Goal: Task Accomplishment & Management: Use online tool/utility

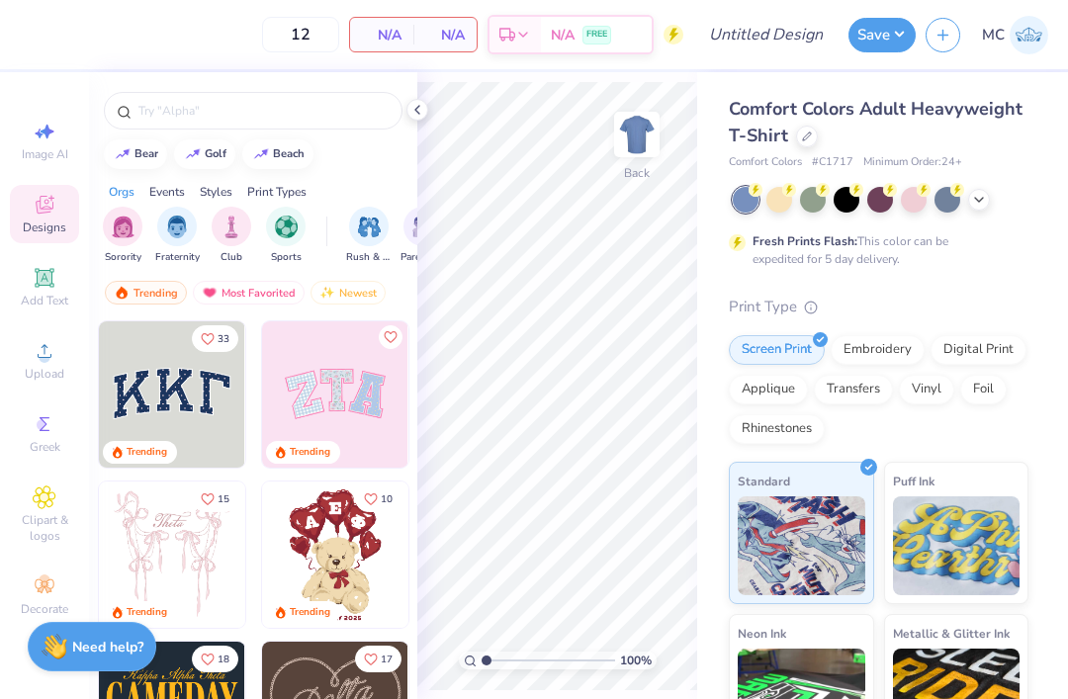
click at [763, 188] on circle at bounding box center [756, 190] width 14 height 14
click at [420, 105] on icon at bounding box center [417, 110] width 16 height 16
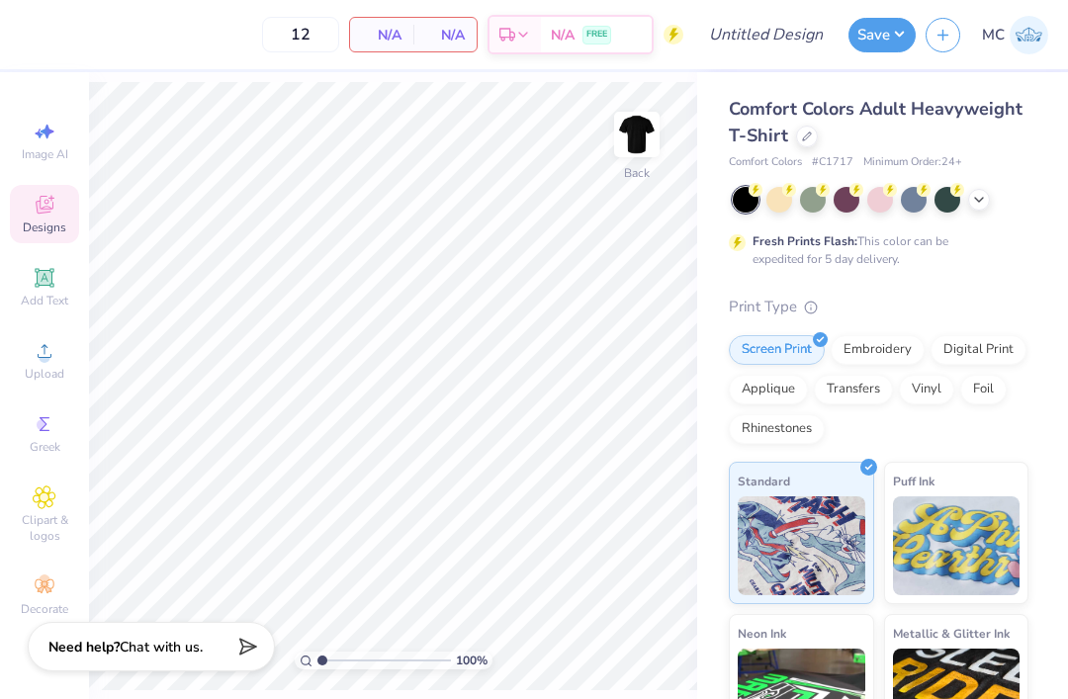
click at [44, 305] on span "Add Text" at bounding box center [44, 301] width 47 height 16
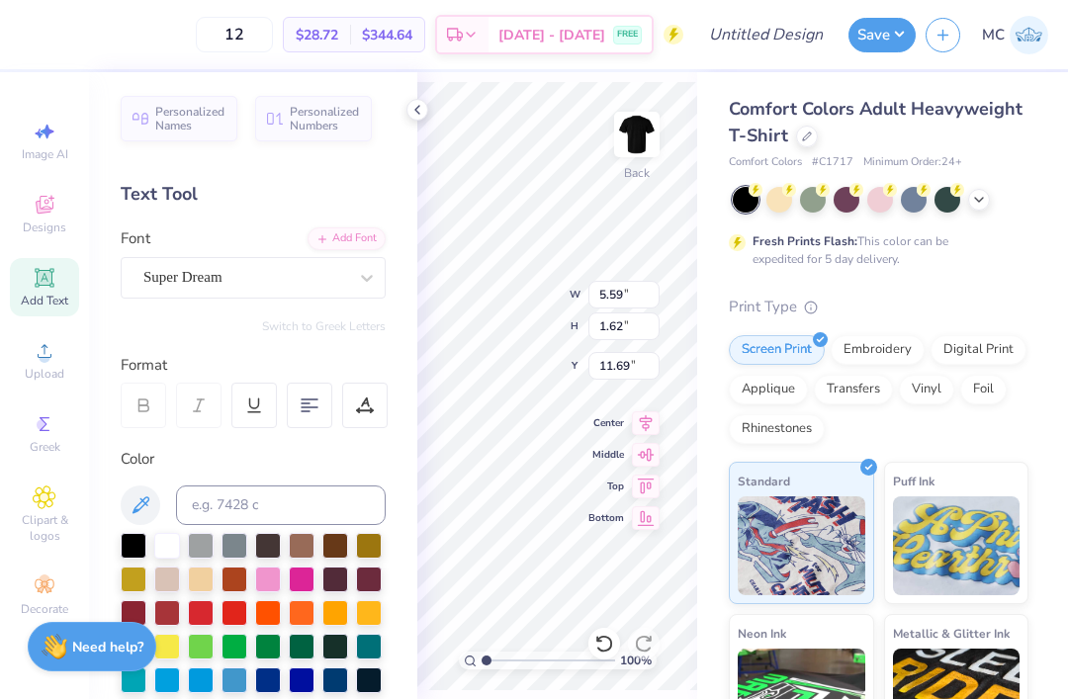
click at [976, 563] on img at bounding box center [957, 546] width 128 height 99
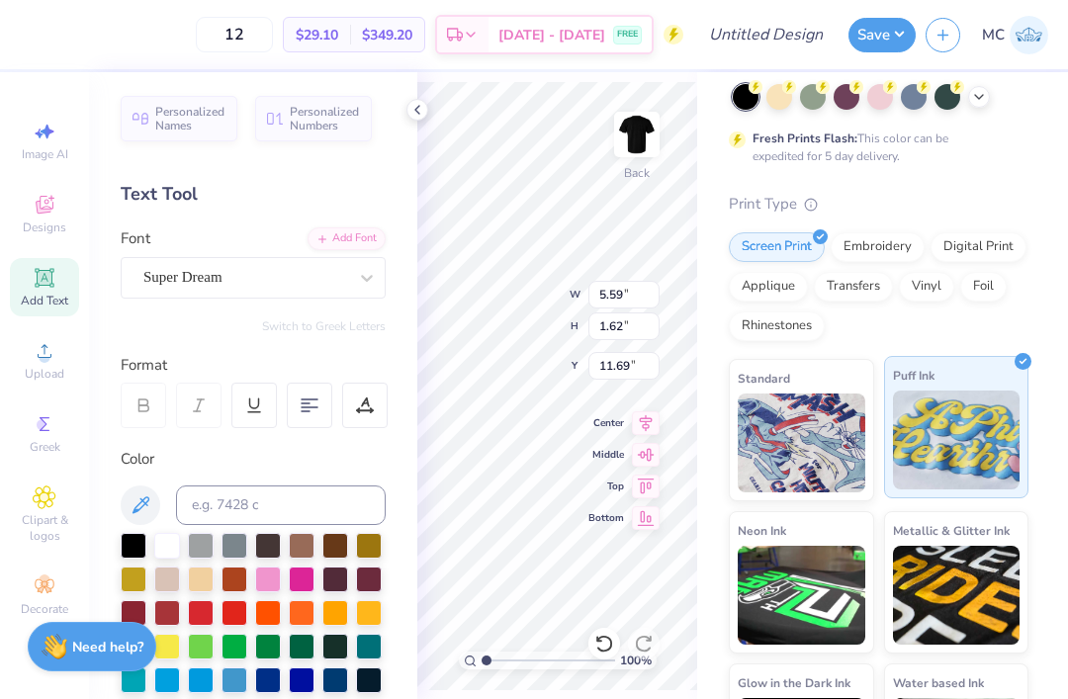
scroll to position [122, 0]
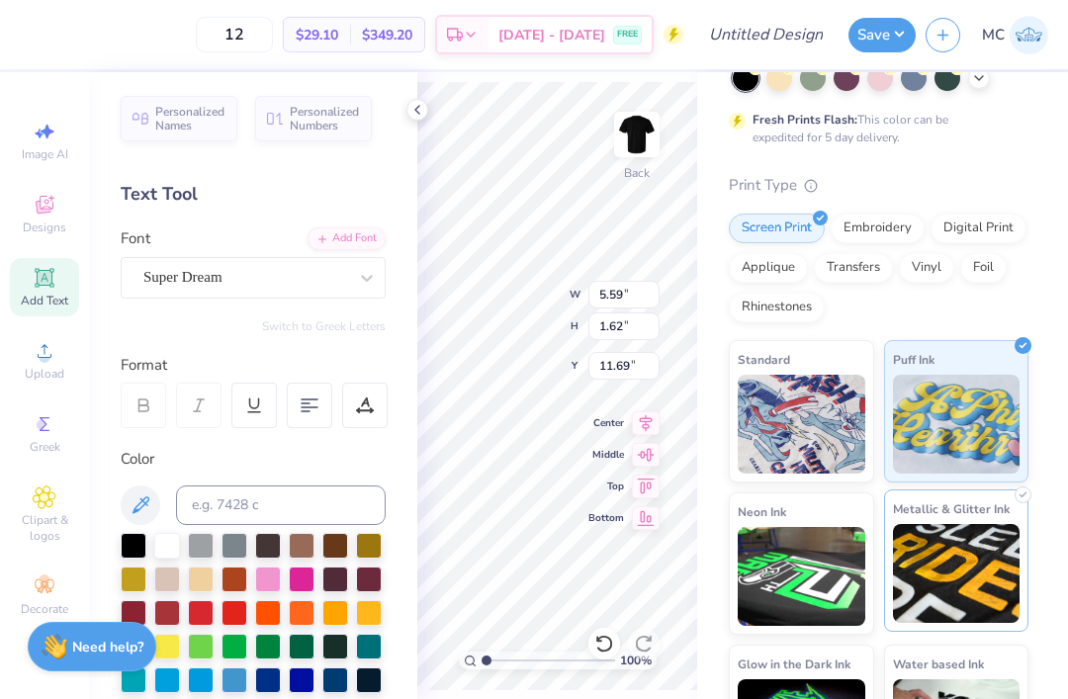
click at [984, 558] on img at bounding box center [957, 573] width 128 height 99
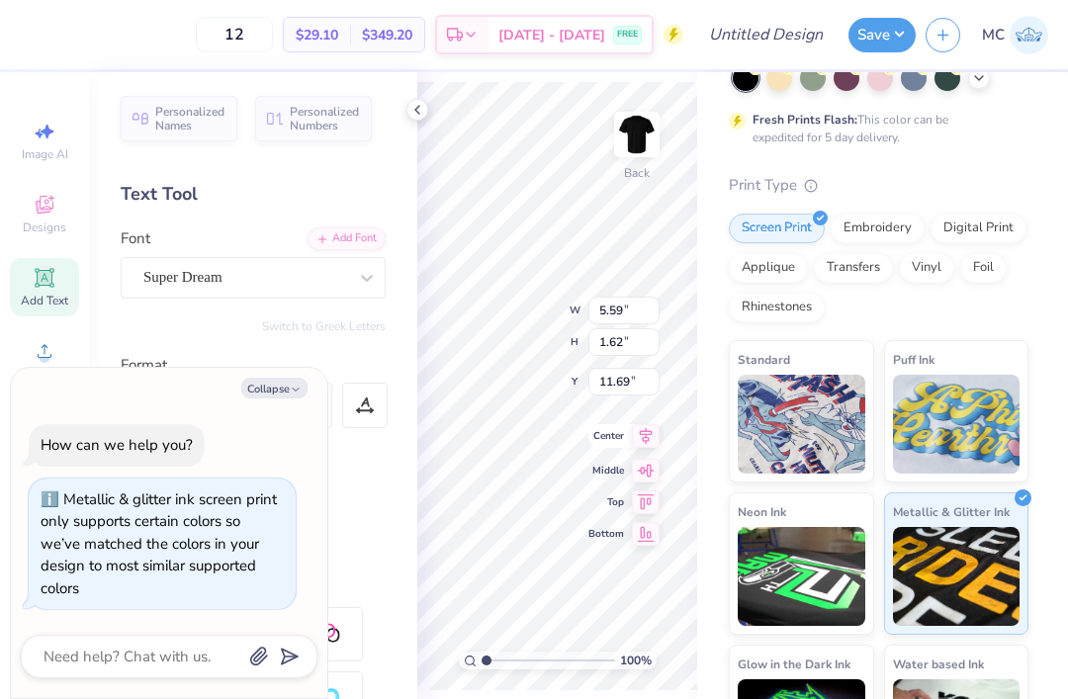
scroll to position [1, 0]
type textarea "x"
type textarea "BSU"
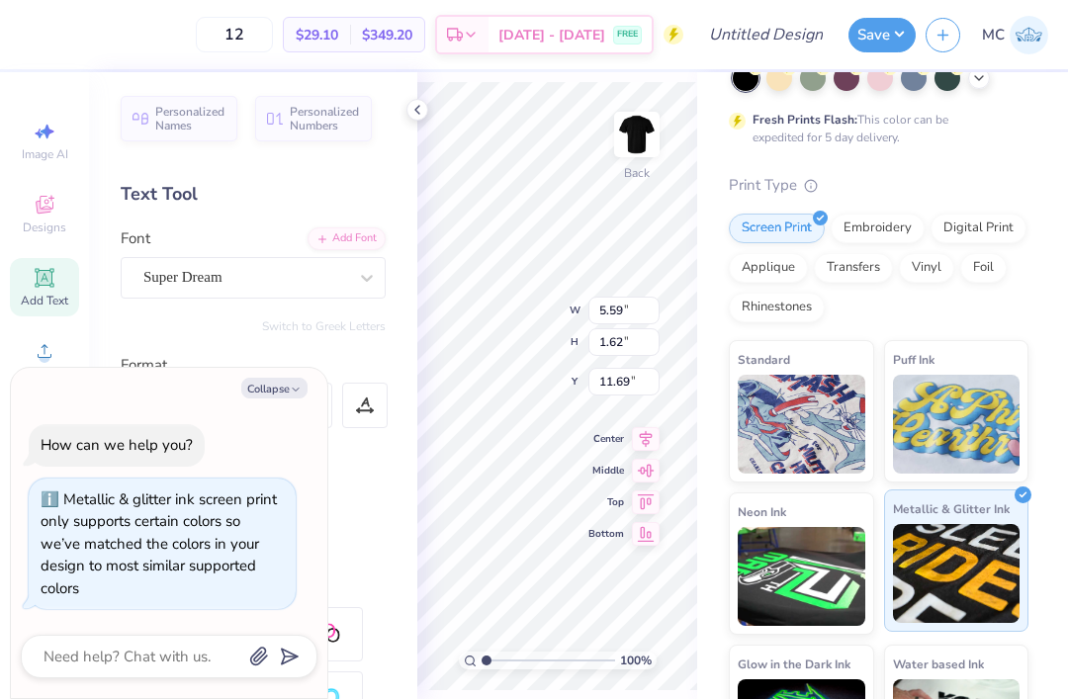
click at [954, 585] on img at bounding box center [957, 573] width 128 height 99
type input "4.24"
type input "1.68"
type input "11.66"
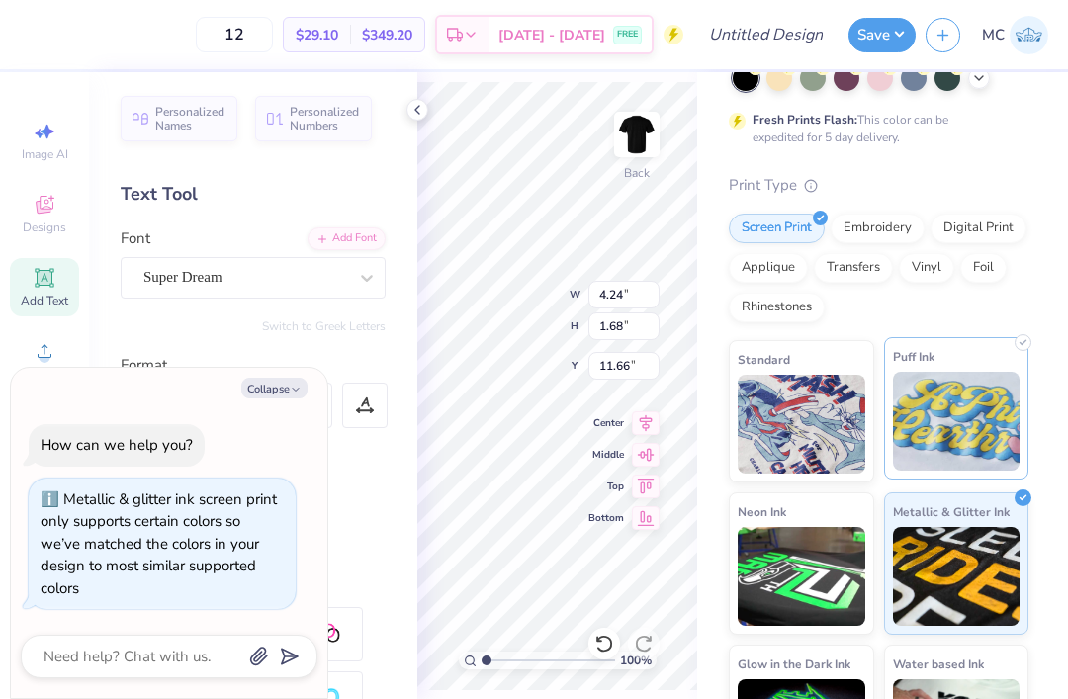
click at [962, 448] on img at bounding box center [957, 421] width 128 height 99
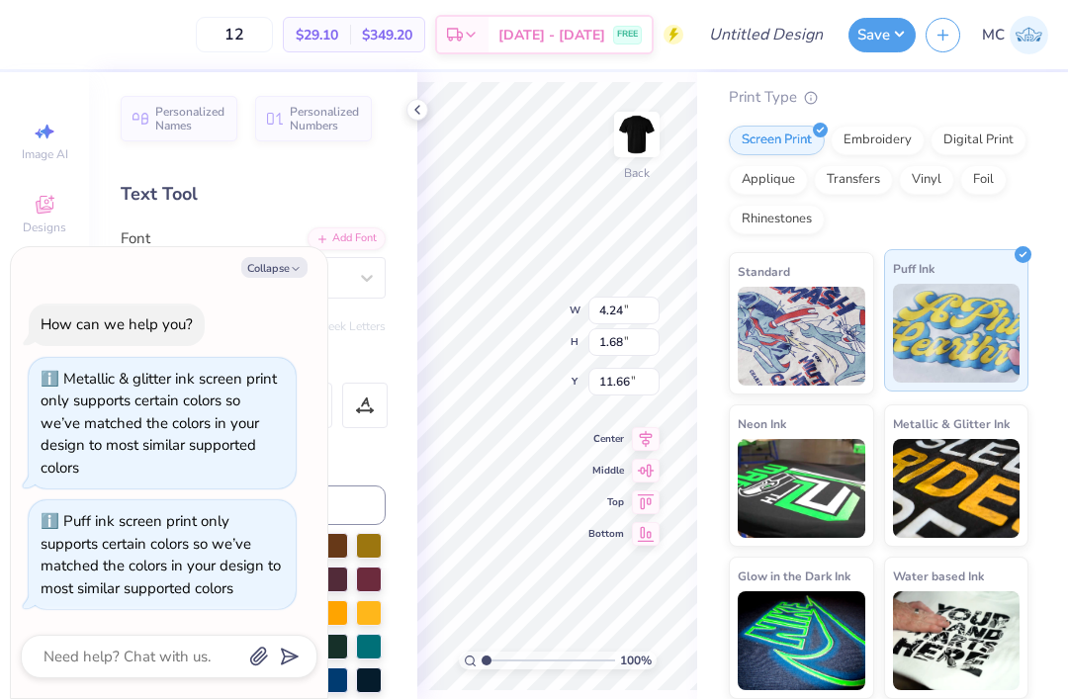
scroll to position [209, 0]
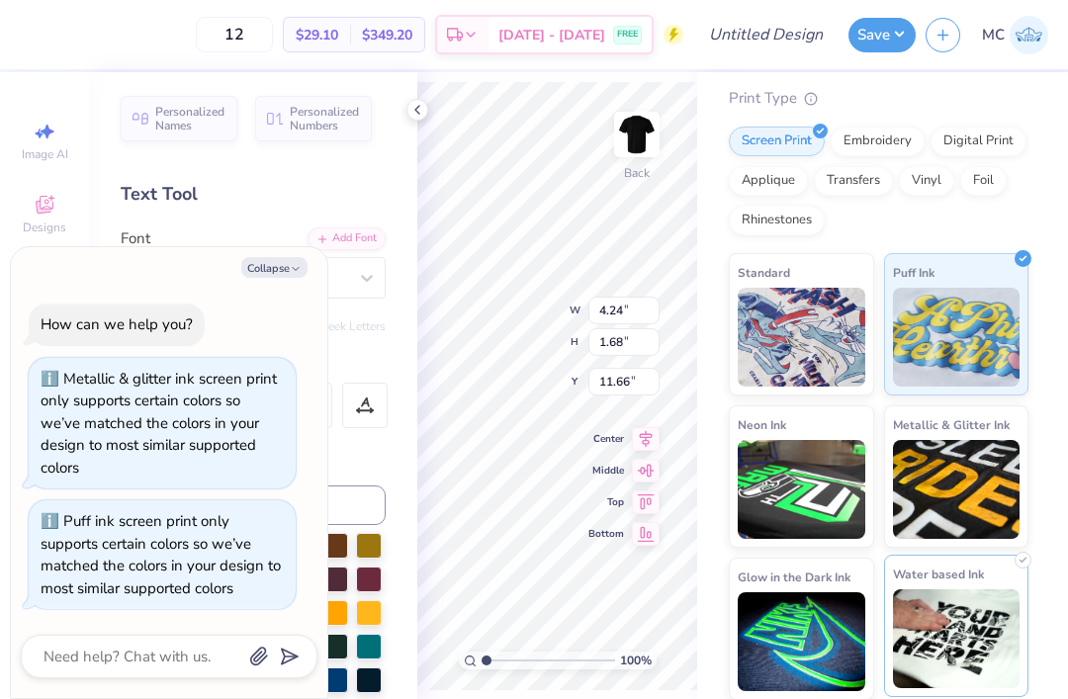
click at [996, 644] on img at bounding box center [957, 639] width 128 height 99
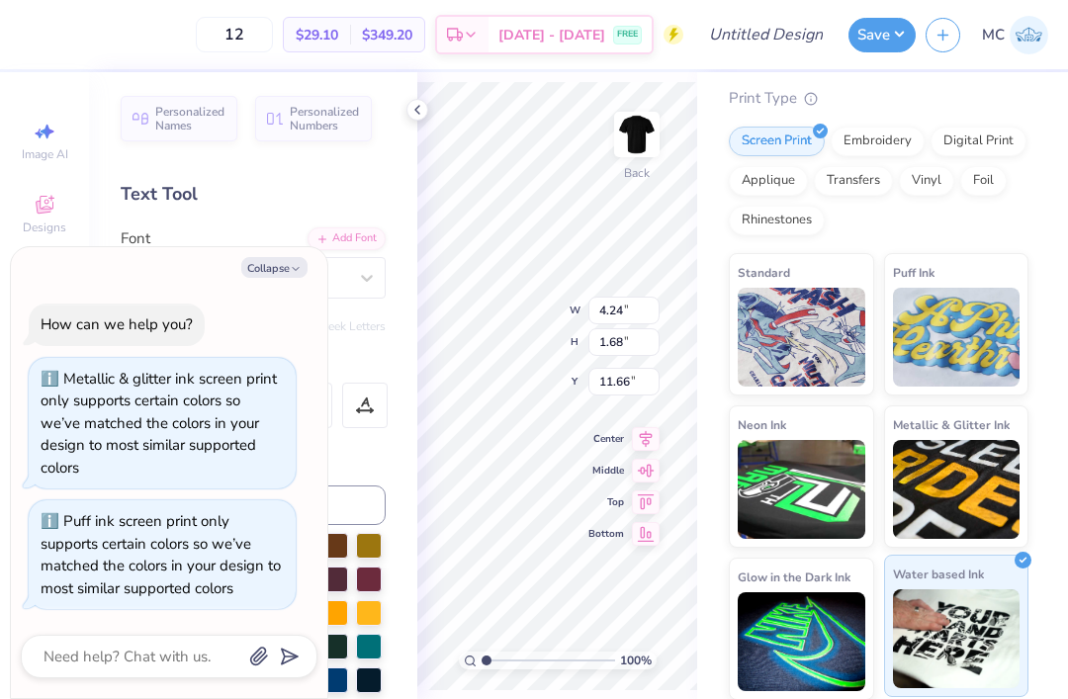
click at [972, 654] on img at bounding box center [957, 639] width 128 height 99
type textarea "x"
type input "9.17"
type input "3.64"
type textarea "x"
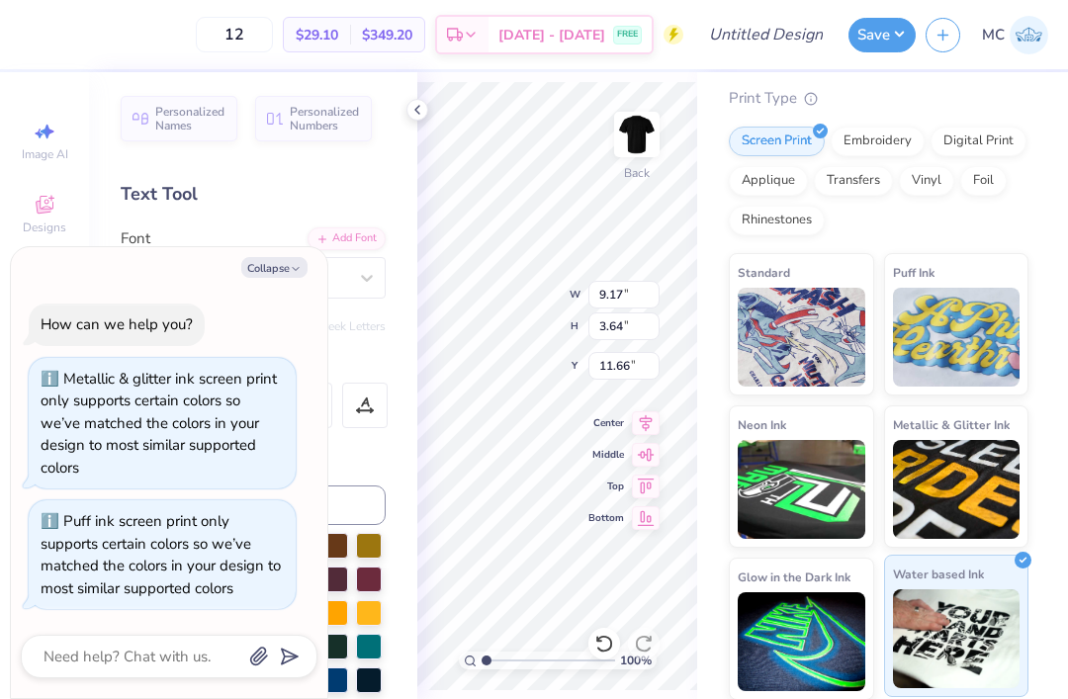
type input "4.09"
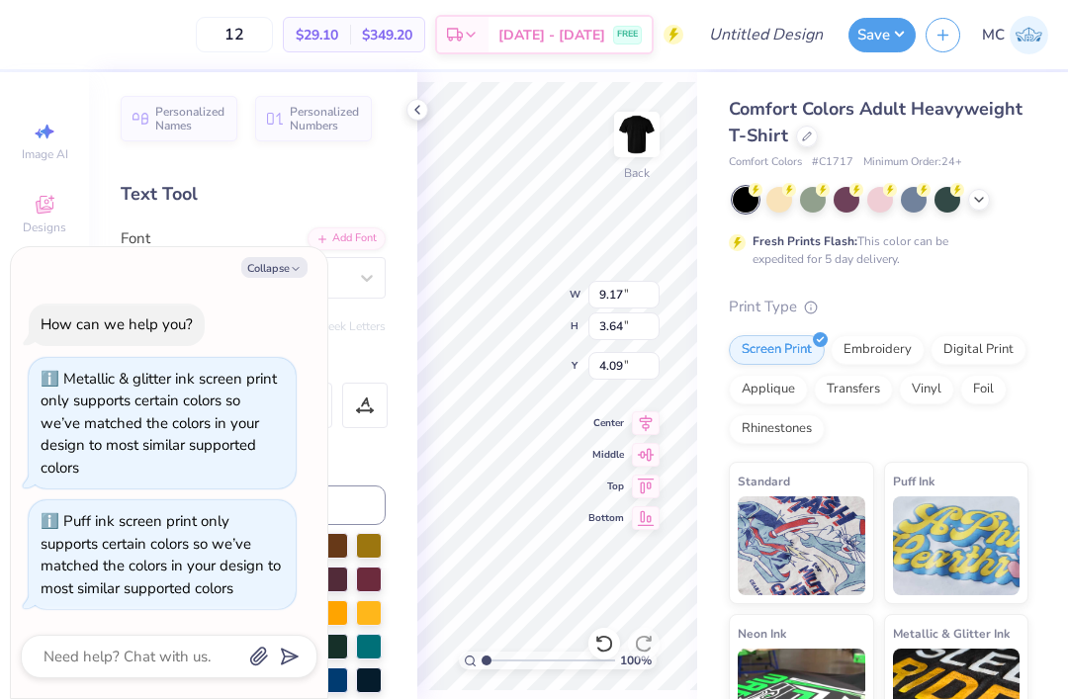
scroll to position [0, 0]
click at [280, 266] on button "Collapse" at bounding box center [274, 267] width 66 height 21
type textarea "x"
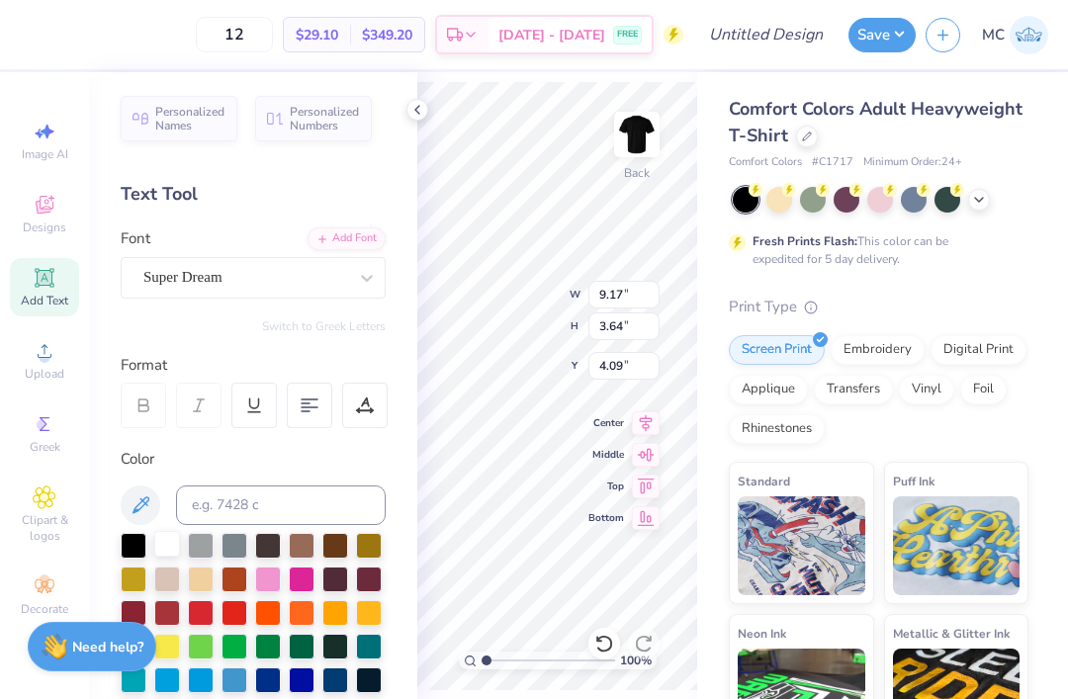
click at [165, 539] on div at bounding box center [167, 544] width 26 height 26
click at [205, 609] on div at bounding box center [201, 611] width 26 height 26
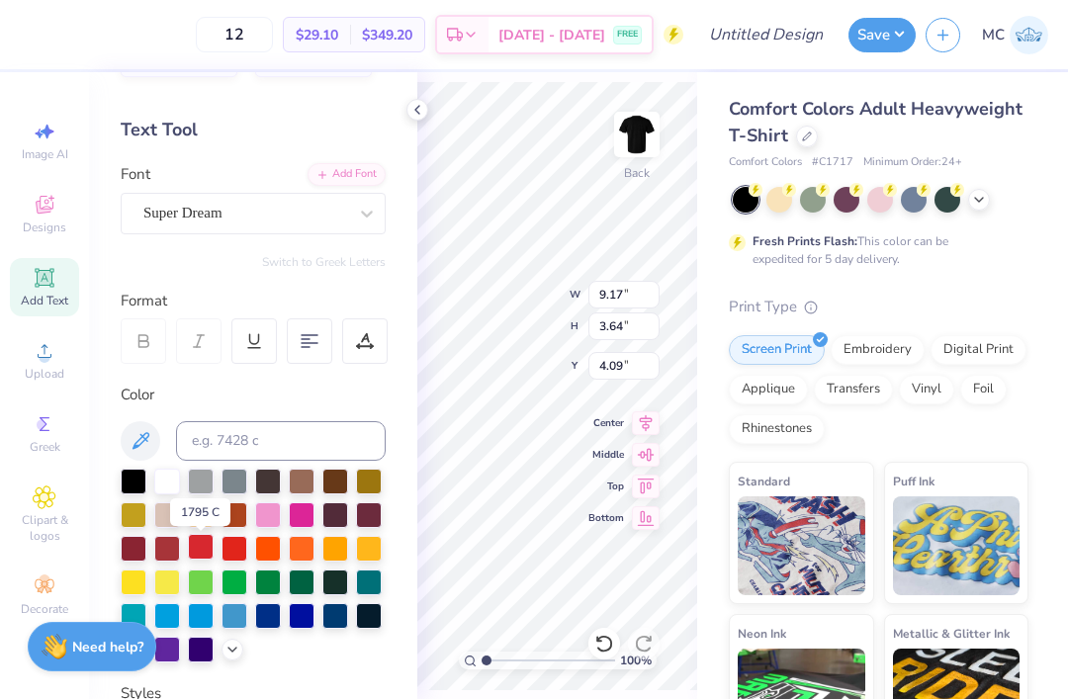
scroll to position [65, 0]
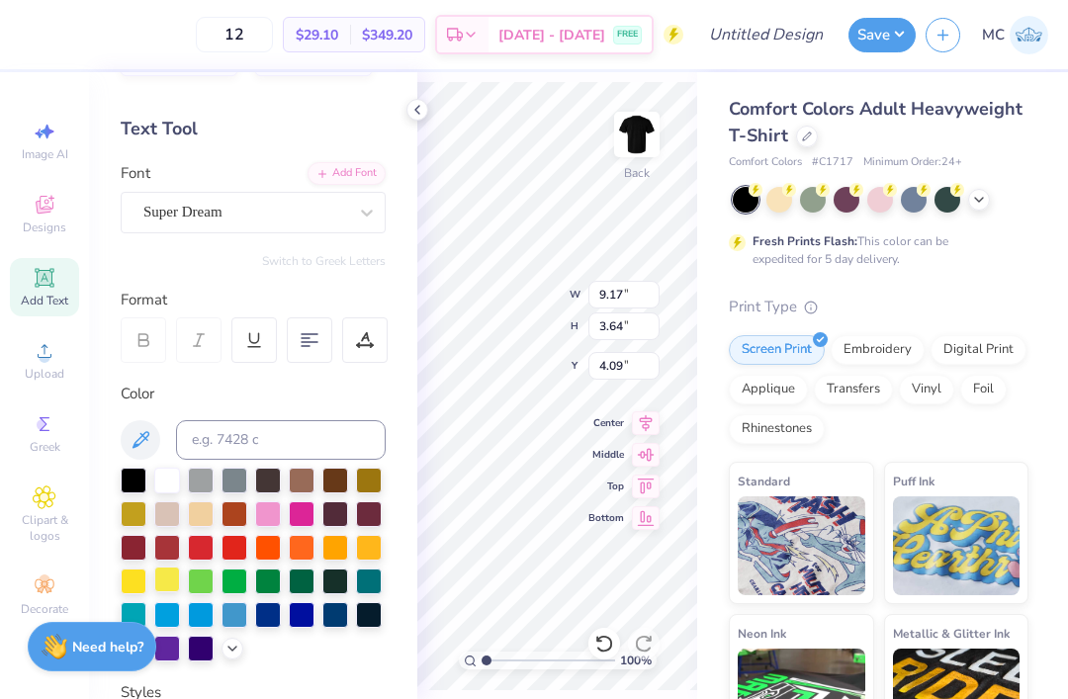
click at [173, 572] on div at bounding box center [167, 580] width 26 height 26
type input "4.39"
click at [45, 213] on icon at bounding box center [45, 207] width 16 height 13
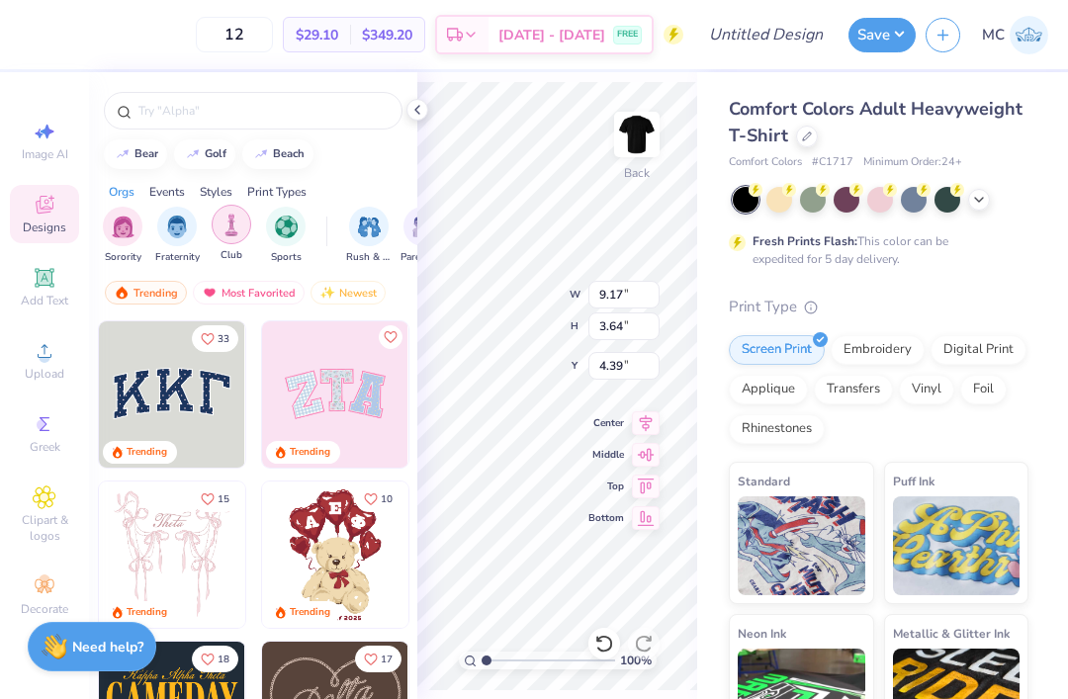
click at [235, 231] on img "filter for Club" at bounding box center [232, 225] width 22 height 23
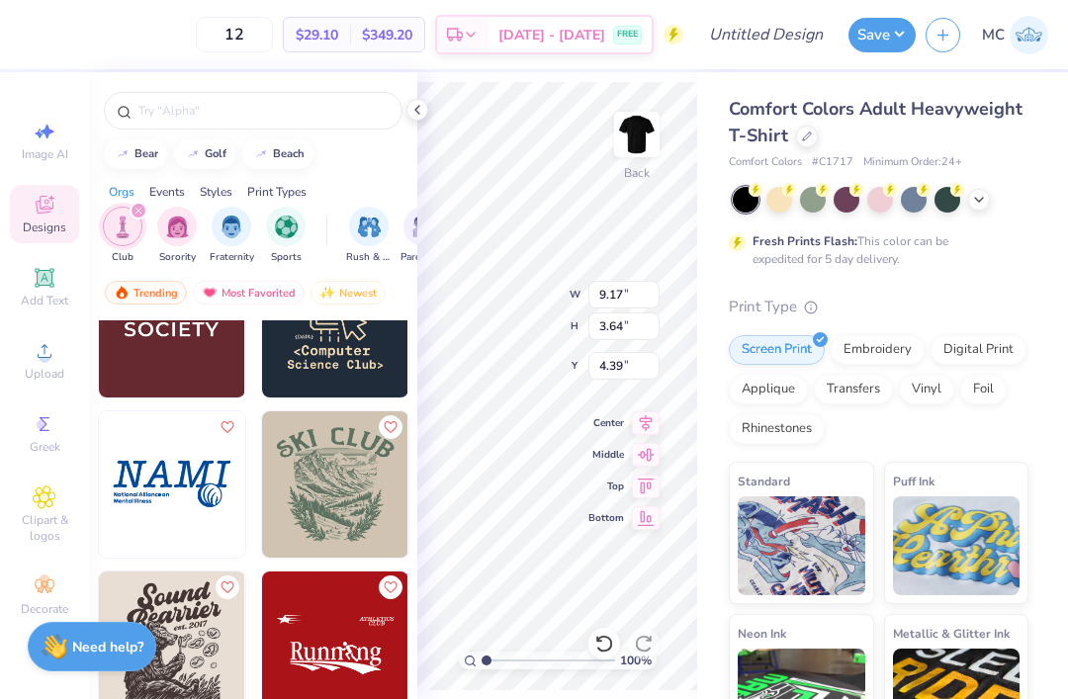
scroll to position [7124, 0]
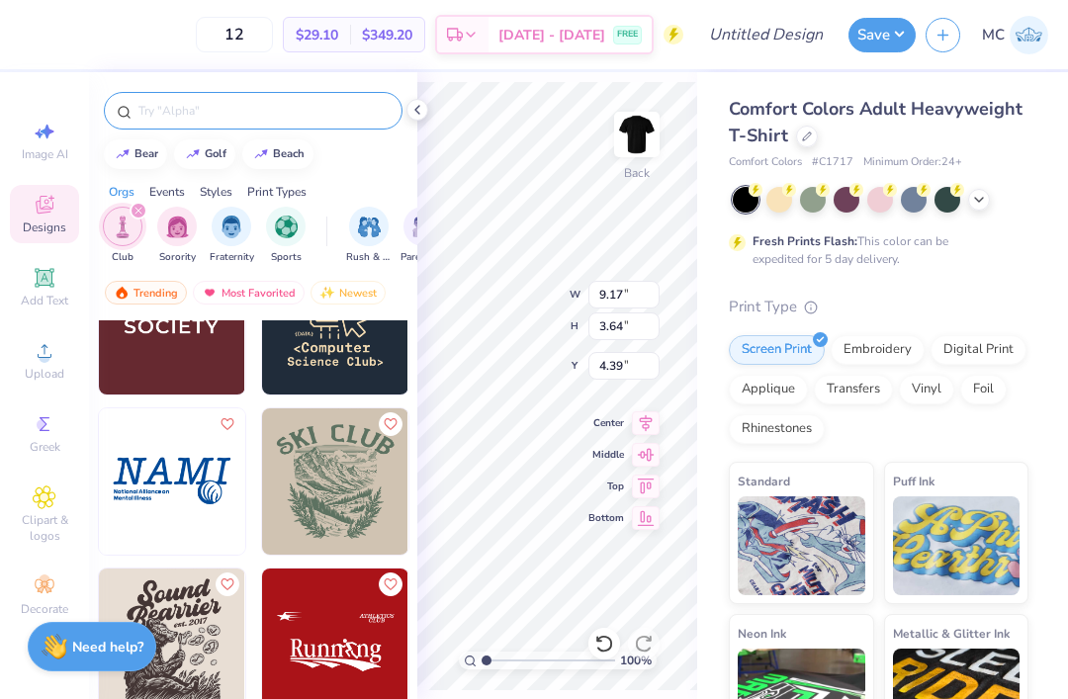
click at [295, 111] on input "text" at bounding box center [262, 111] width 253 height 20
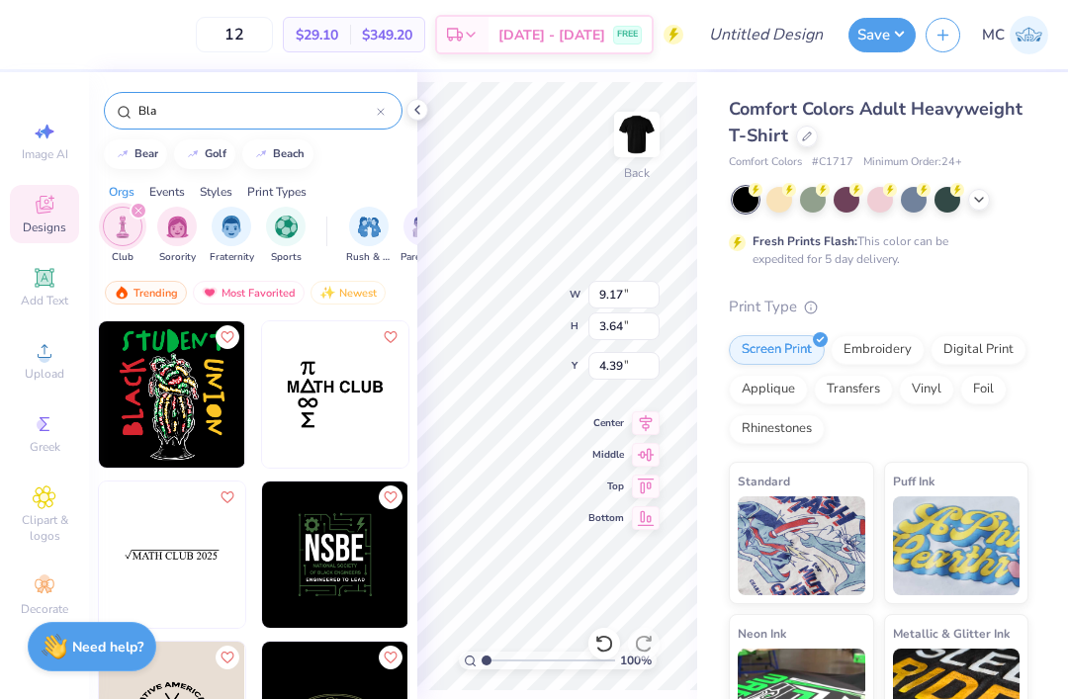
type input "Bla"
click at [194, 414] on img at bounding box center [172, 394] width 146 height 146
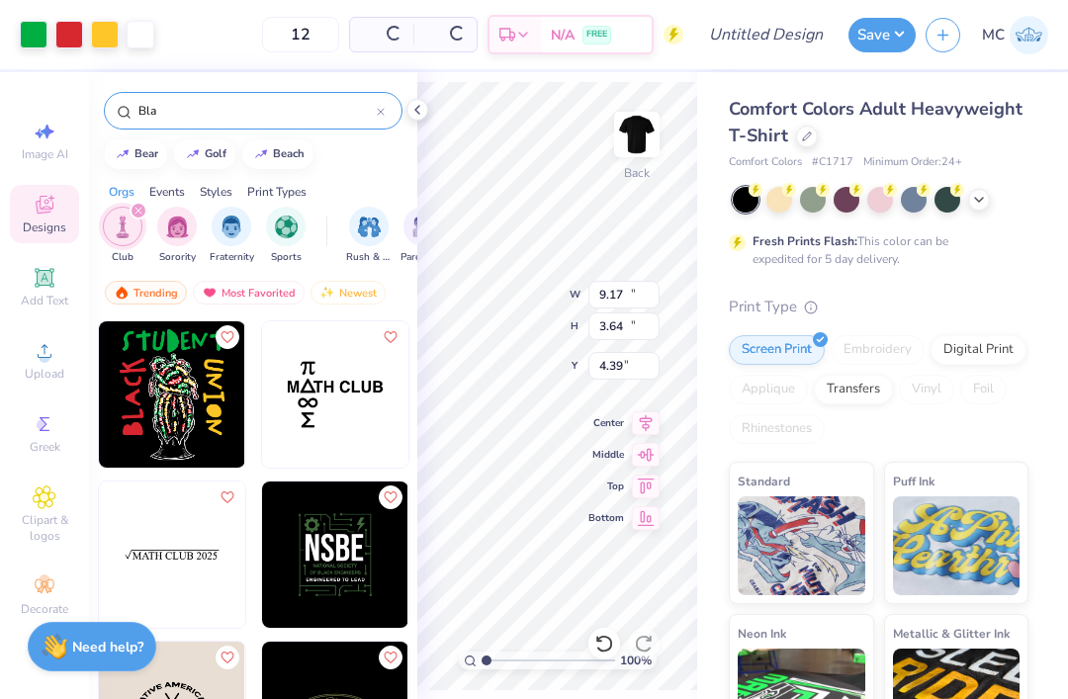
type input "11.00"
type input "13.74"
type input "3.00"
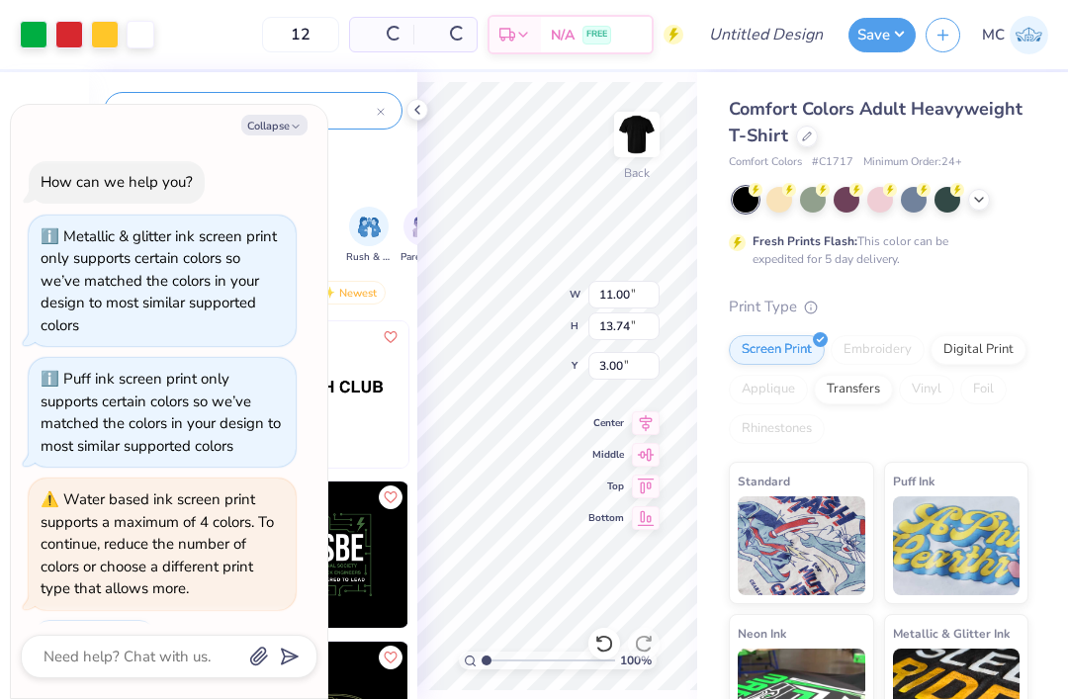
scroll to position [46, 0]
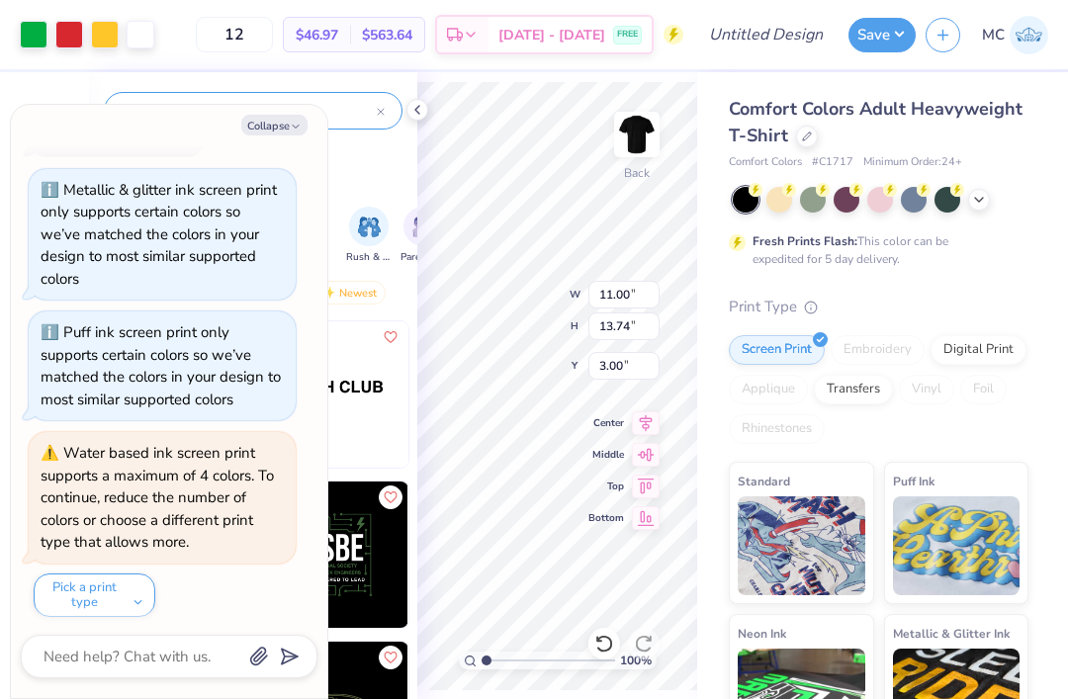
type textarea "x"
type input "8.03"
type textarea "x"
type input "11.02"
type input "8.02"
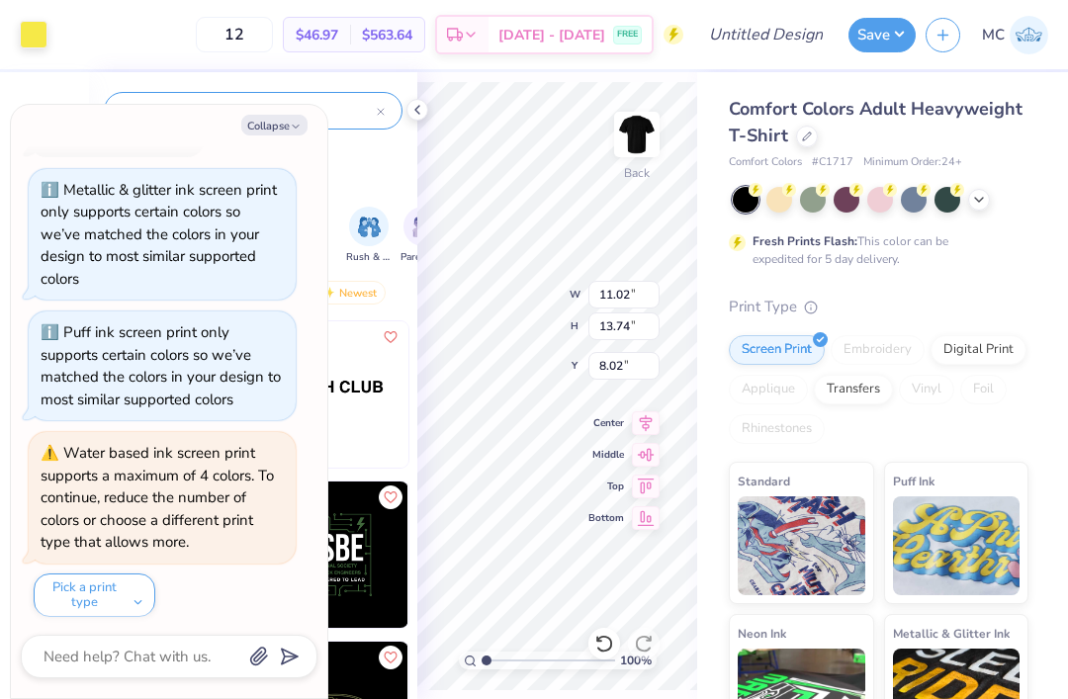
type textarea "x"
type input "9.17"
type input "3.64"
type input "4.39"
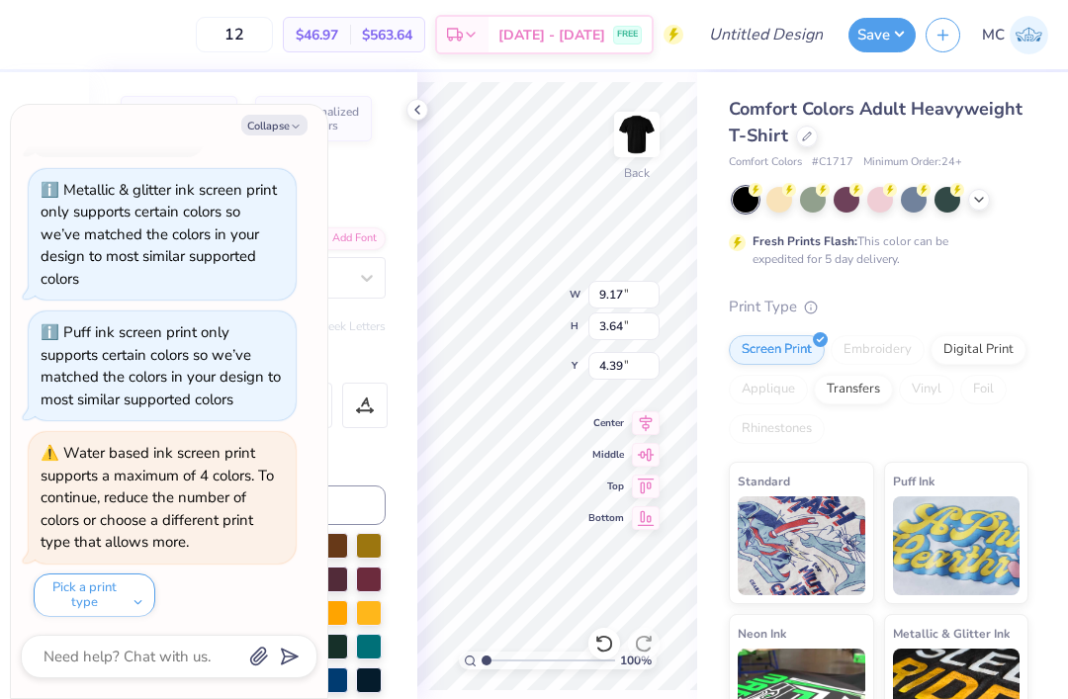
type textarea "x"
type input "3.94"
type textarea "x"
type textarea "SU"
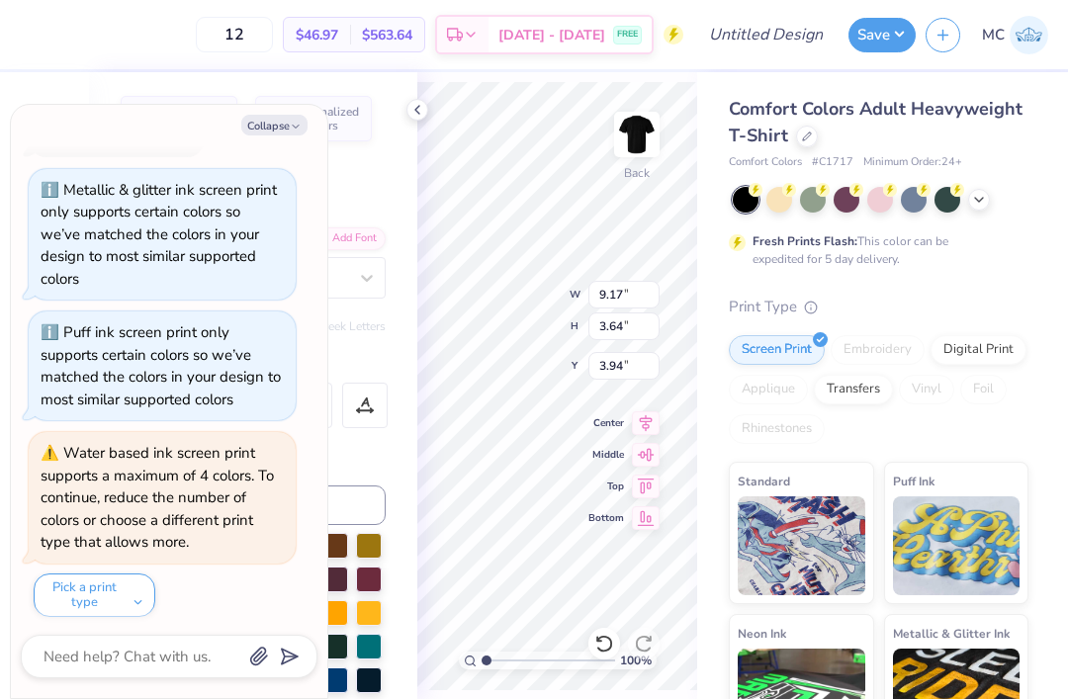
type textarea "x"
type textarea "SU"
type textarea "x"
type textarea "U"
type textarea "x"
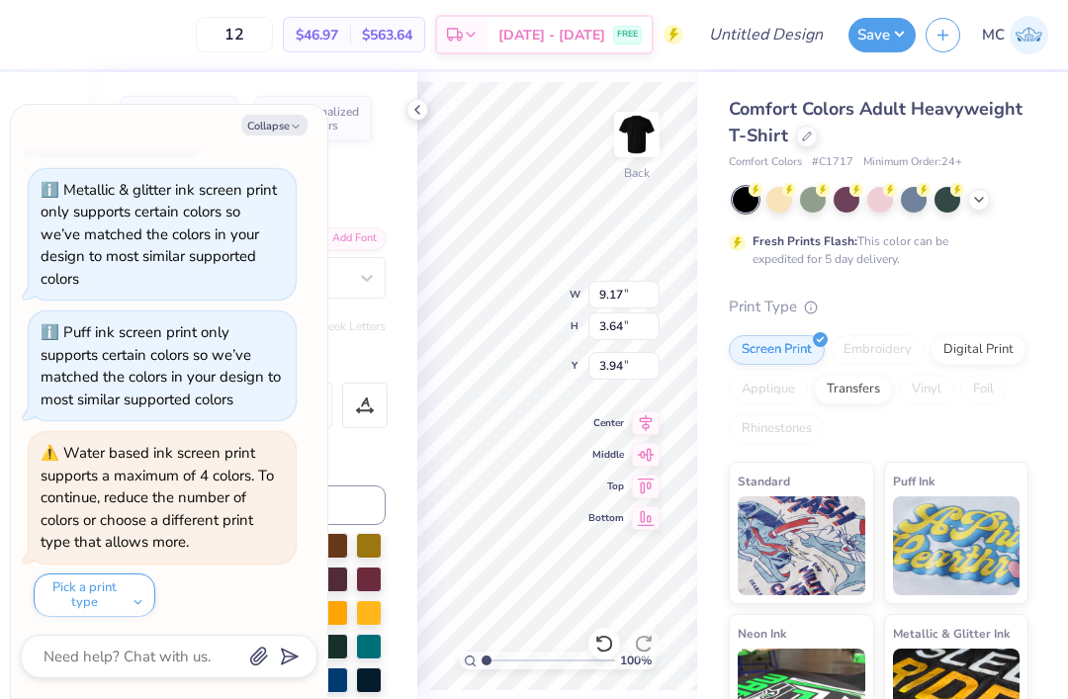
type textarea "U"
type textarea "x"
type input "4.26"
type textarea "x"
type input "1.94"
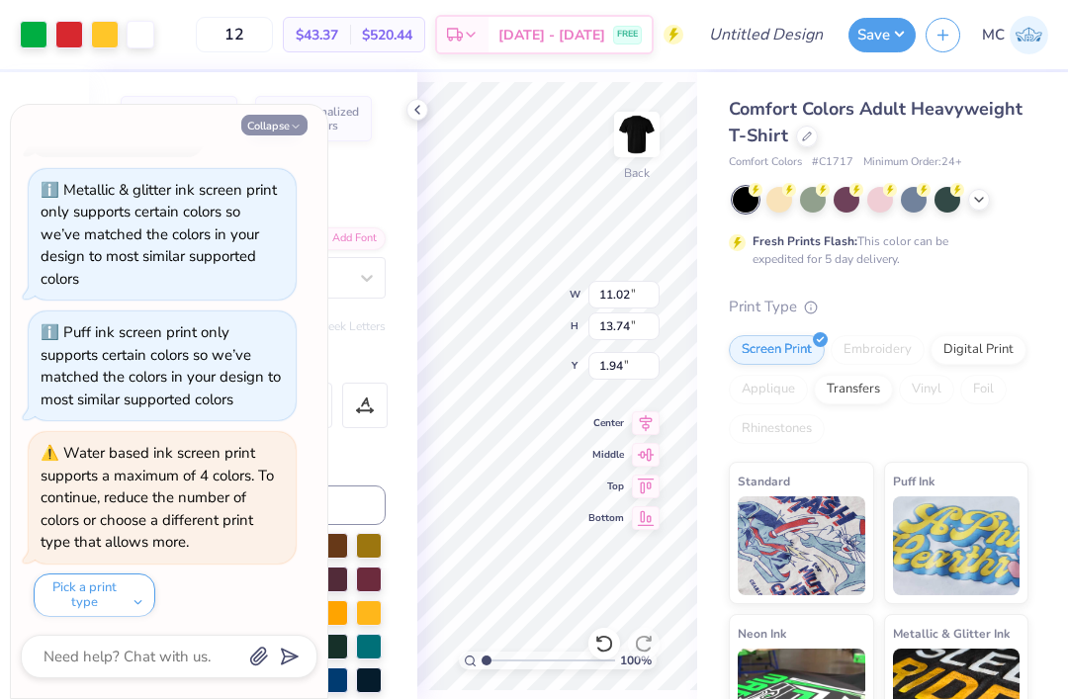
click at [278, 124] on button "Collapse" at bounding box center [274, 125] width 66 height 21
type textarea "x"
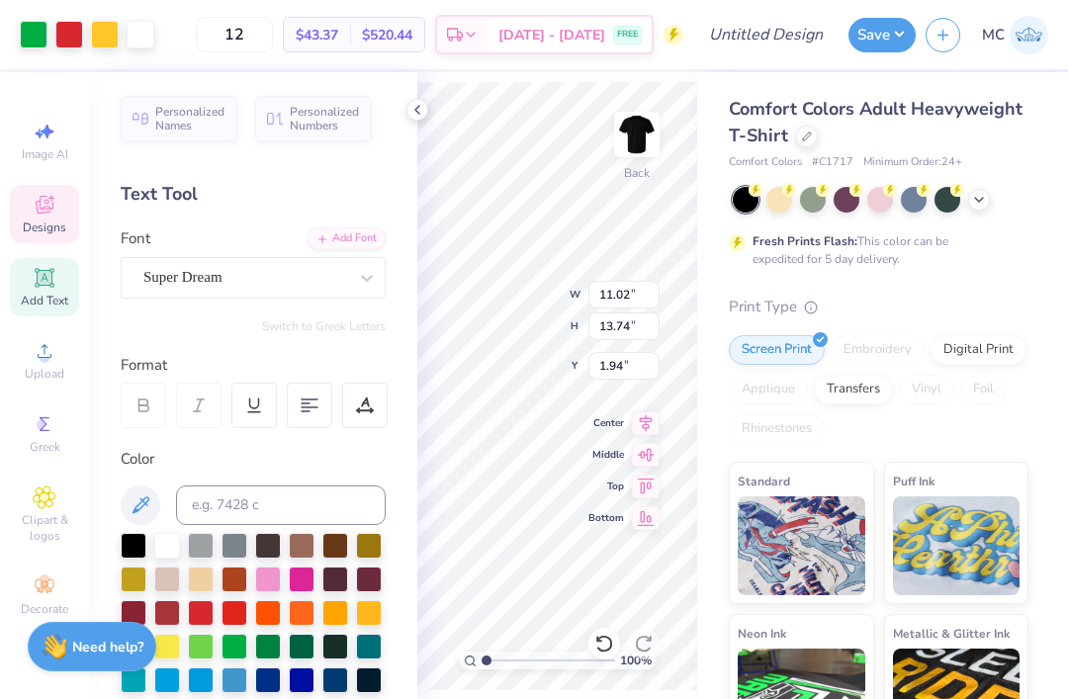
click at [40, 212] on icon at bounding box center [45, 207] width 16 height 13
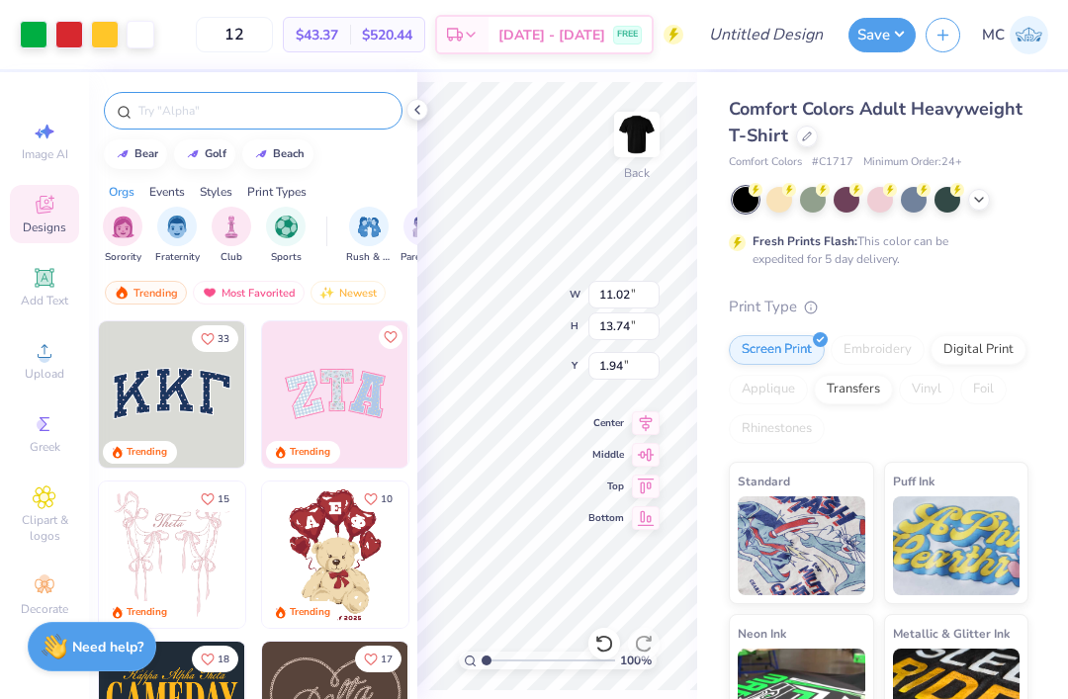
click at [276, 103] on input "text" at bounding box center [262, 111] width 253 height 20
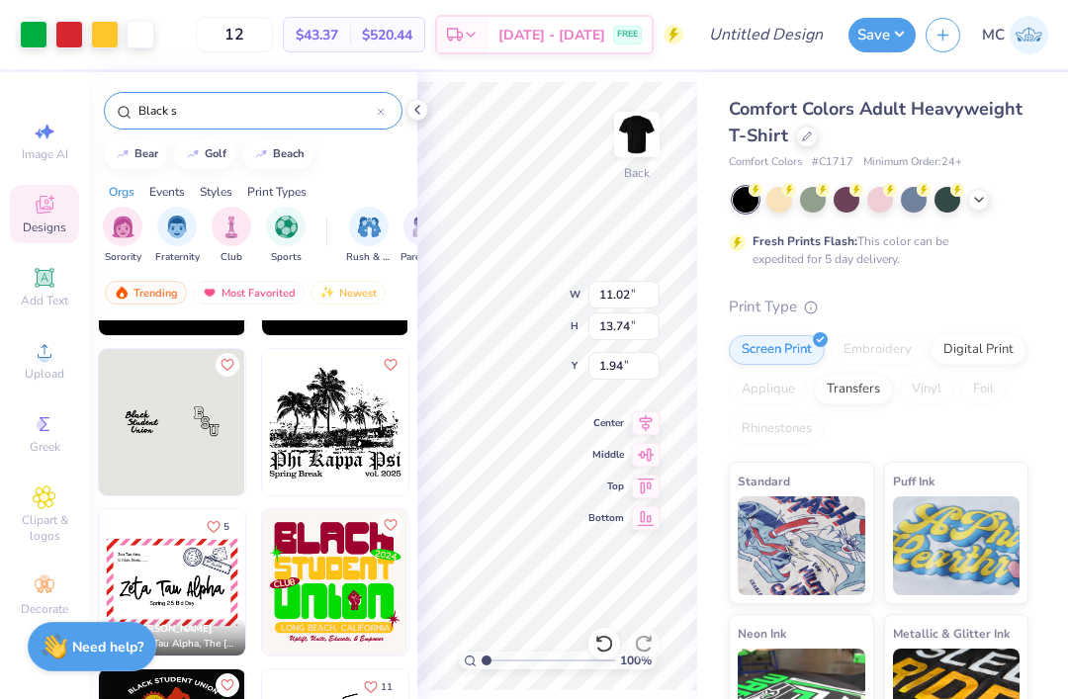
scroll to position [355, 0]
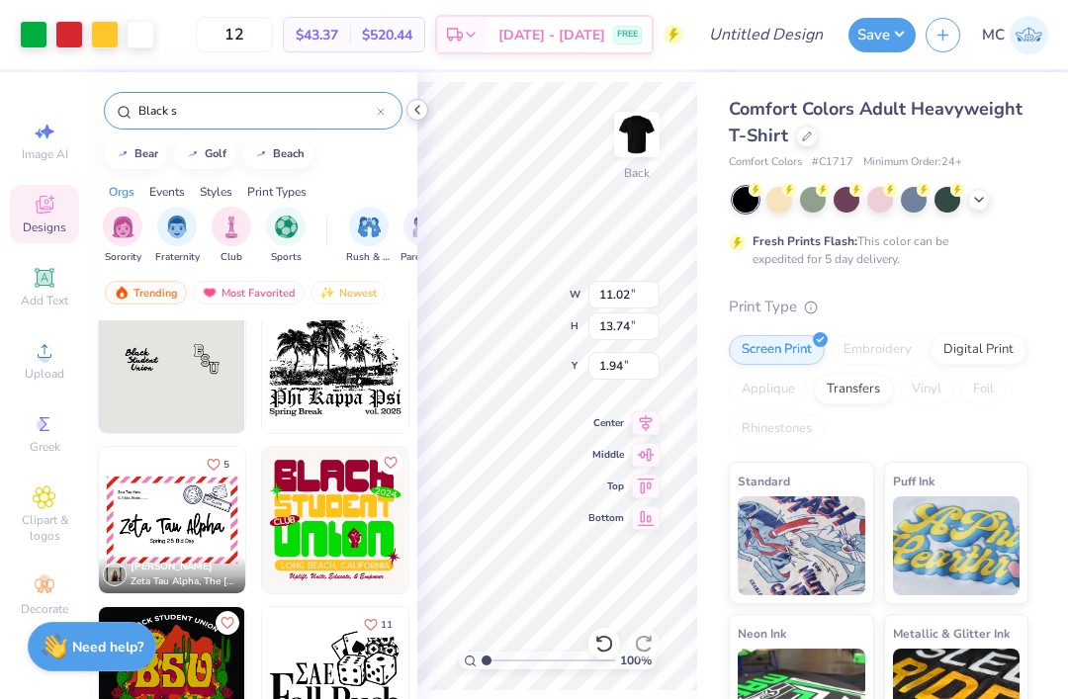
type input "Black s"
click at [423, 110] on icon at bounding box center [417, 110] width 16 height 16
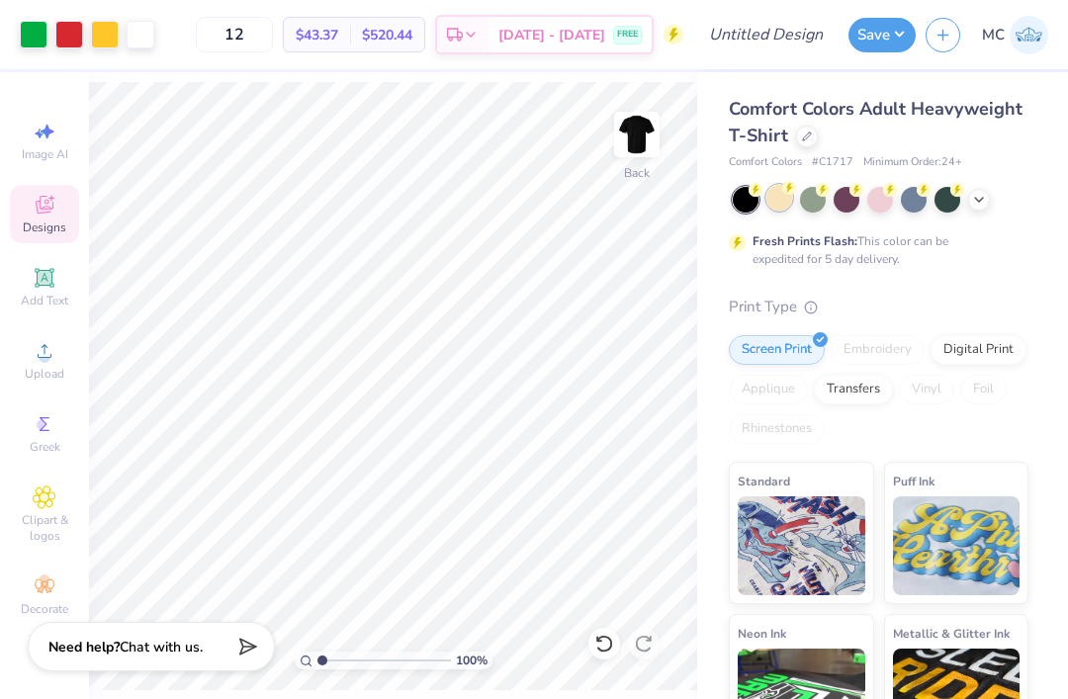
click at [781, 196] on div at bounding box center [780, 198] width 26 height 26
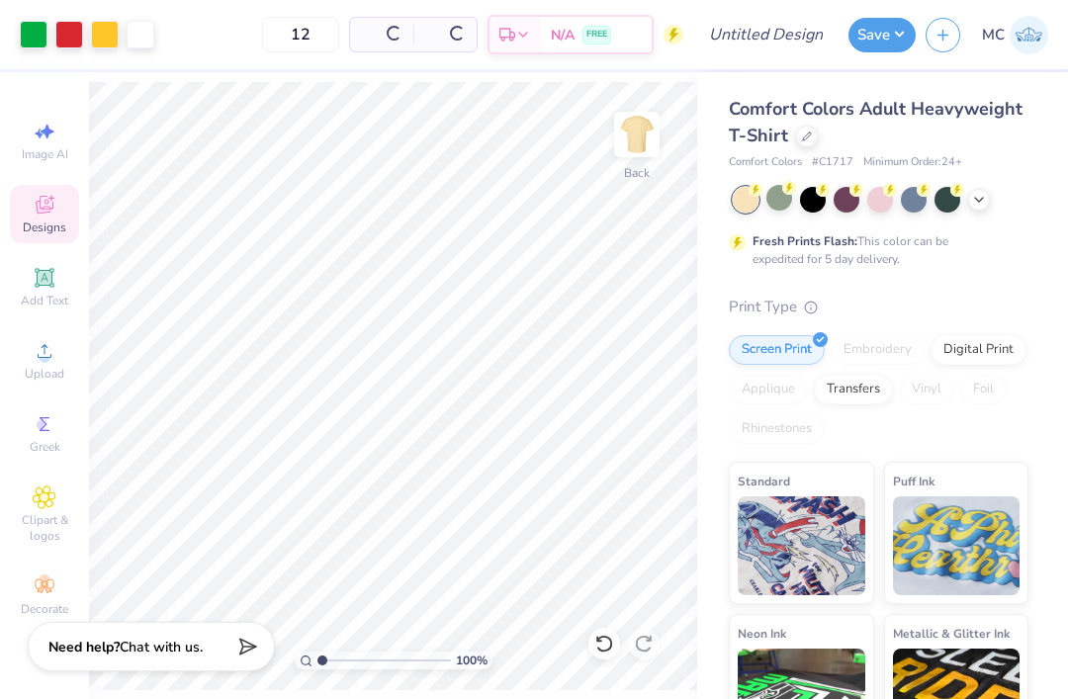
click at [745, 204] on div at bounding box center [746, 200] width 26 height 26
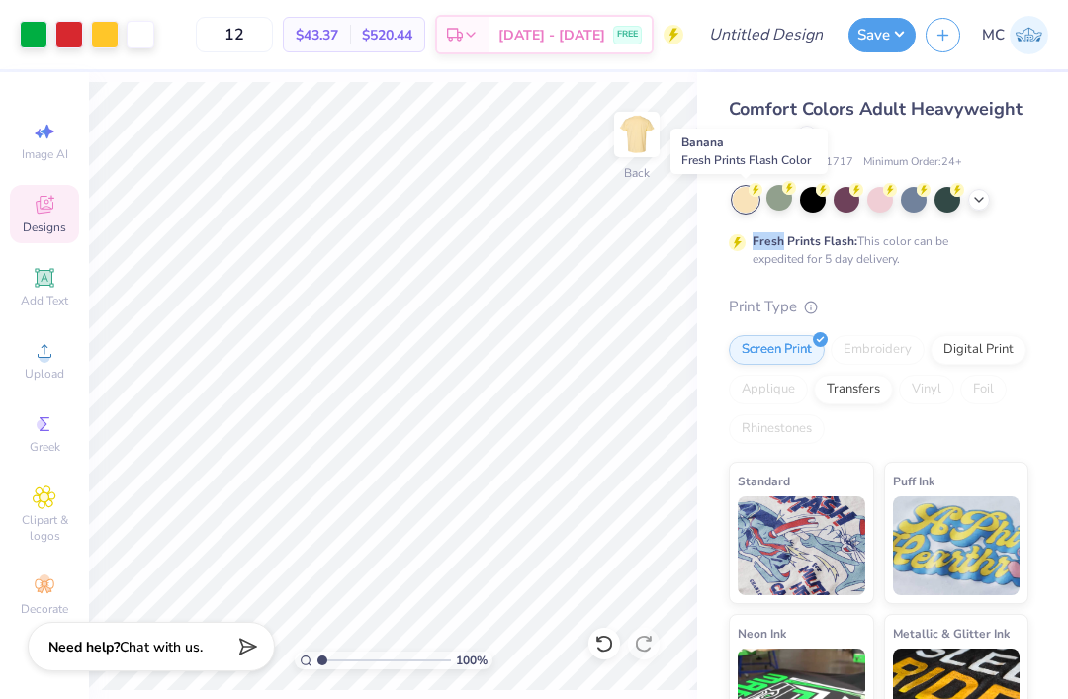
click at [1029, 152] on div "Comfort Colors Adult Heavyweight T-Shirt Comfort Colors # C1717 Minimum Order: …" at bounding box center [882, 490] width 371 height 837
click at [951, 194] on div at bounding box center [948, 198] width 26 height 26
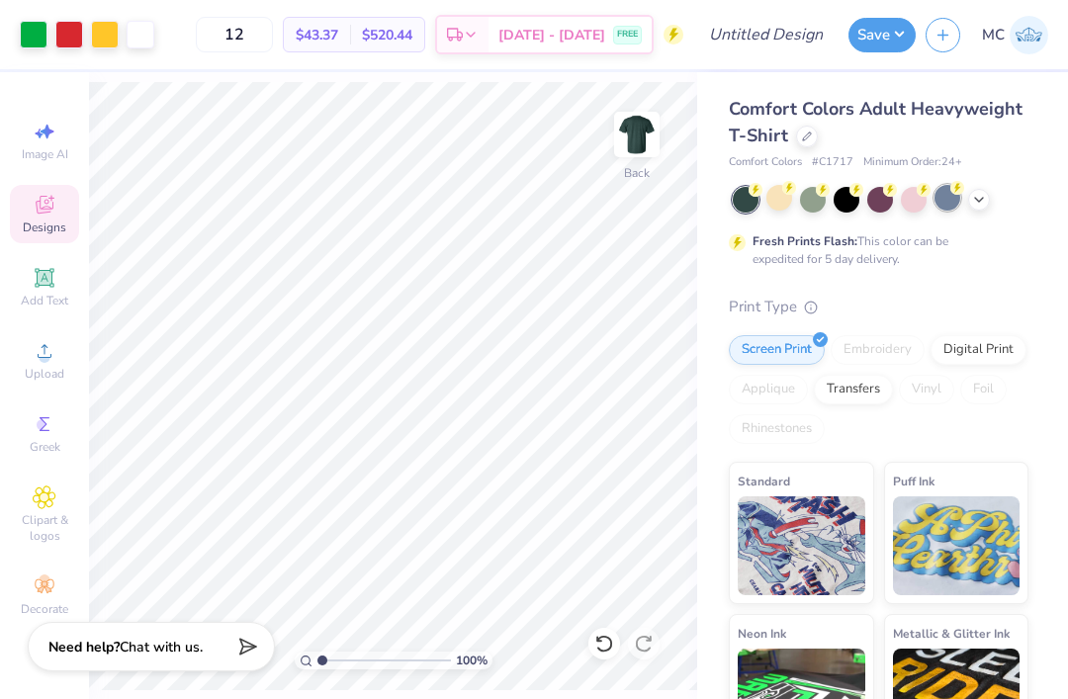
click at [953, 195] on div at bounding box center [948, 198] width 26 height 26
click at [947, 199] on div at bounding box center [948, 198] width 26 height 26
click at [983, 199] on icon at bounding box center [979, 198] width 16 height 16
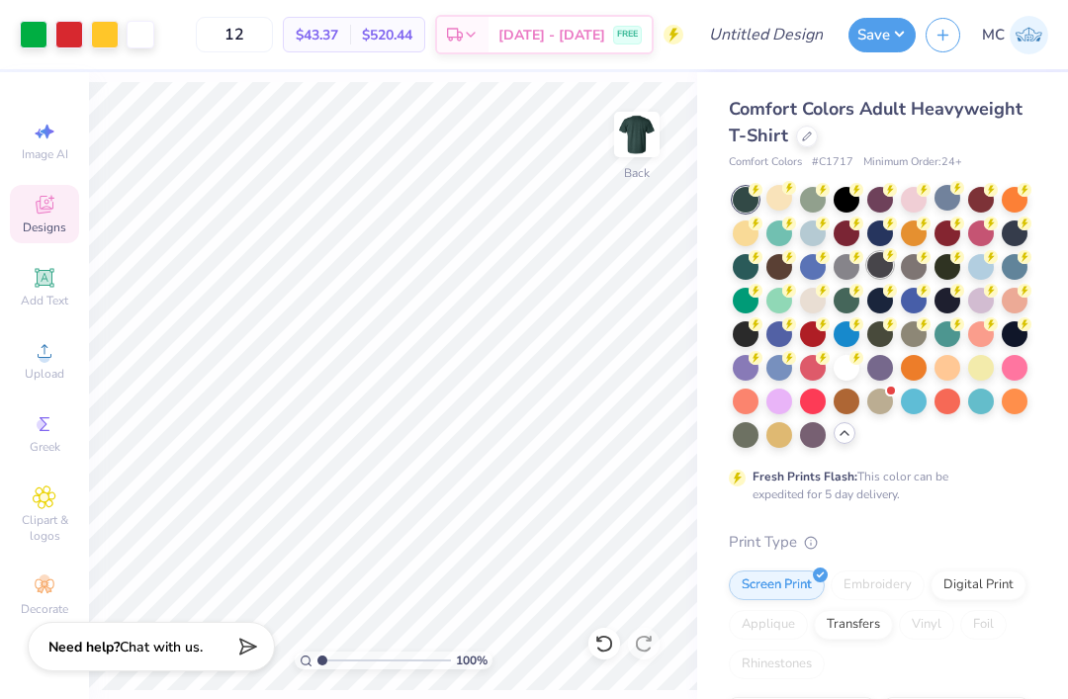
click at [883, 259] on icon at bounding box center [890, 255] width 14 height 14
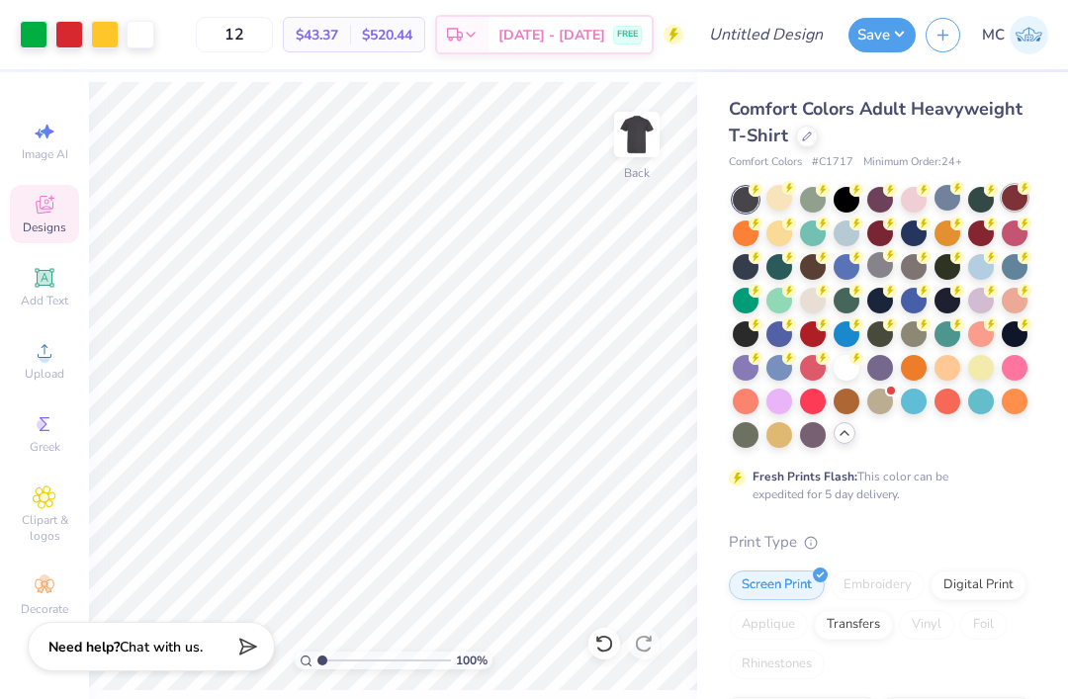
click at [1006, 199] on div at bounding box center [1015, 198] width 26 height 26
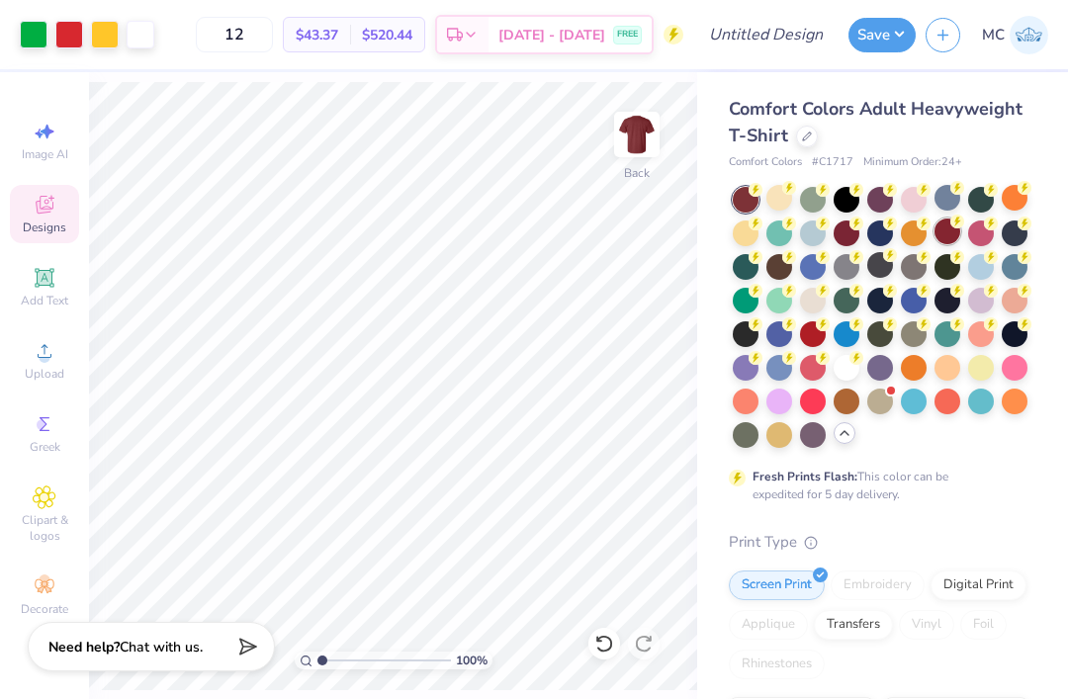
click at [948, 231] on div at bounding box center [948, 232] width 26 height 26
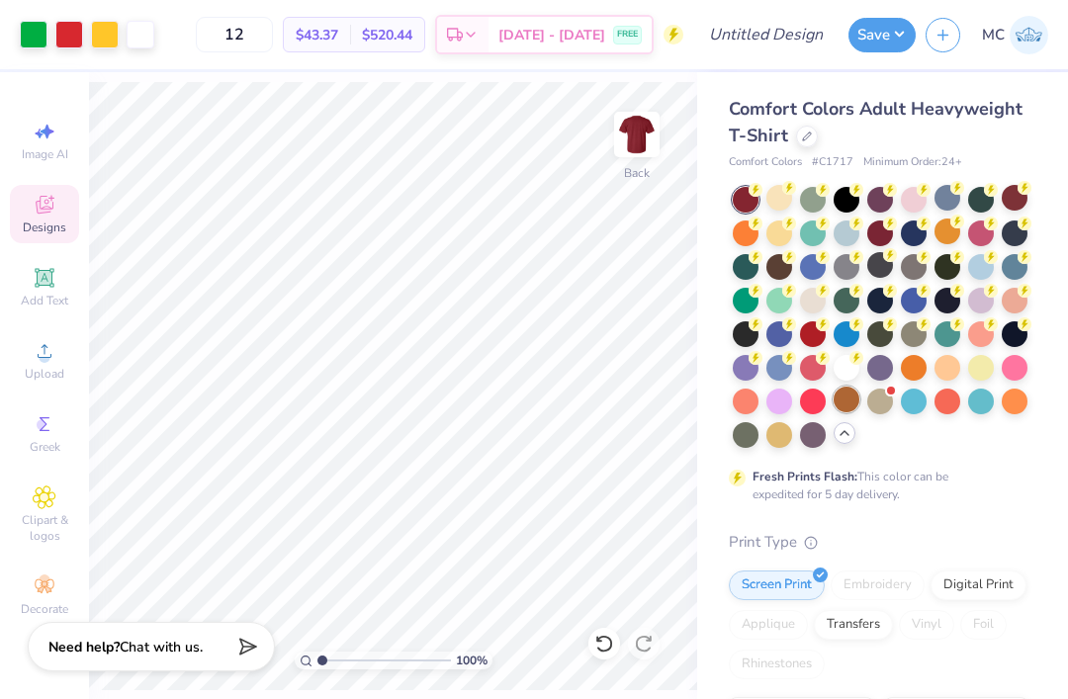
click at [851, 394] on div at bounding box center [847, 400] width 26 height 26
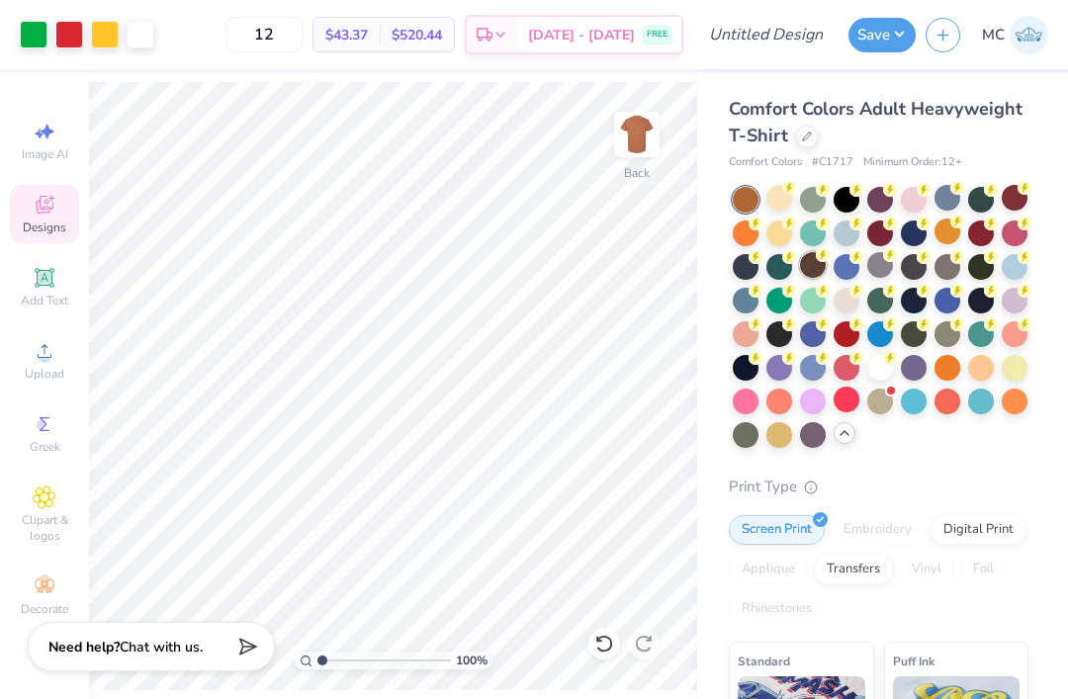
click at [822, 265] on div at bounding box center [813, 265] width 26 height 26
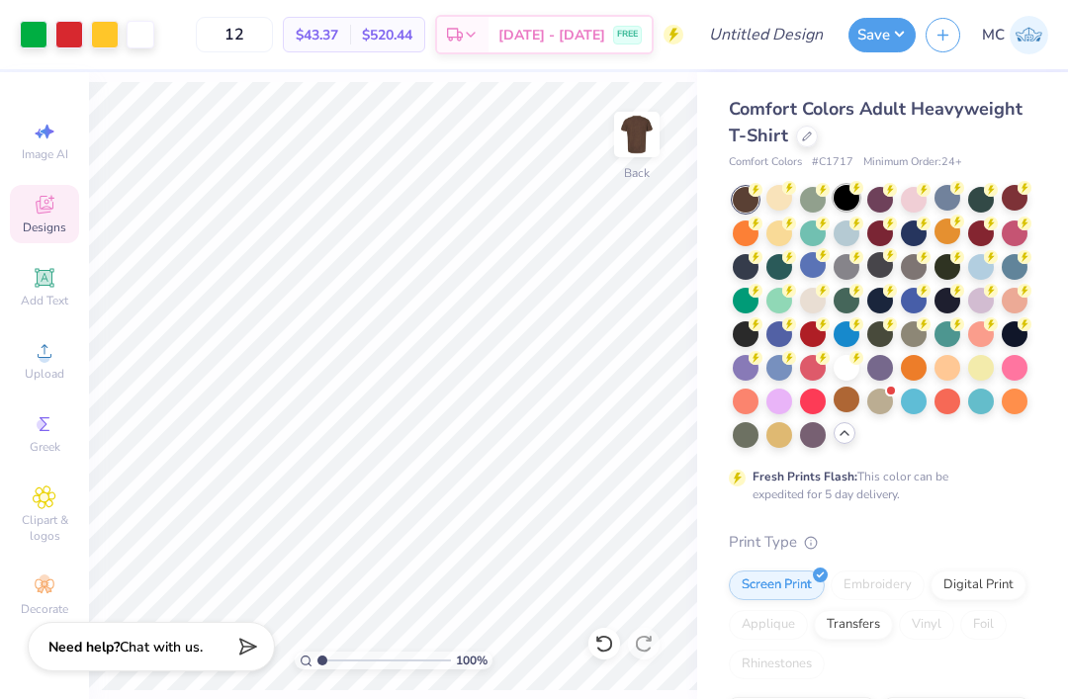
click at [852, 194] on div at bounding box center [847, 198] width 26 height 26
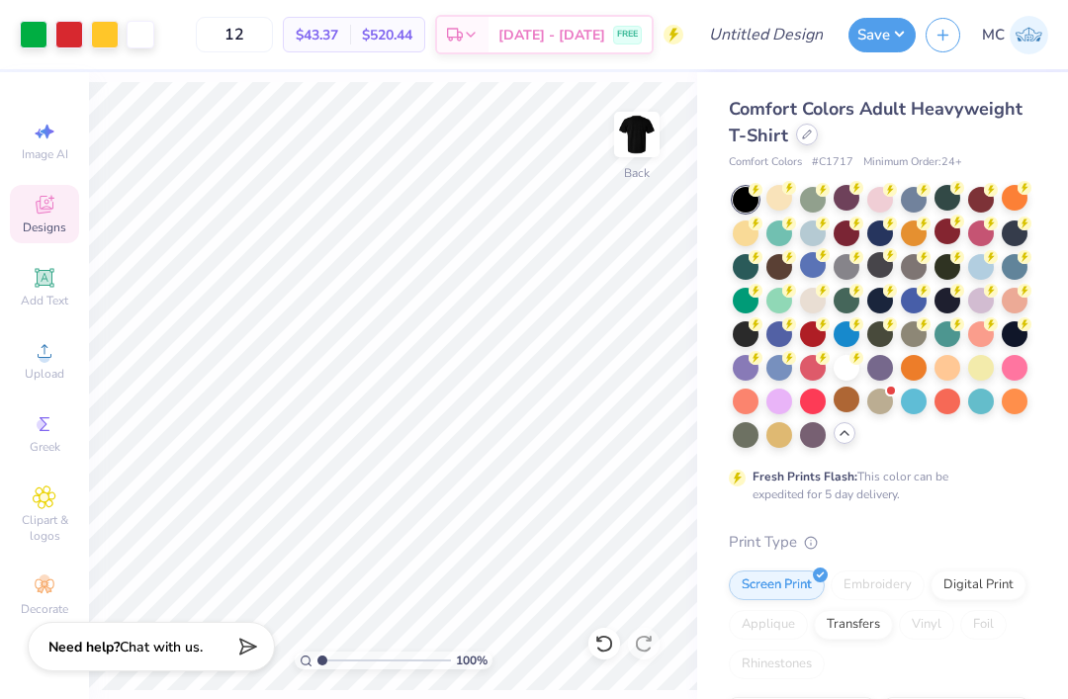
click at [807, 126] on div at bounding box center [807, 135] width 22 height 22
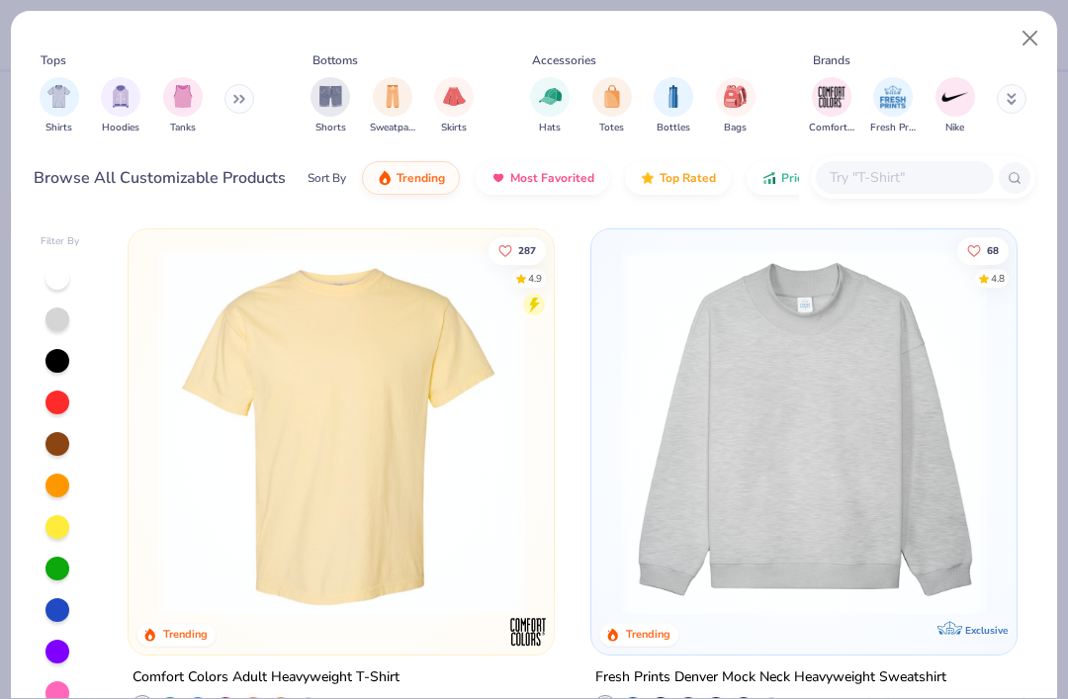
click at [242, 102] on icon at bounding box center [242, 99] width 3 height 7
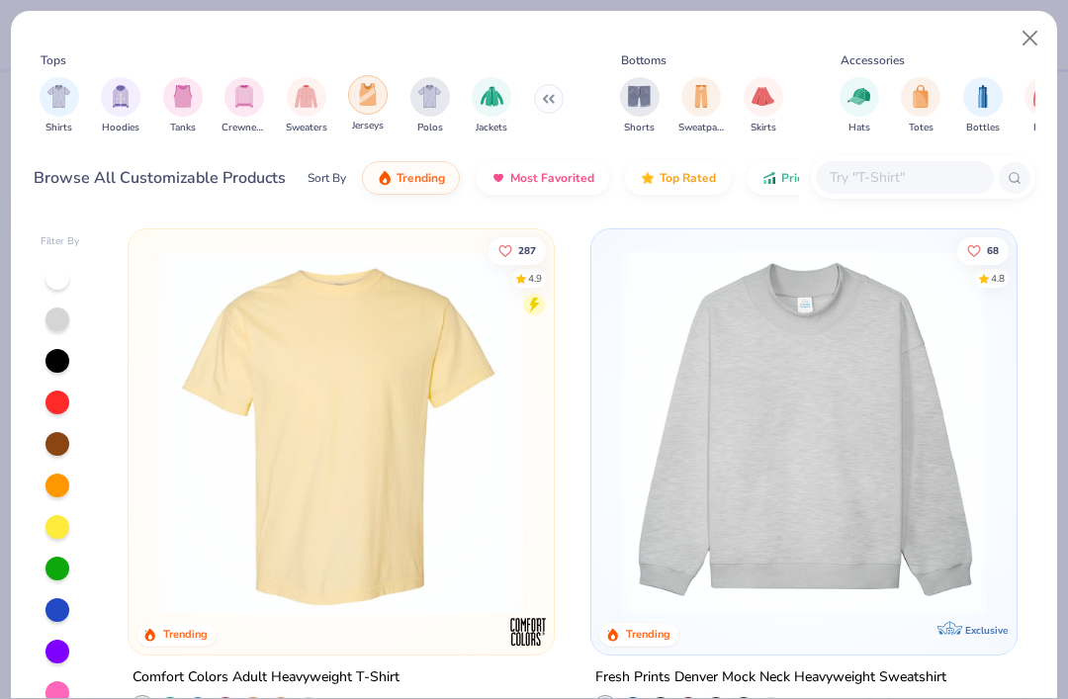
click at [371, 94] on img "filter for Jerseys" at bounding box center [368, 94] width 22 height 23
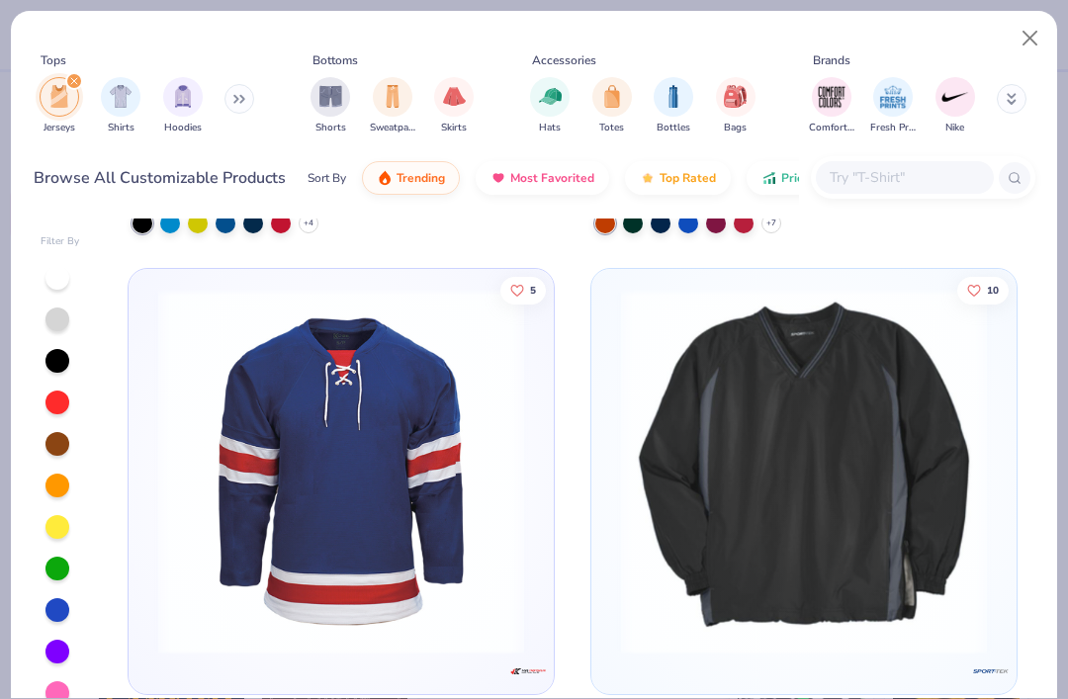
scroll to position [1528, 0]
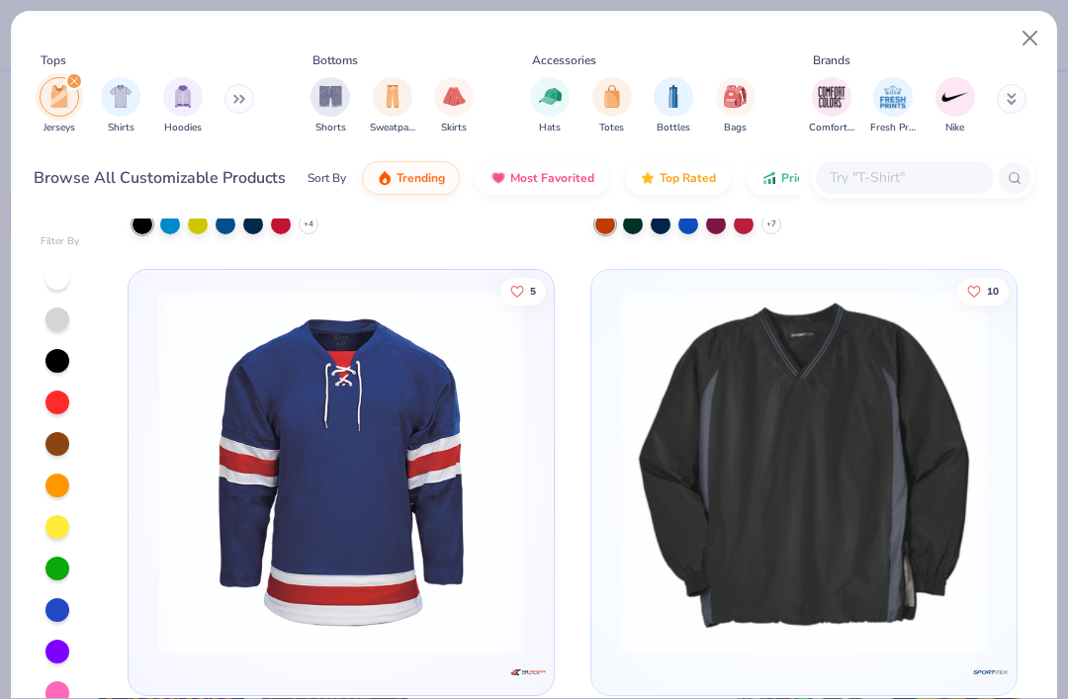
click at [966, 580] on img at bounding box center [804, 472] width 386 height 366
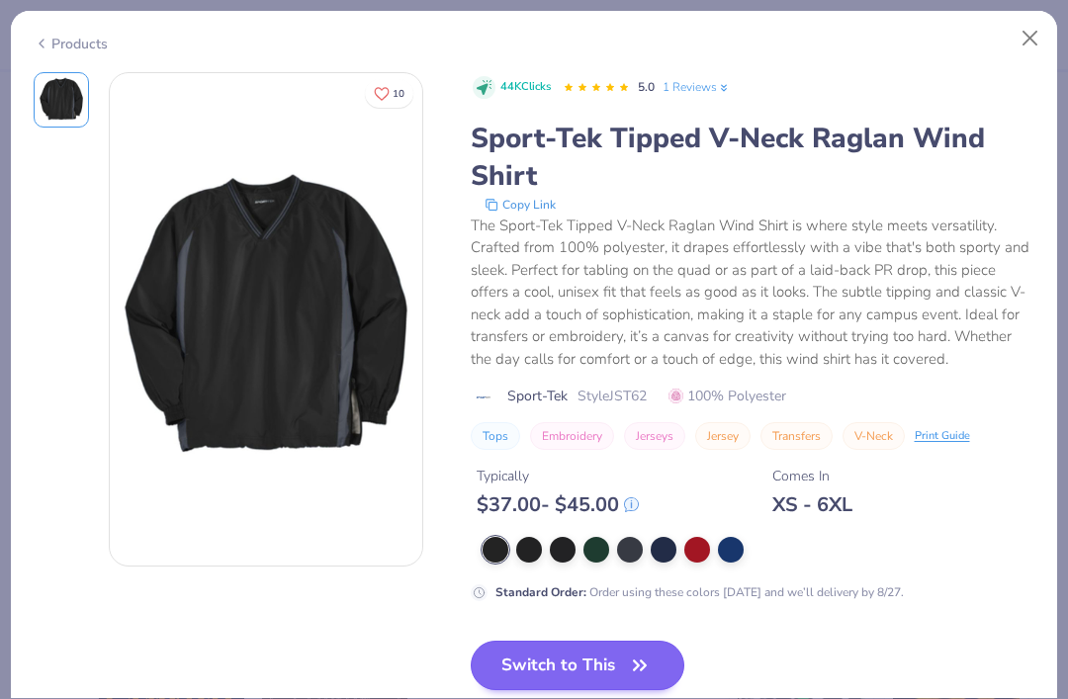
click at [655, 650] on button "Switch to This" at bounding box center [578, 665] width 215 height 49
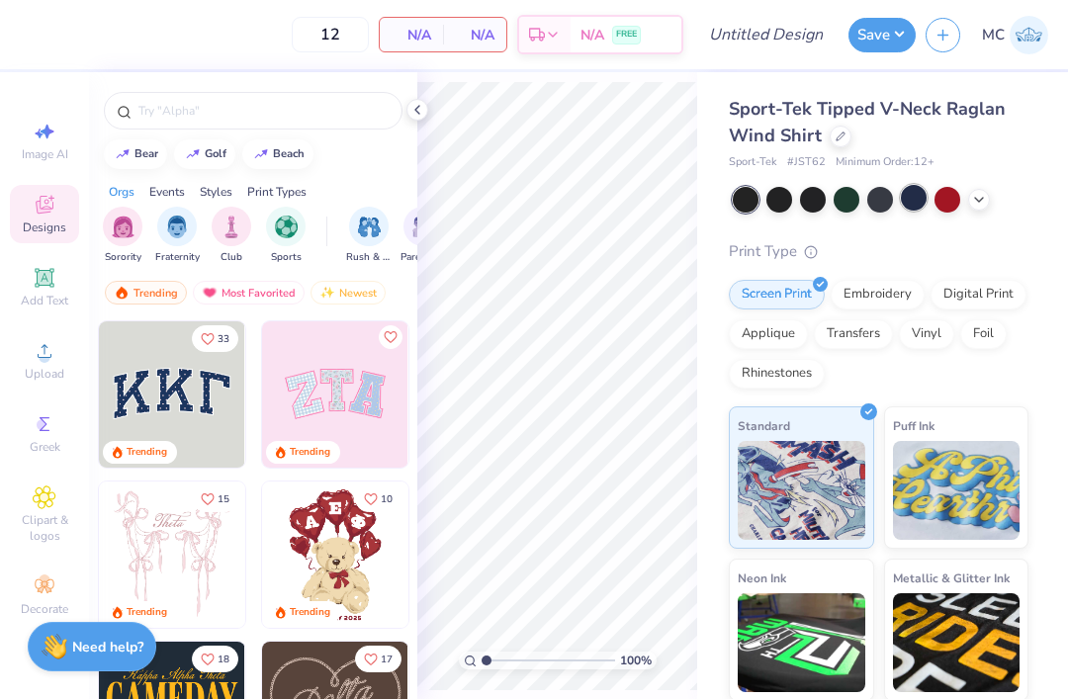
click at [920, 194] on div at bounding box center [914, 198] width 26 height 26
click at [882, 199] on div at bounding box center [880, 198] width 26 height 26
click at [316, 104] on input "text" at bounding box center [262, 111] width 253 height 20
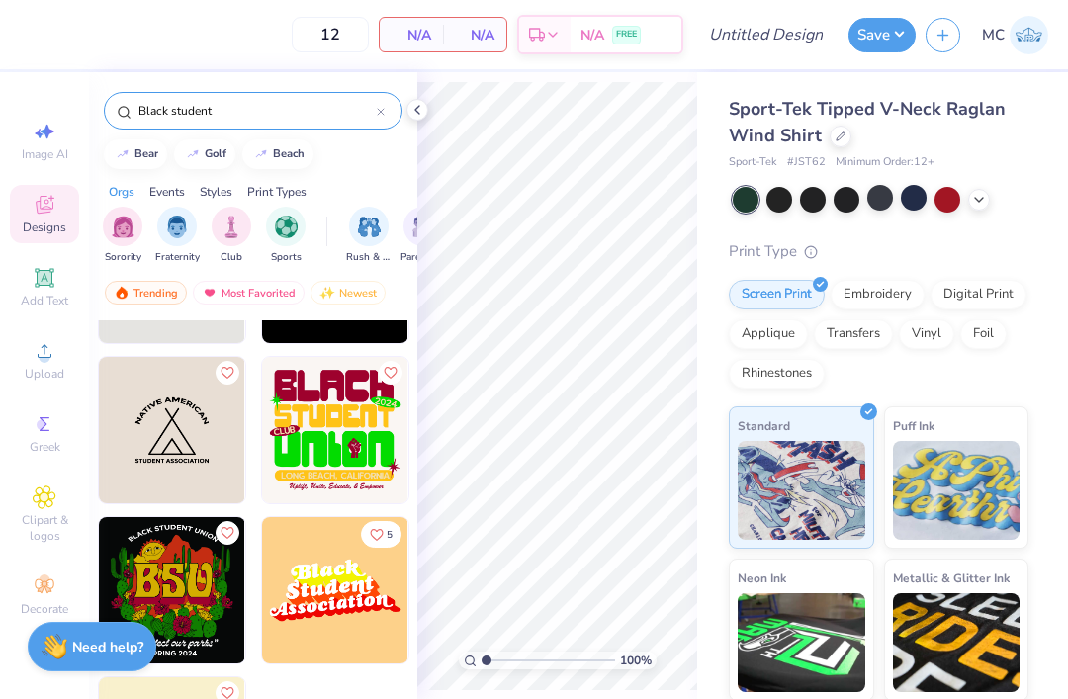
scroll to position [445, 0]
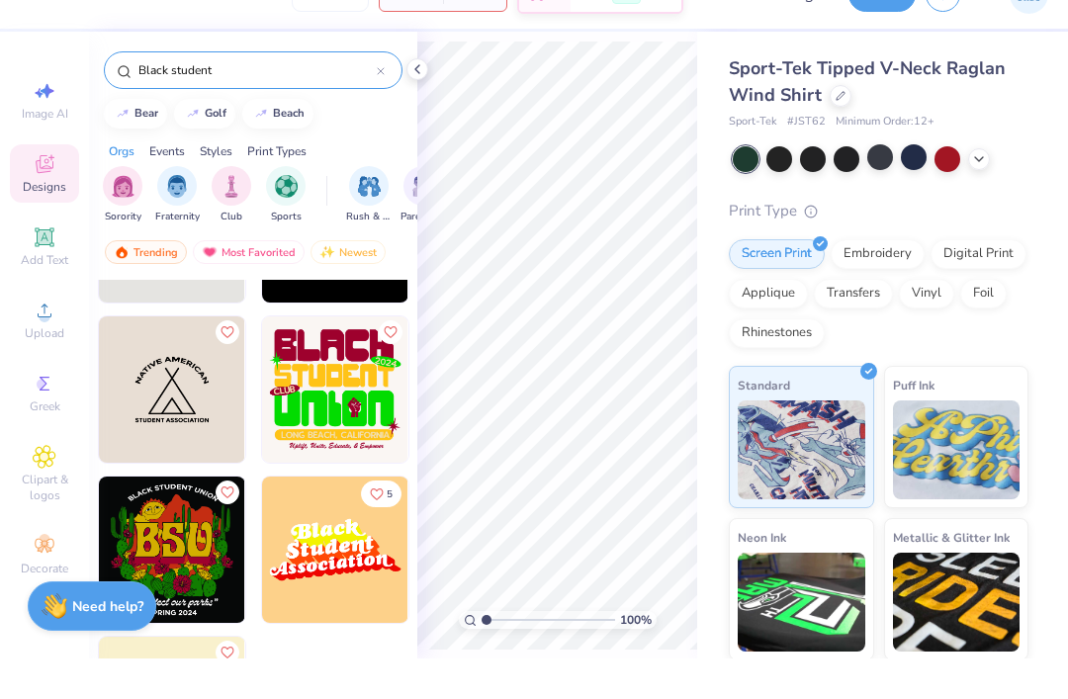
type input "Black student"
click at [208, 568] on img at bounding box center [172, 590] width 146 height 146
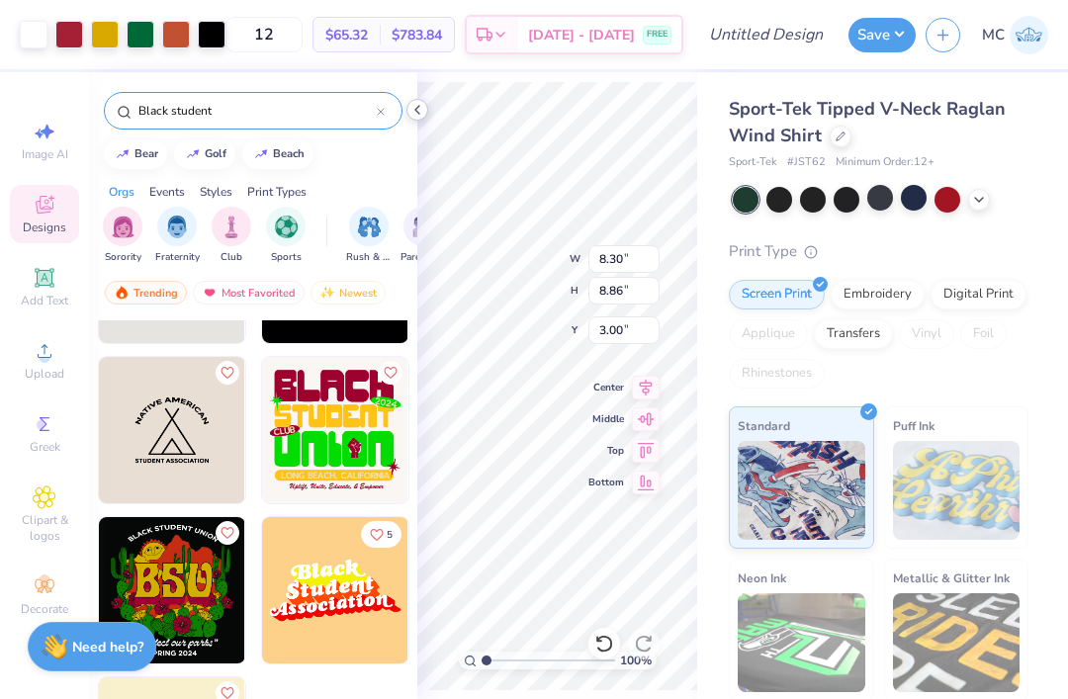
click at [422, 110] on icon at bounding box center [417, 110] width 16 height 16
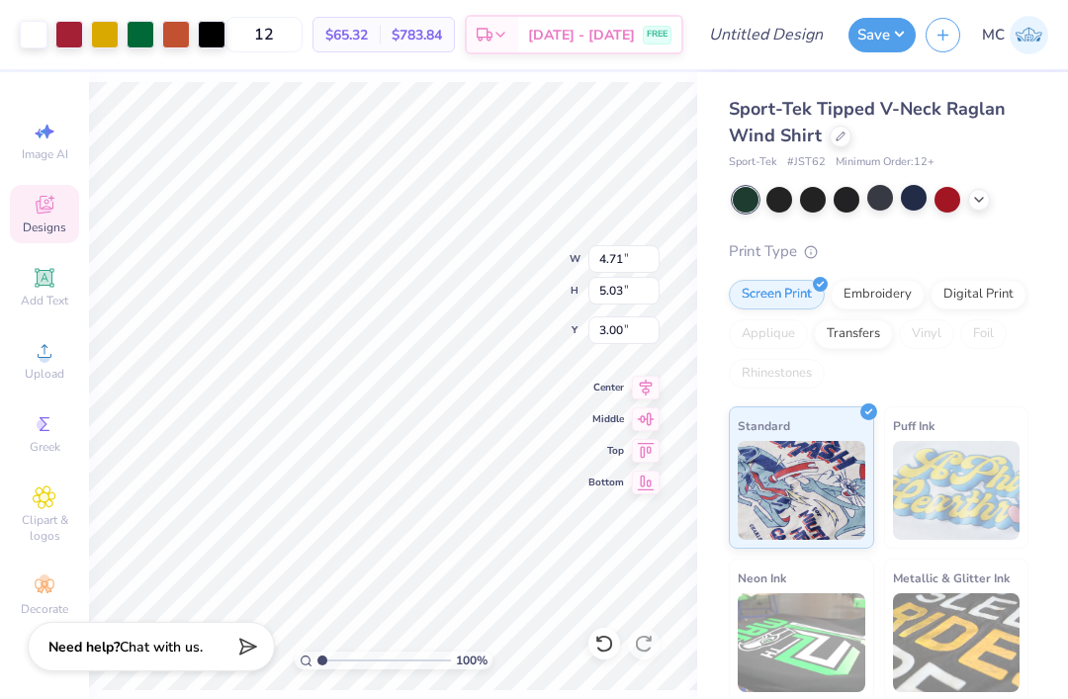
type input "4.71"
type input "5.03"
click at [600, 278] on input "5.03" at bounding box center [624, 291] width 71 height 28
type input "6.57"
click at [612, 250] on input "4.71" at bounding box center [624, 259] width 71 height 28
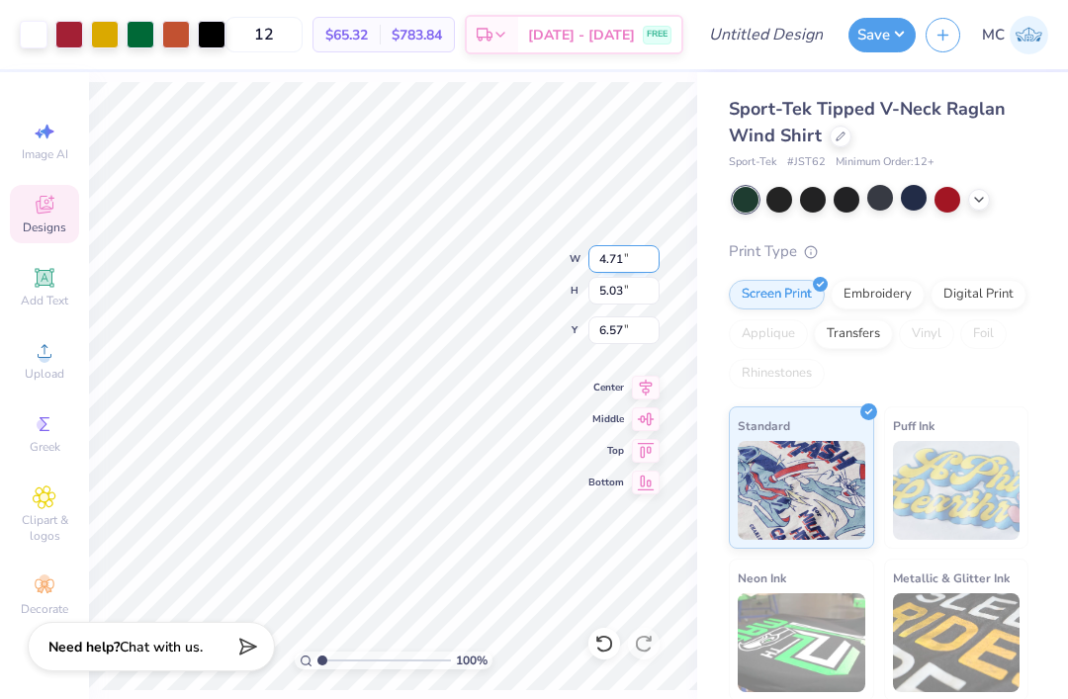
click at [611, 250] on input "4.71" at bounding box center [624, 259] width 71 height 28
click at [606, 247] on input "4.71" at bounding box center [624, 259] width 71 height 28
click at [634, 251] on input "4.71" at bounding box center [624, 259] width 71 height 28
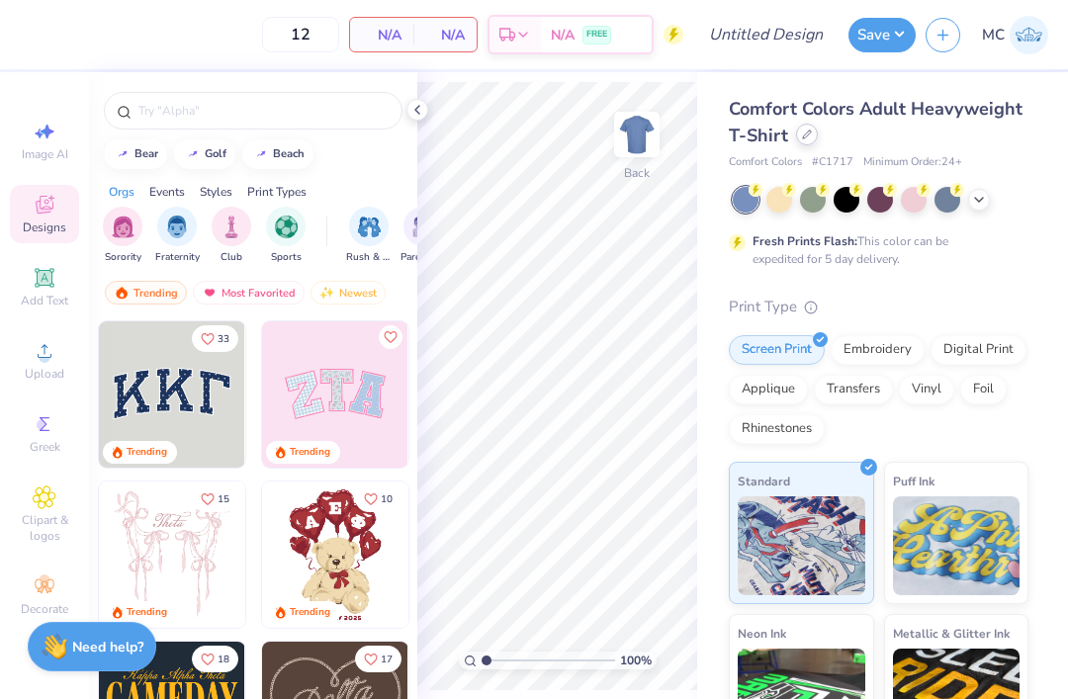
click at [805, 136] on icon at bounding box center [807, 135] width 8 height 8
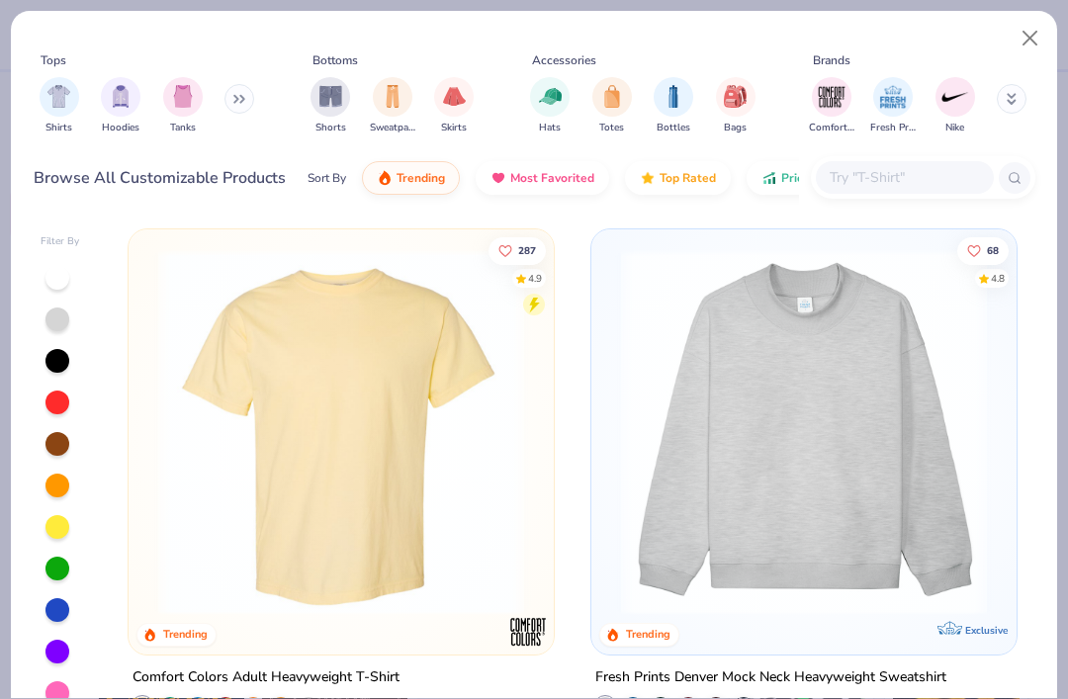
click at [240, 95] on icon at bounding box center [239, 99] width 12 height 10
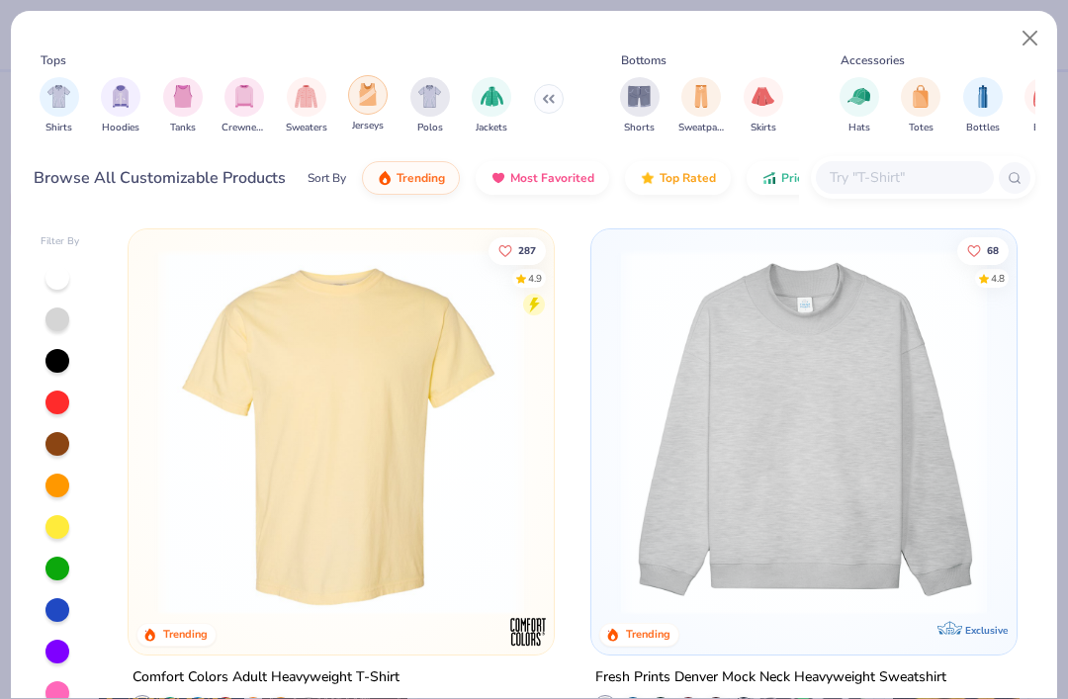
click at [376, 98] on img "filter for Jerseys" at bounding box center [368, 94] width 22 height 23
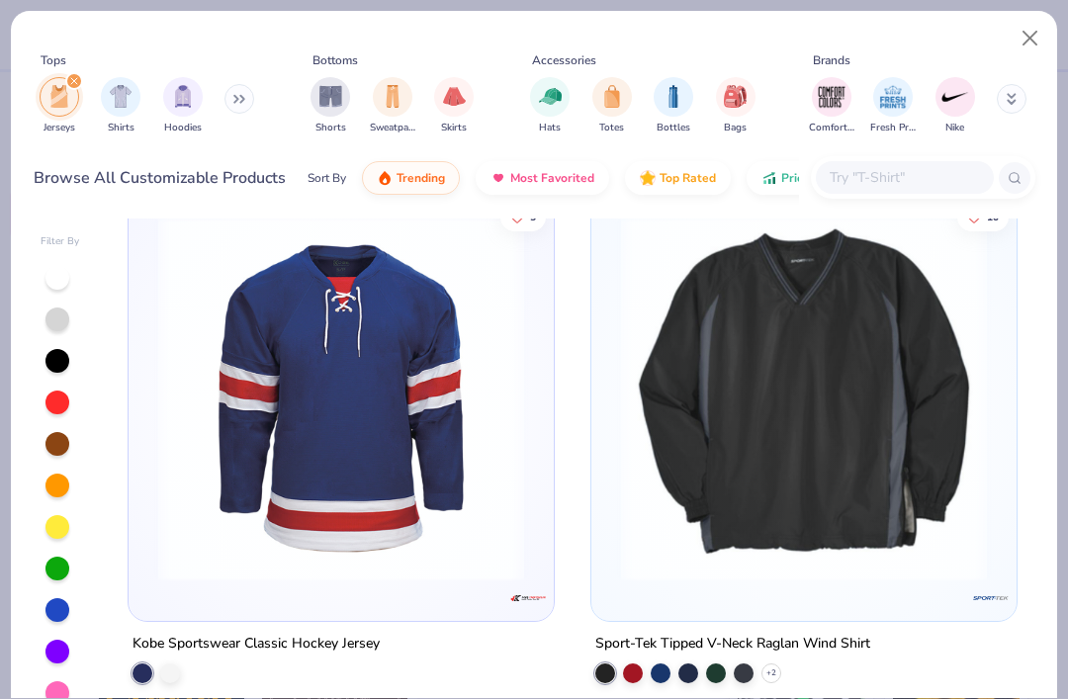
scroll to position [1601, 0]
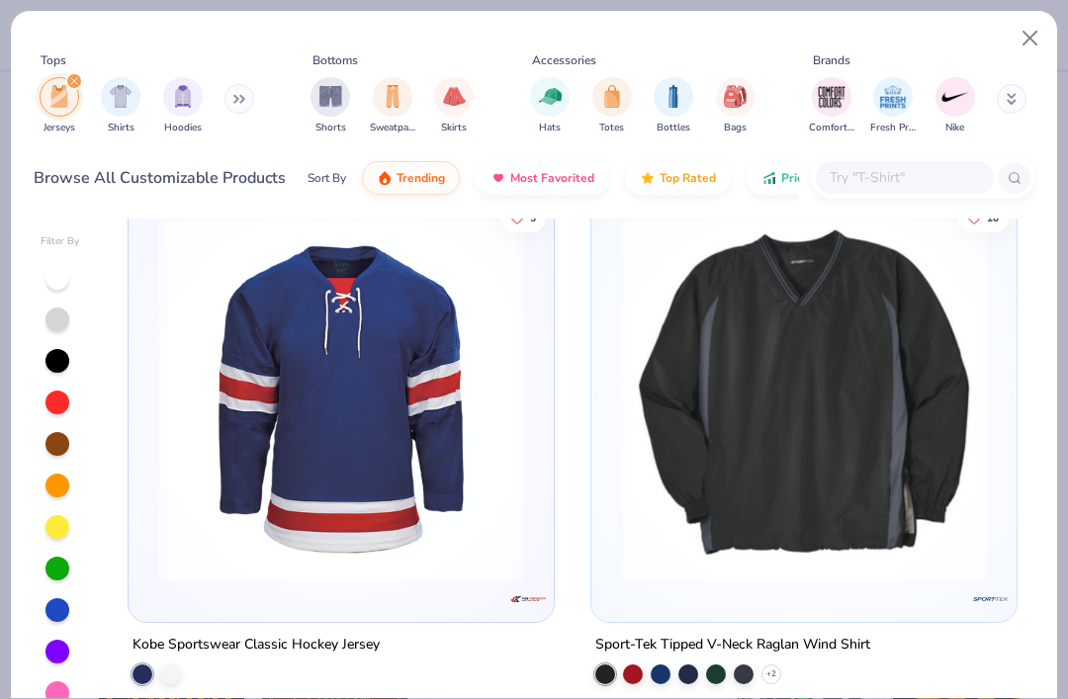
click at [661, 517] on img at bounding box center [804, 399] width 386 height 366
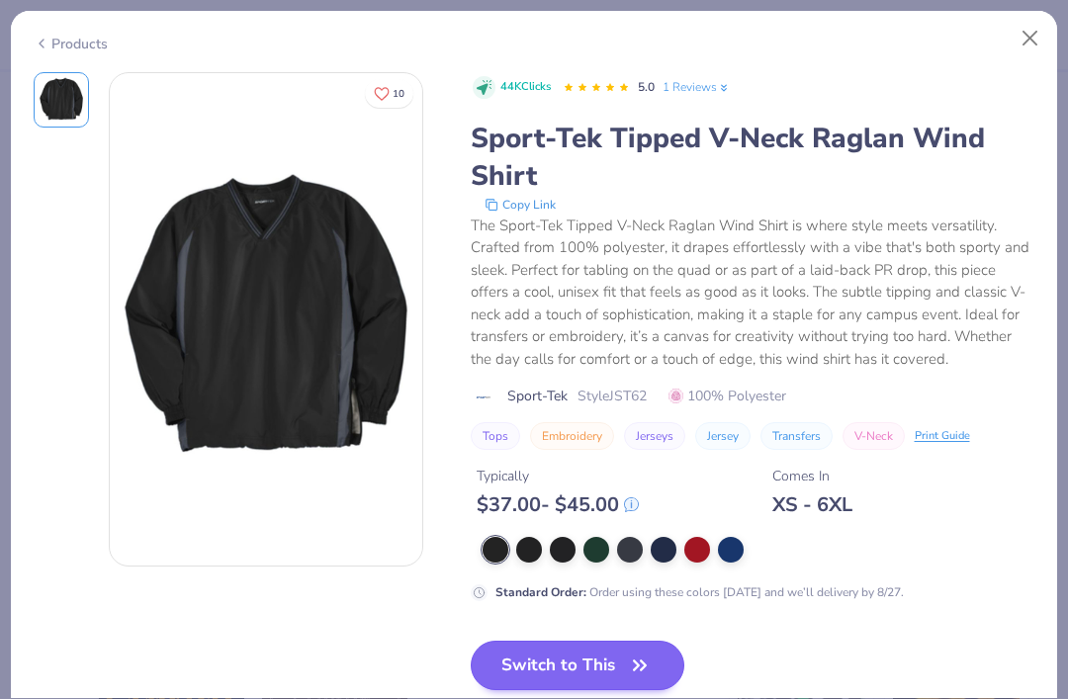
click at [560, 644] on button "Switch to This" at bounding box center [578, 665] width 215 height 49
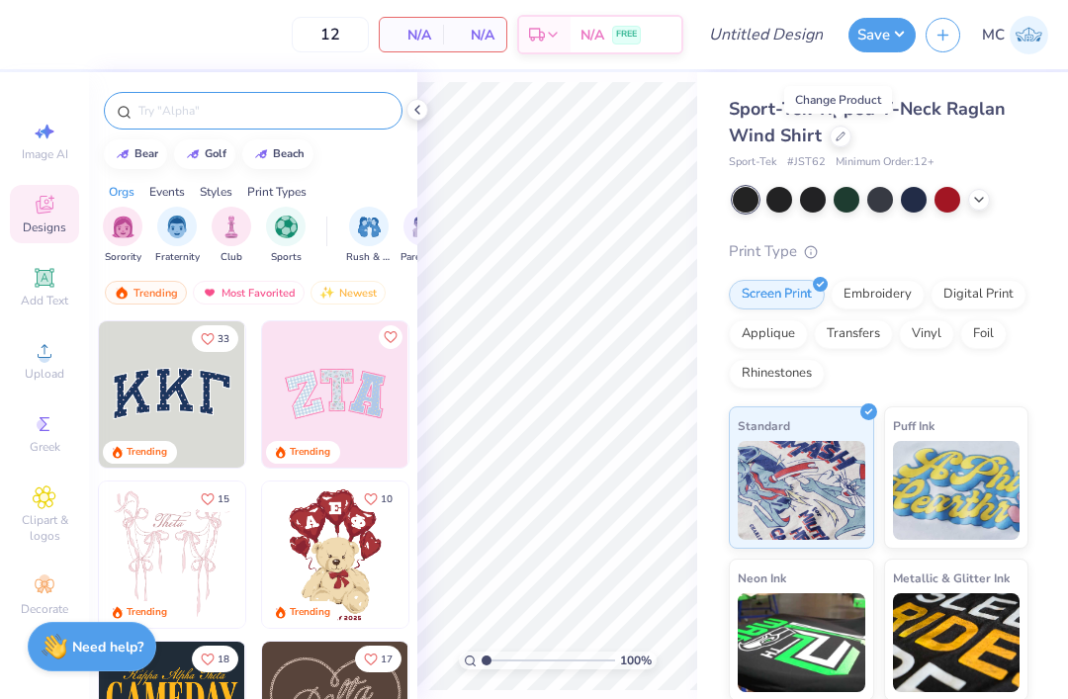
click at [268, 105] on input "text" at bounding box center [262, 111] width 253 height 20
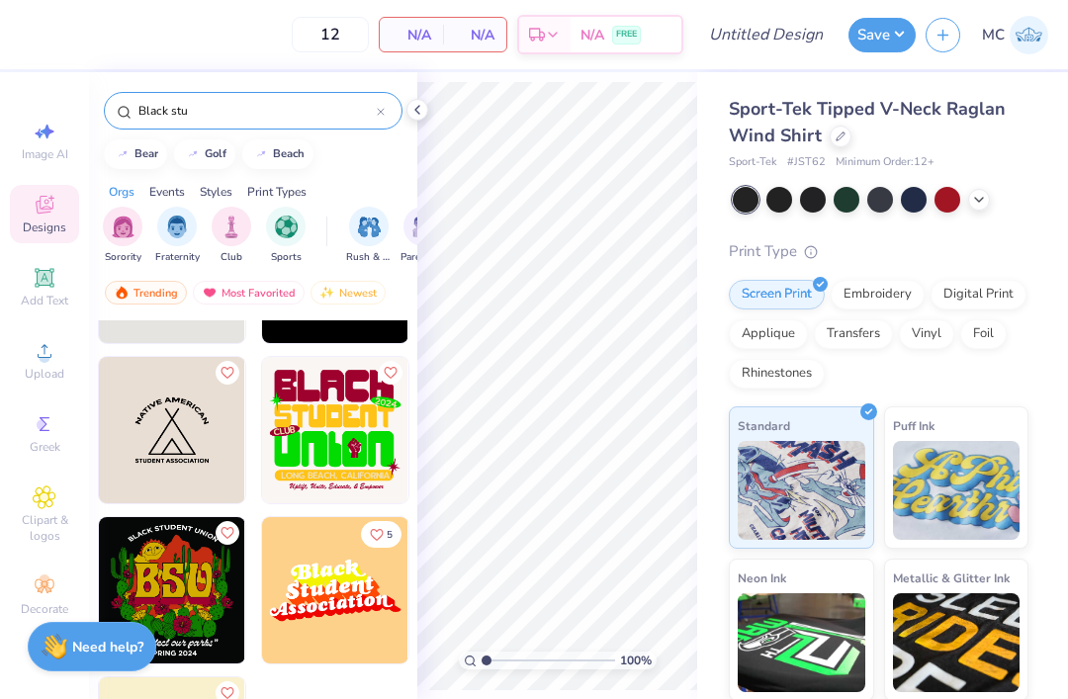
scroll to position [445, 0]
type input "Black stu"
click at [181, 591] on img at bounding box center [172, 590] width 146 height 146
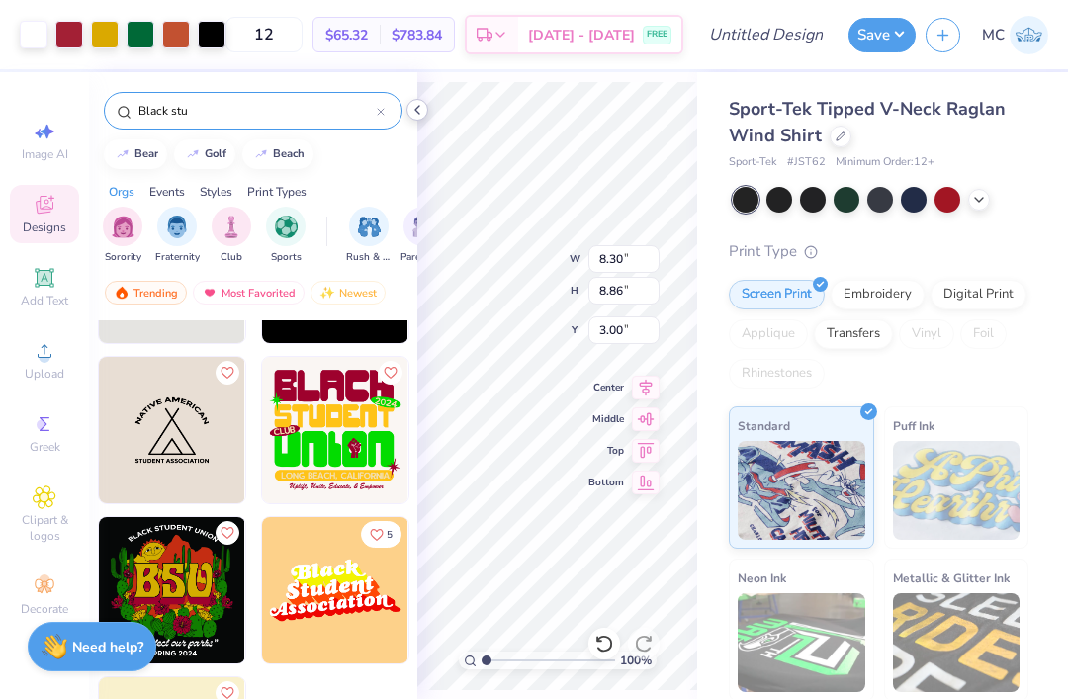
click at [417, 110] on icon at bounding box center [417, 110] width 16 height 16
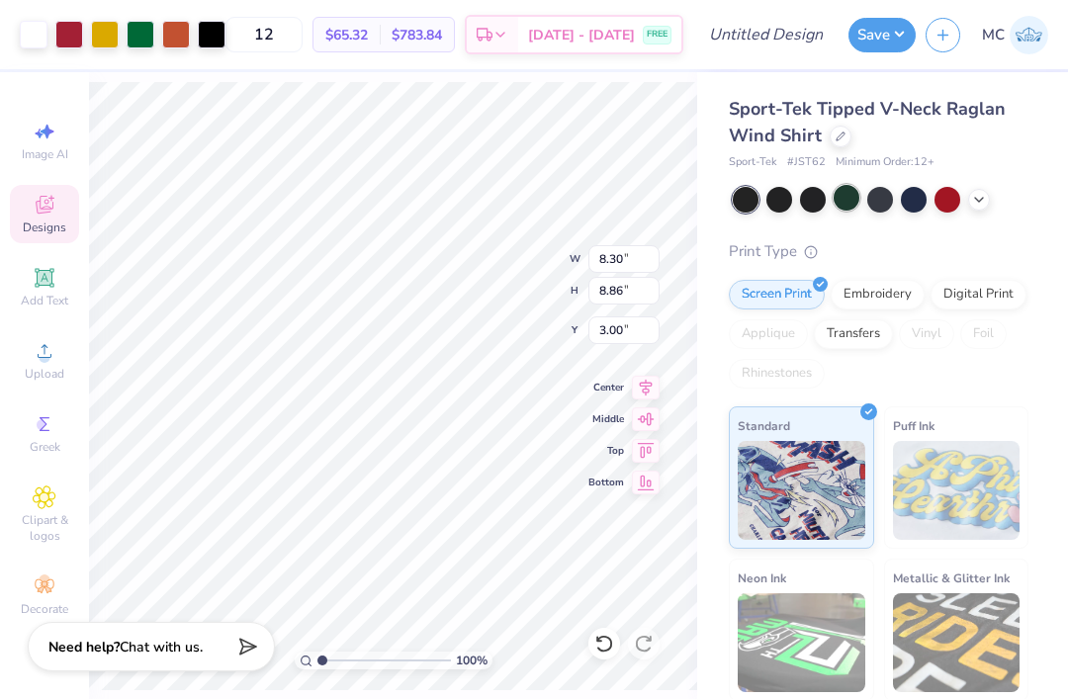
click at [854, 191] on div at bounding box center [847, 198] width 26 height 26
type input "1.58"
click at [607, 253] on input "8.30" at bounding box center [624, 259] width 71 height 28
type input "8"
type input "10.00"
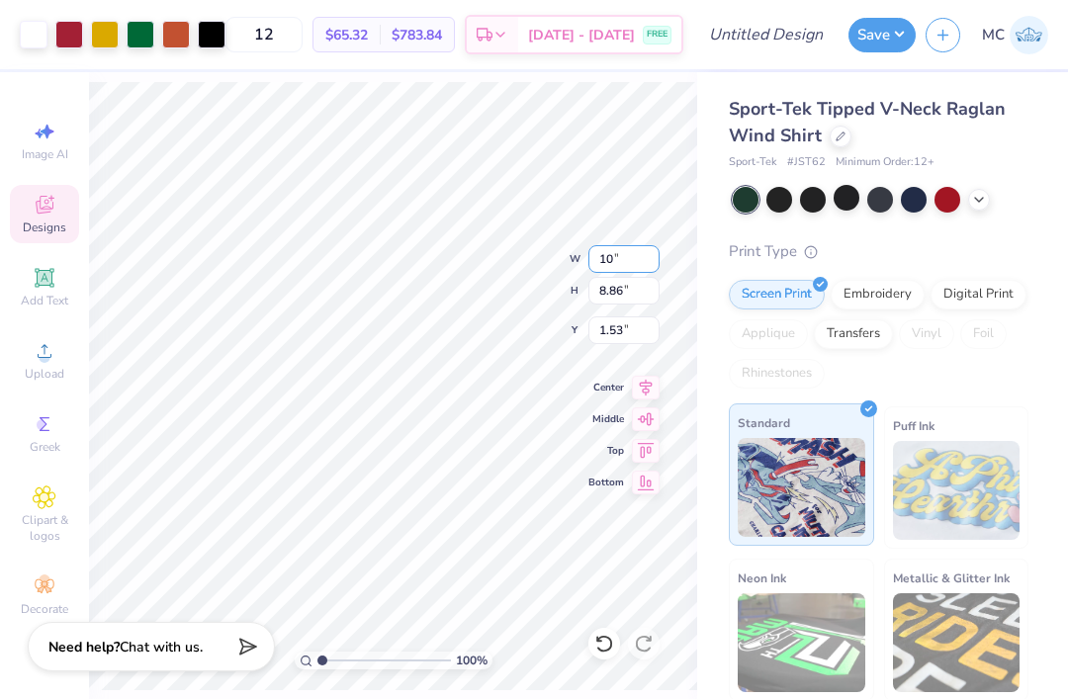
type input "10.68"
type input "0.62"
type input "5.63"
type input "6.02"
type input "0.50"
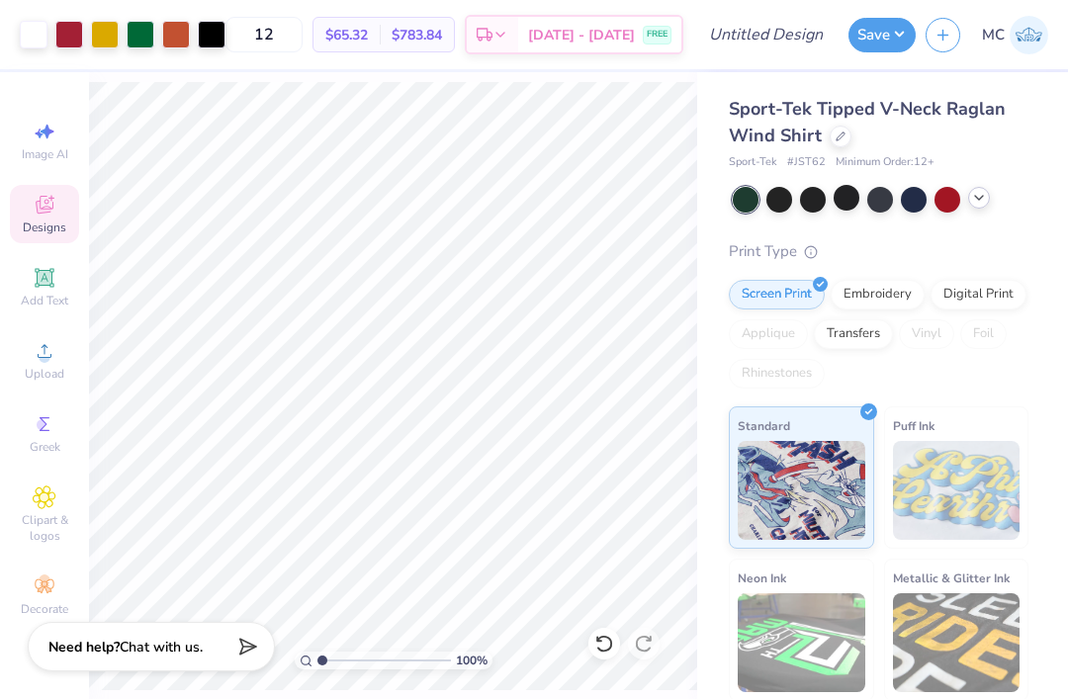
click at [979, 196] on icon at bounding box center [979, 198] width 16 height 16
click at [1013, 199] on icon at bounding box center [1013, 198] width 16 height 16
click at [986, 198] on icon at bounding box center [979, 198] width 16 height 16
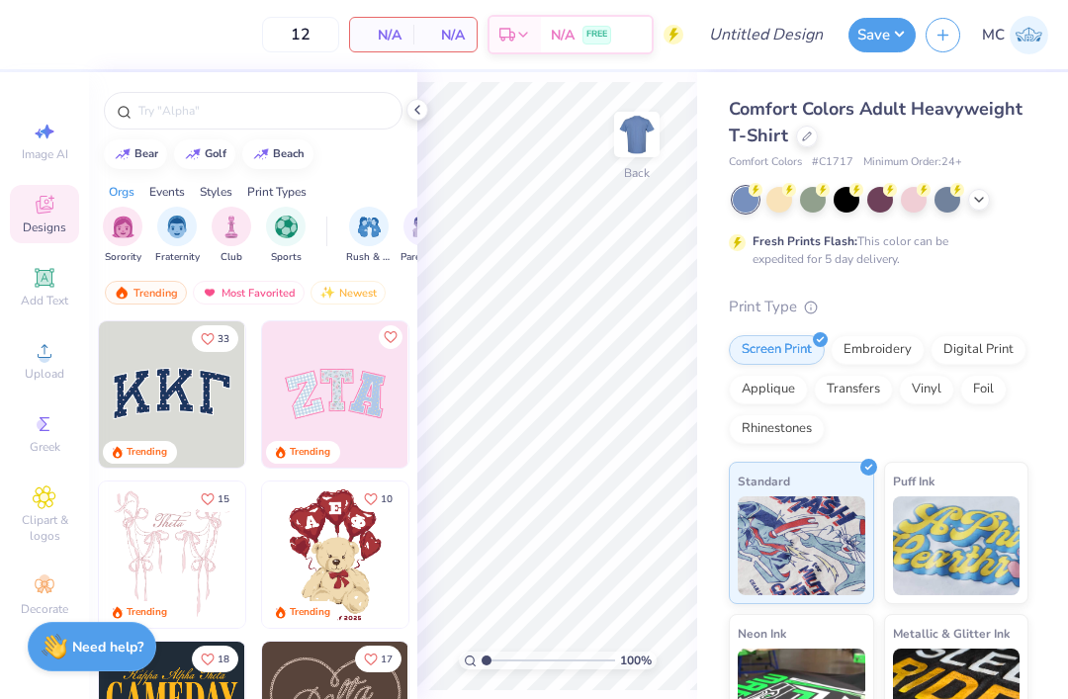
click at [993, 196] on div at bounding box center [881, 200] width 296 height 26
click at [984, 199] on icon at bounding box center [979, 198] width 16 height 16
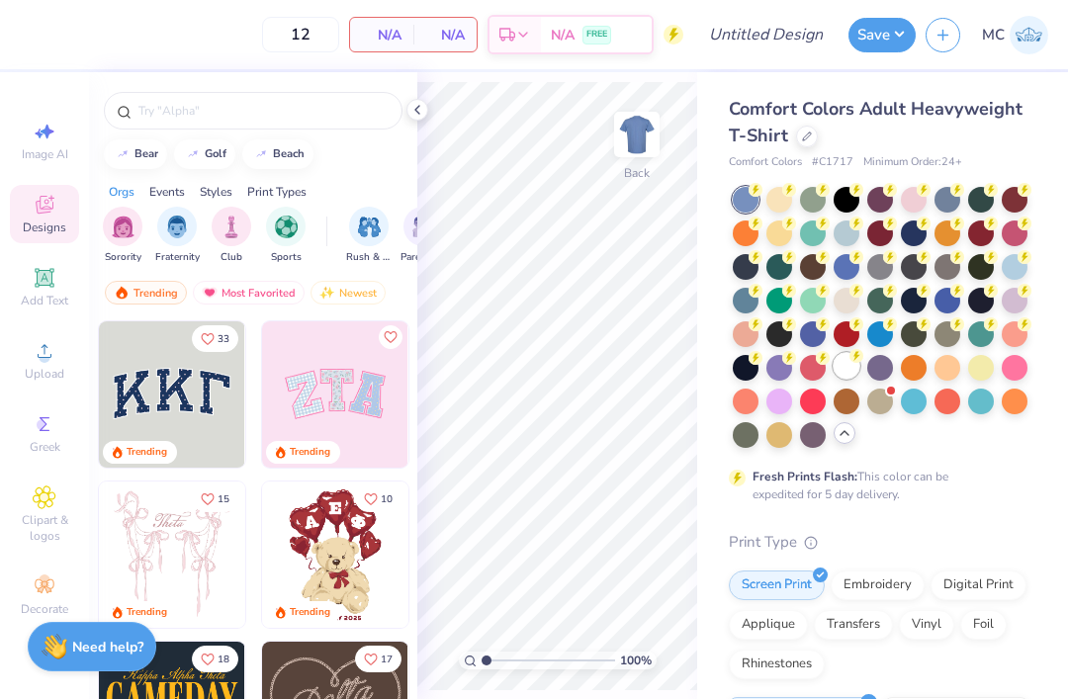
click at [849, 360] on div at bounding box center [847, 366] width 26 height 26
click at [419, 115] on icon at bounding box center [417, 110] width 16 height 16
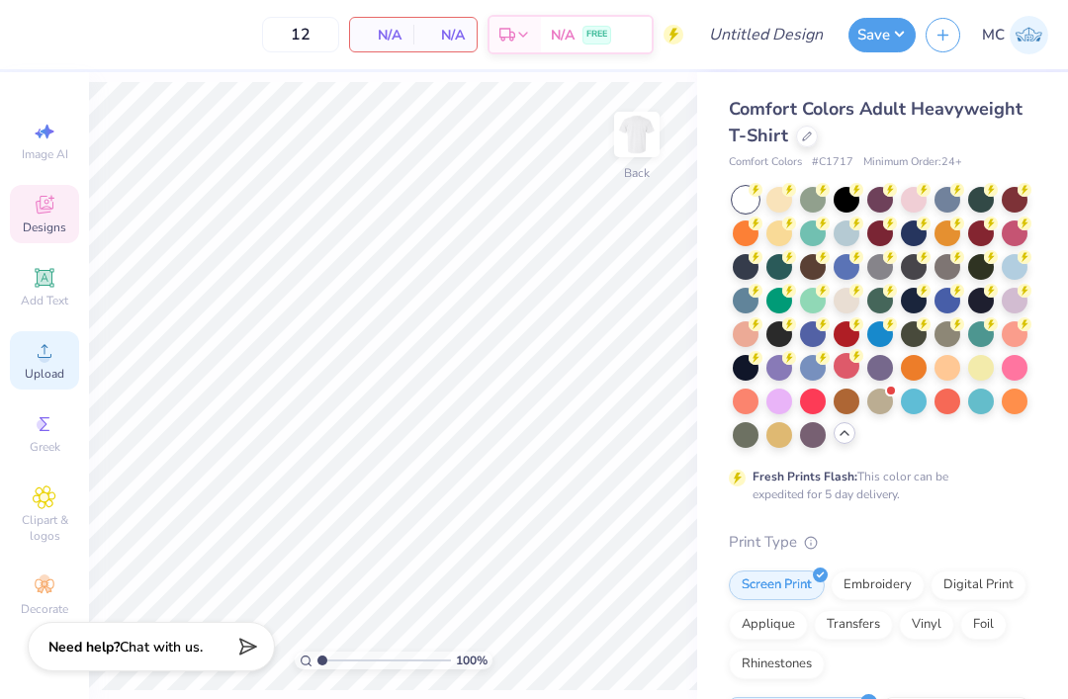
click at [51, 363] on icon at bounding box center [45, 351] width 24 height 24
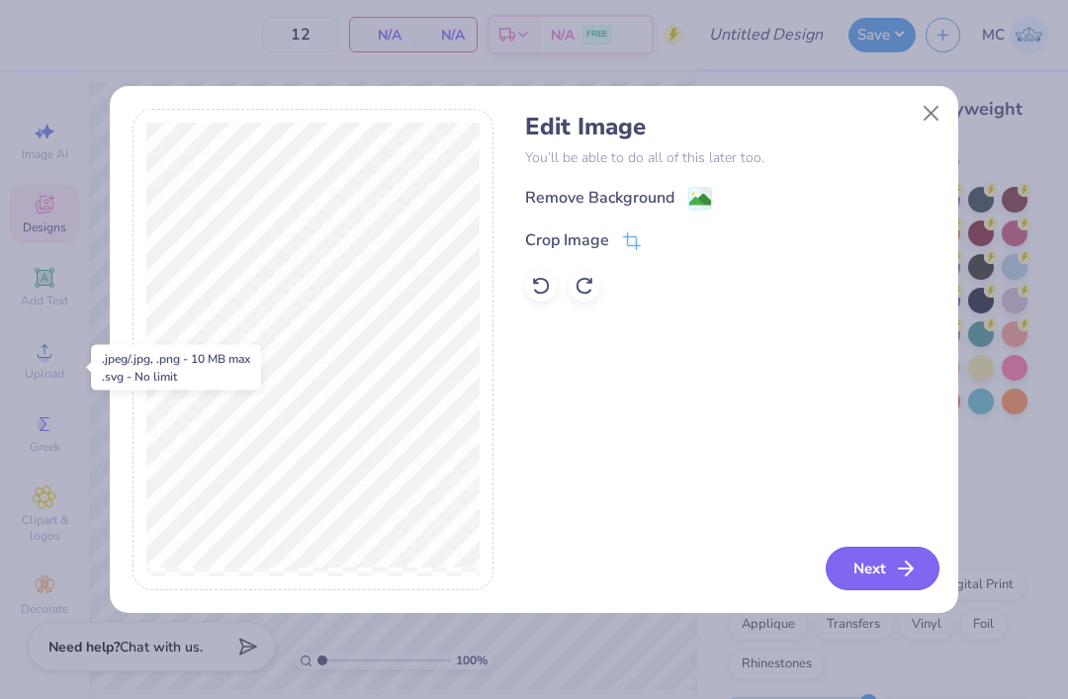
click at [882, 563] on button "Next" at bounding box center [883, 569] width 114 height 44
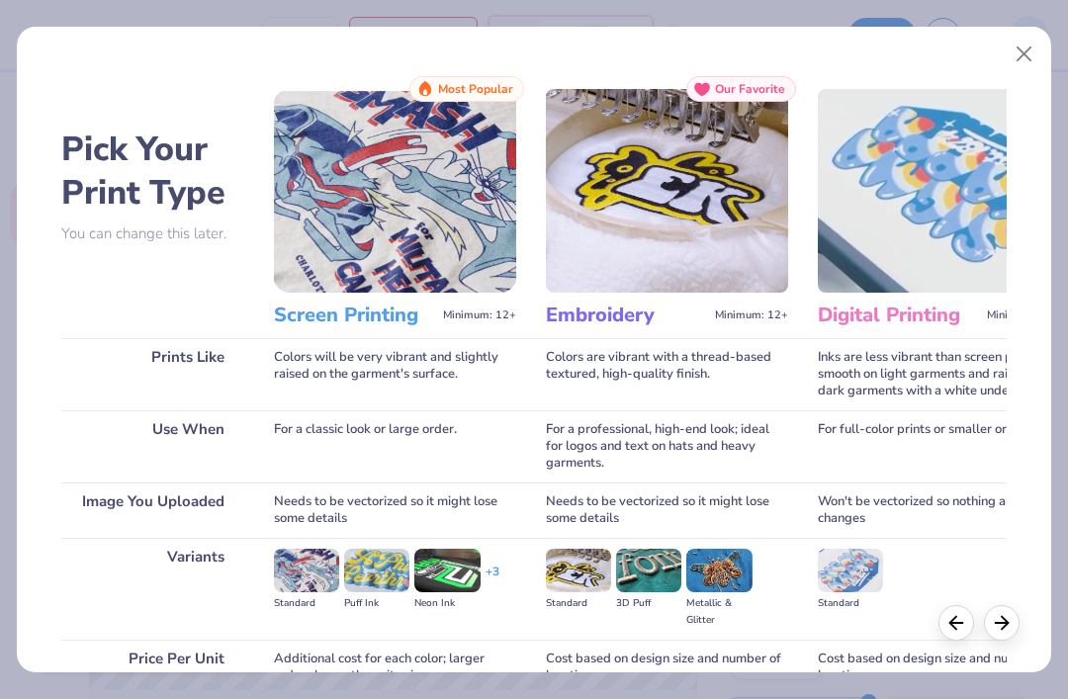
click at [436, 265] on img at bounding box center [395, 191] width 242 height 204
click at [1006, 637] on div at bounding box center [1002, 620] width 36 height 36
click at [411, 243] on img at bounding box center [395, 191] width 242 height 204
click at [1006, 64] on button "Close" at bounding box center [1025, 55] width 38 height 38
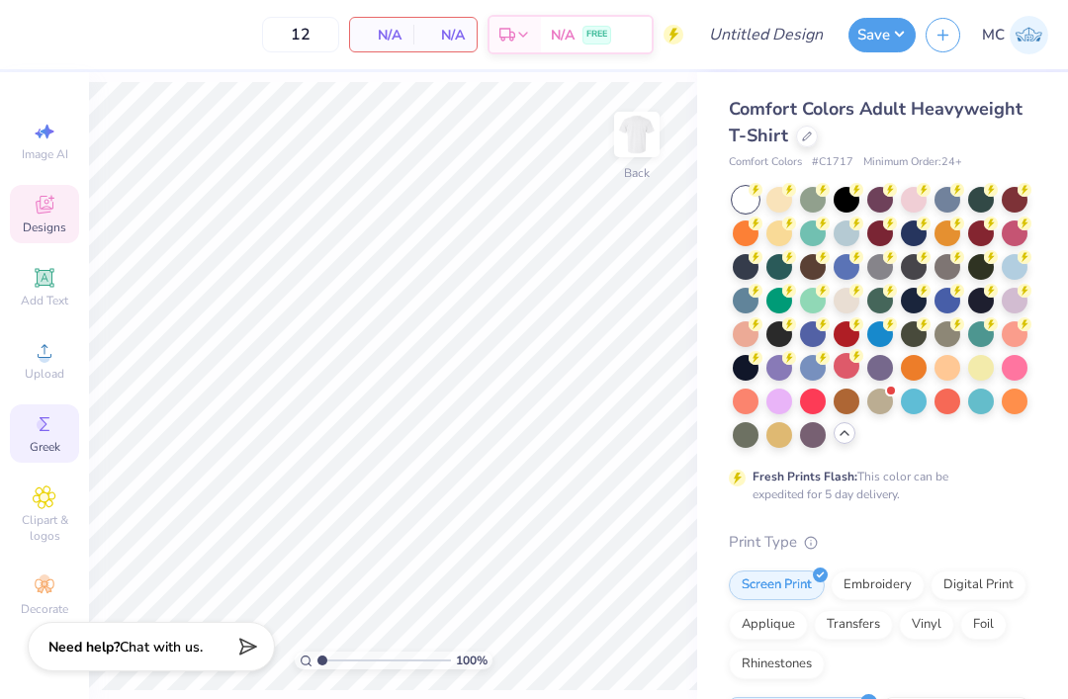
click at [47, 430] on circle at bounding box center [42, 424] width 11 height 11
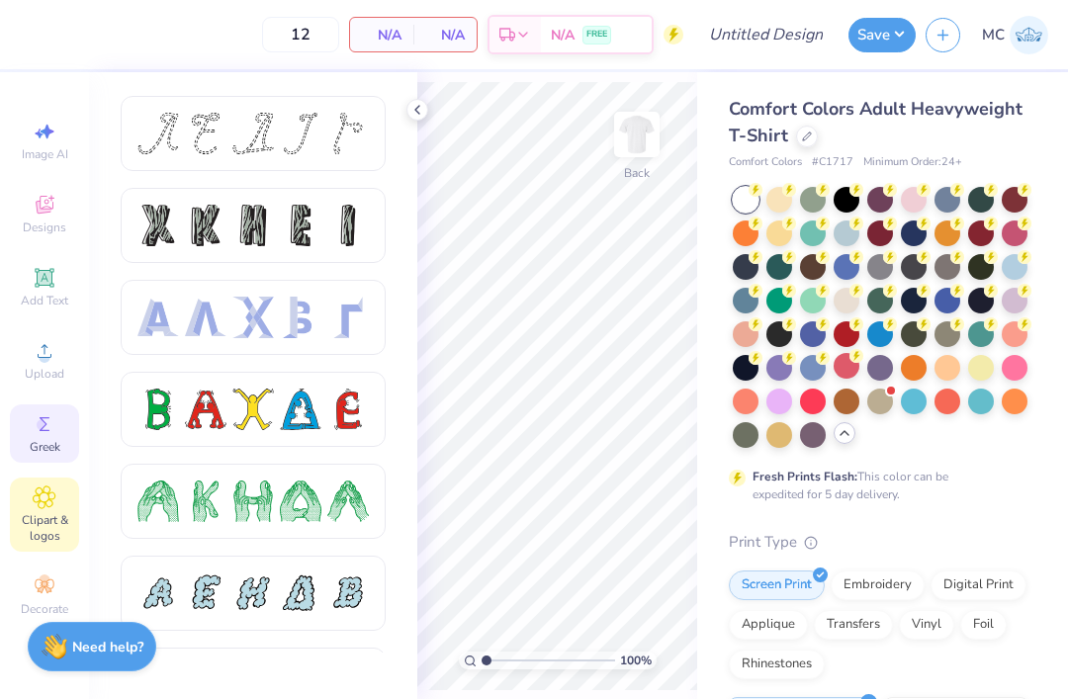
click at [42, 508] on icon at bounding box center [45, 498] width 22 height 22
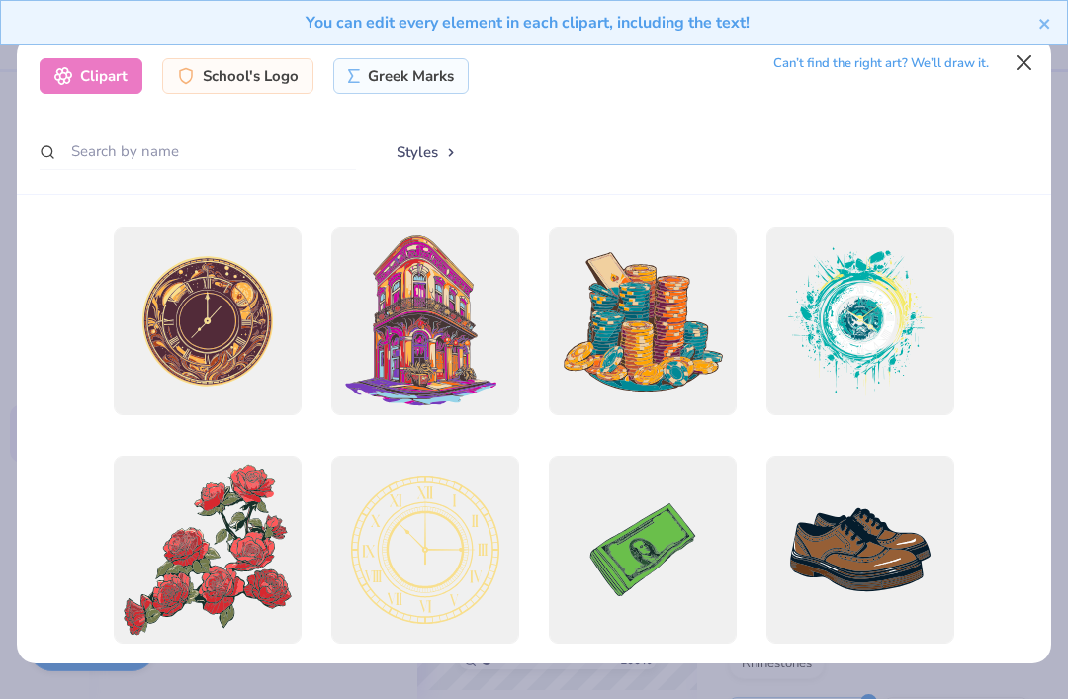
click at [1024, 61] on button "Close" at bounding box center [1025, 64] width 38 height 38
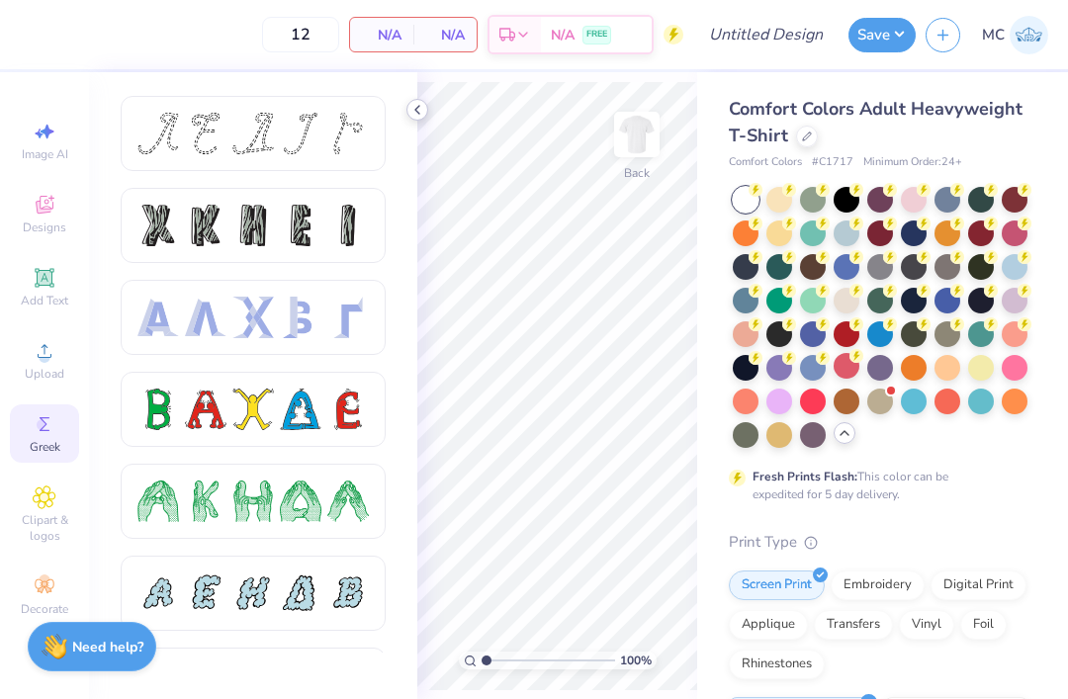
click at [418, 109] on icon at bounding box center [417, 110] width 16 height 16
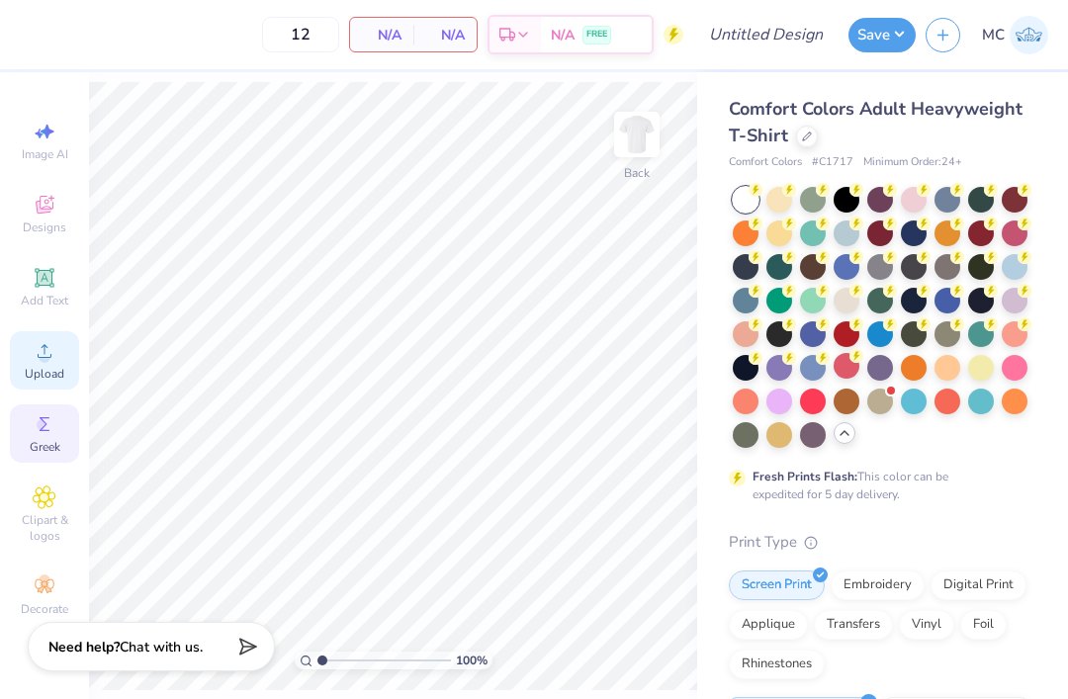
click at [39, 372] on span "Upload" at bounding box center [45, 374] width 40 height 16
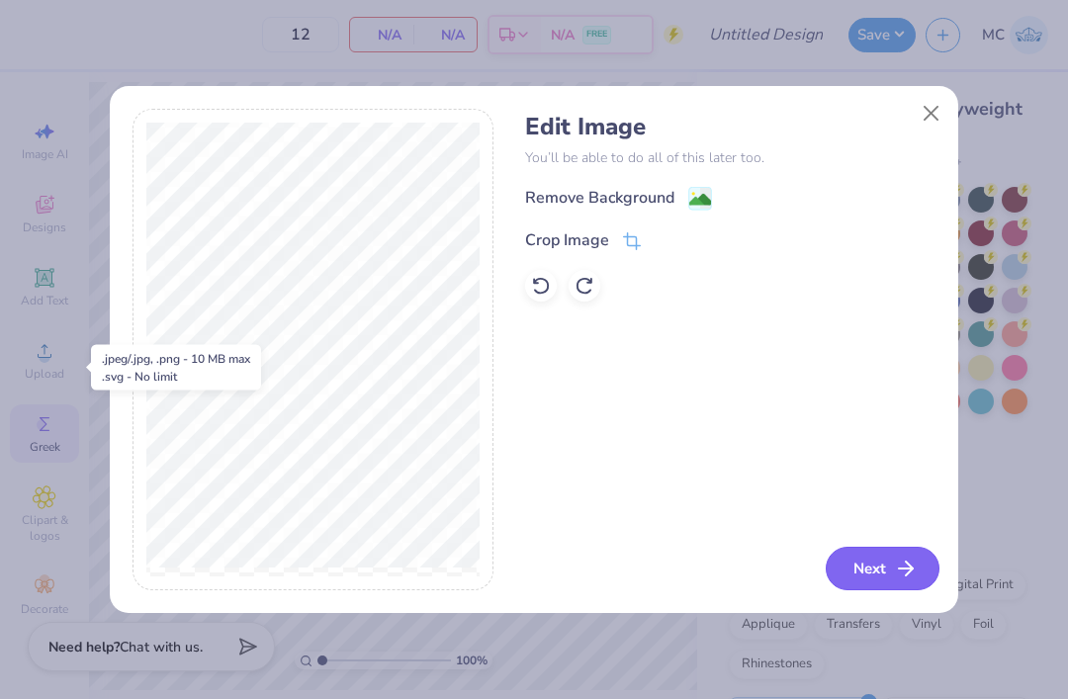
click at [864, 575] on button "Next" at bounding box center [883, 569] width 114 height 44
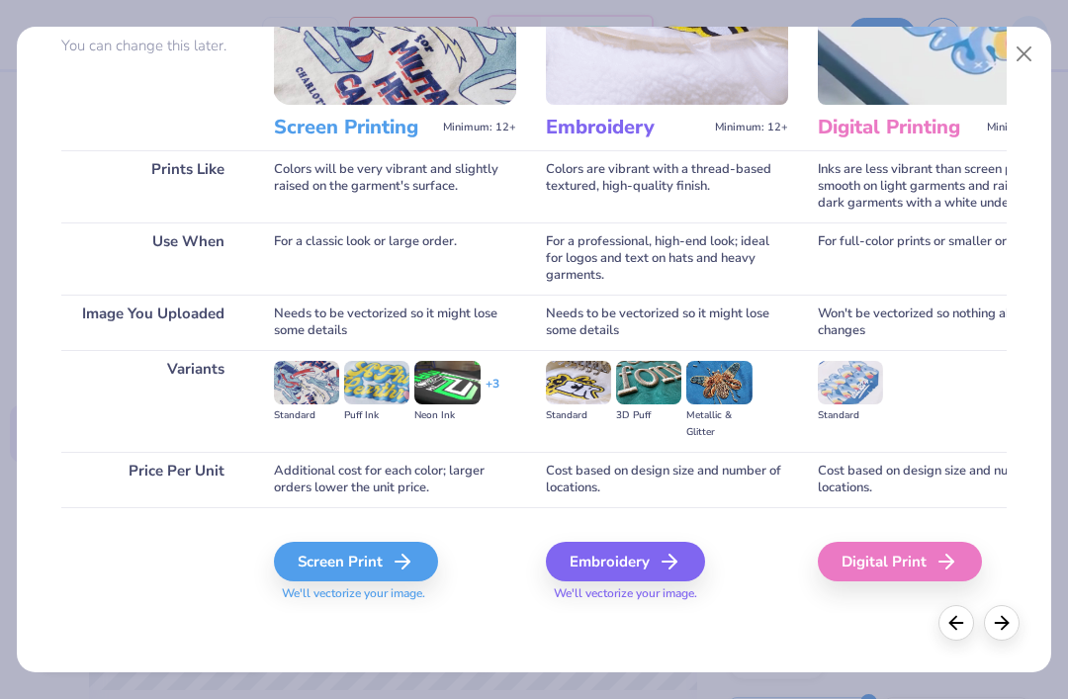
scroll to position [188, 0]
click at [406, 556] on icon at bounding box center [409, 562] width 24 height 24
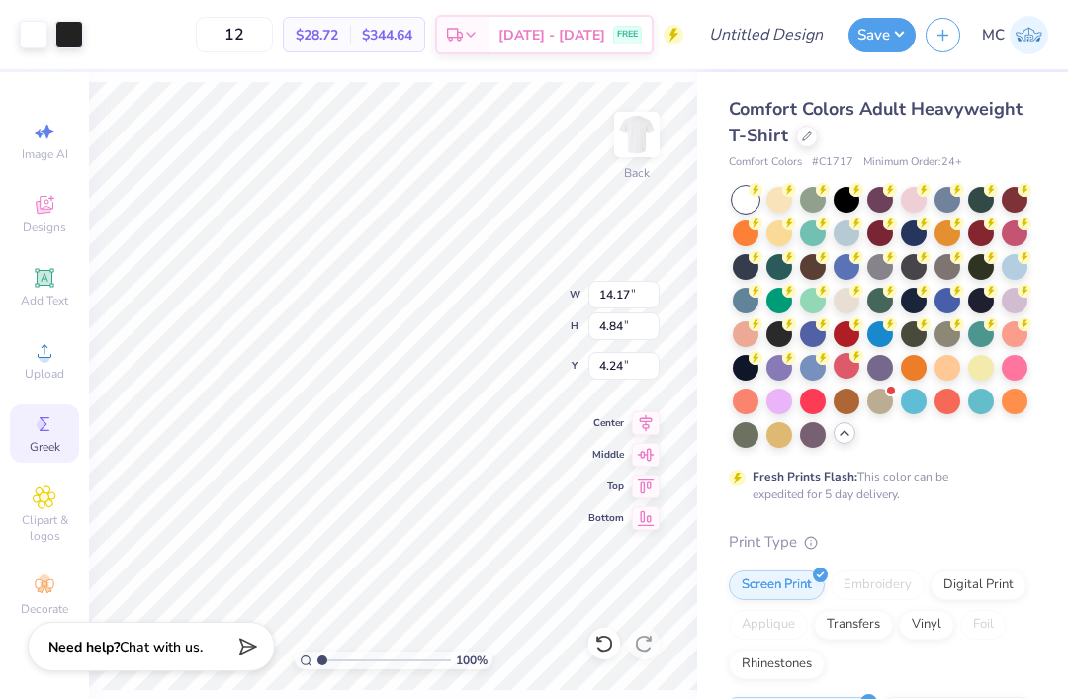
type input "4.24"
type input "12.97"
type input "4.43"
type input "3.80"
click at [45, 290] on icon at bounding box center [45, 278] width 24 height 24
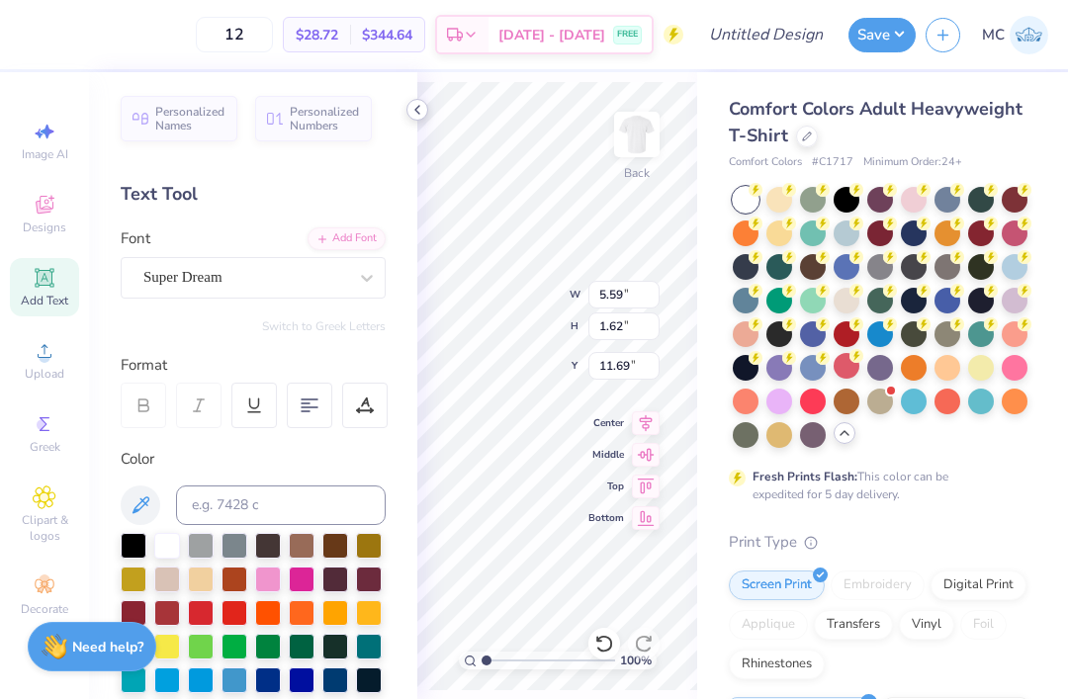
click at [411, 119] on div at bounding box center [418, 110] width 22 height 22
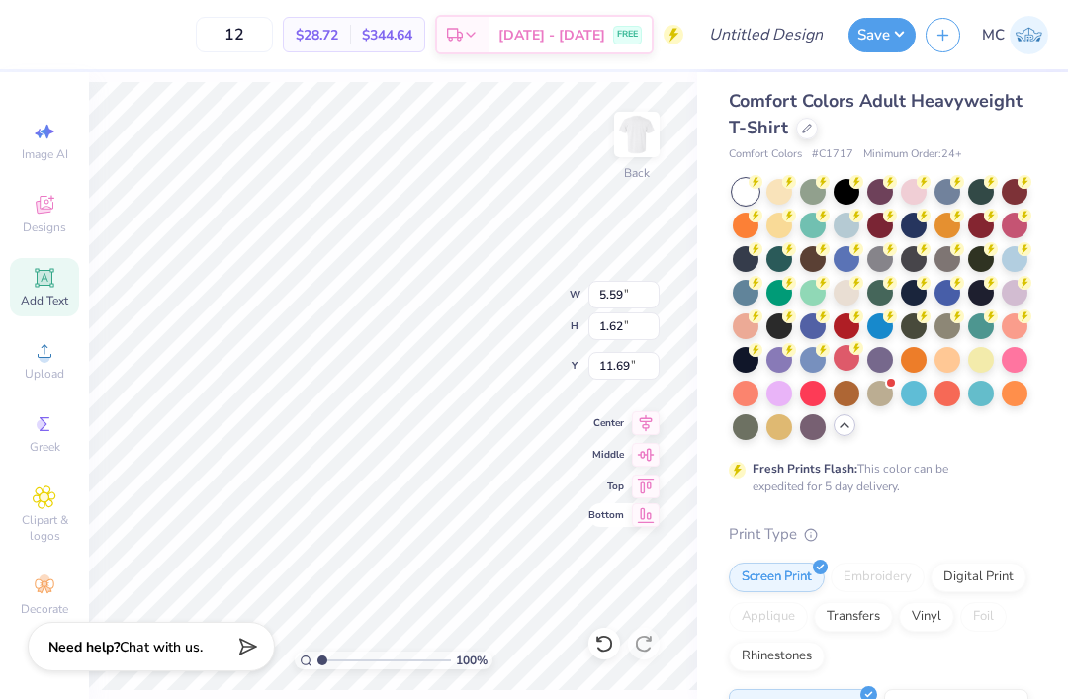
scroll to position [1, 1]
type textarea "T"
type textarea "B"
click at [65, 288] on div "Add Text" at bounding box center [44, 287] width 69 height 58
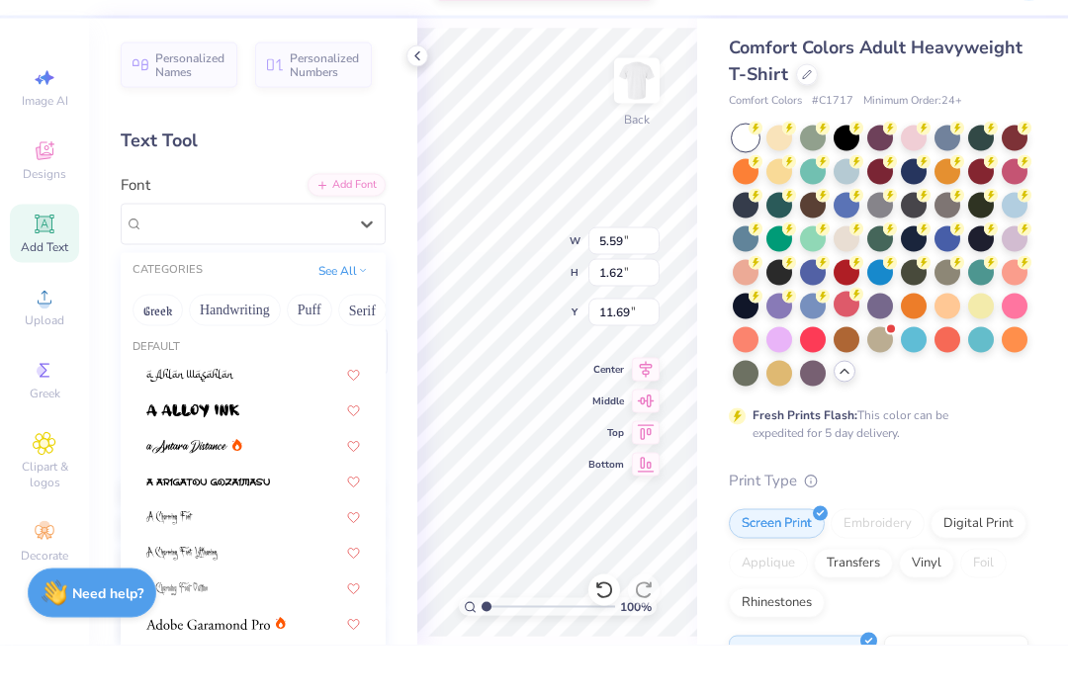
scroll to position [4, 0]
click at [236, 348] on button "Handwriting" at bounding box center [235, 364] width 92 height 32
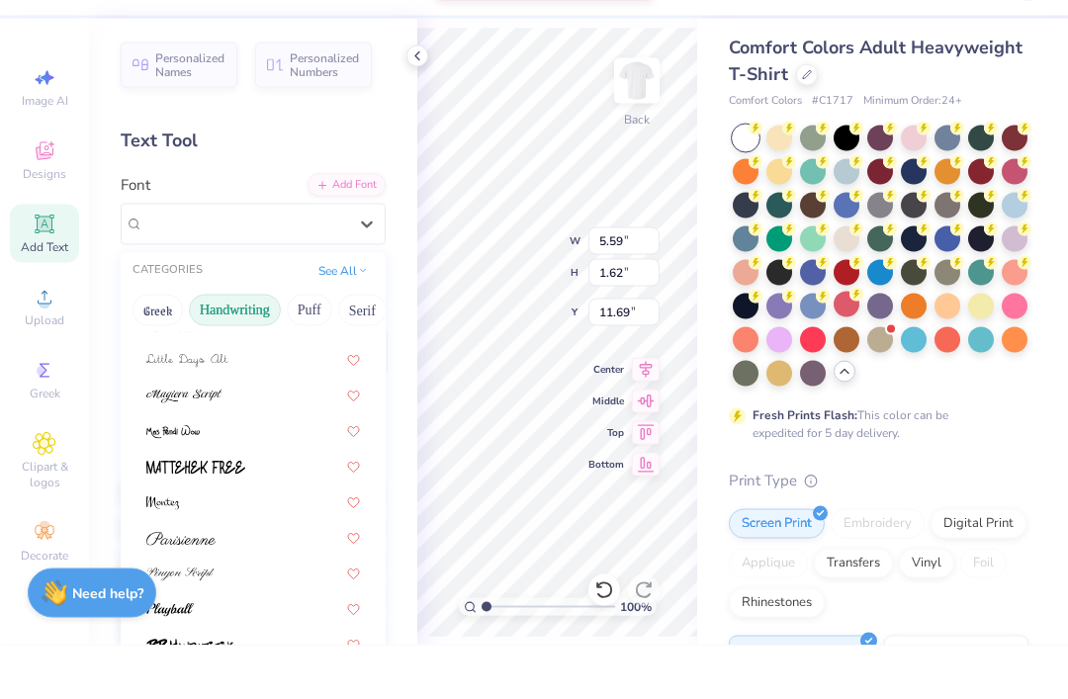
scroll to position [0, 0]
click at [300, 342] on div "Greek Handwriting Puff Serif Bold Calligraphy Retro Sans Serif Minimal Fantasy …" at bounding box center [253, 364] width 265 height 44
click at [311, 348] on button "Puff" at bounding box center [309, 364] width 45 height 32
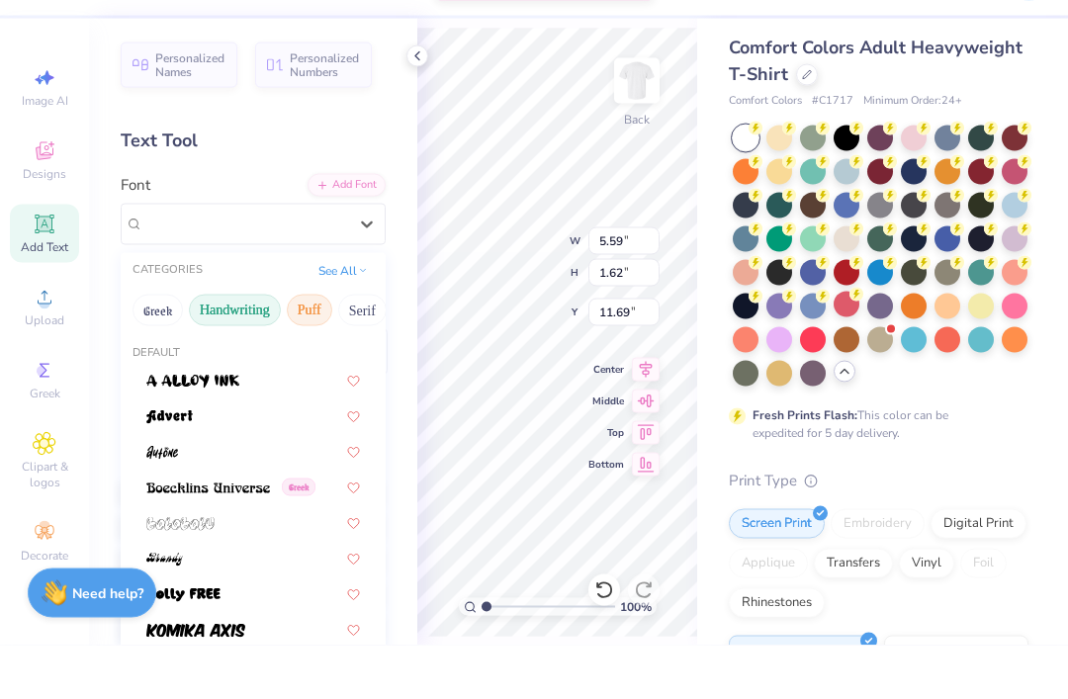
click at [243, 348] on button "Handwriting" at bounding box center [235, 364] width 92 height 32
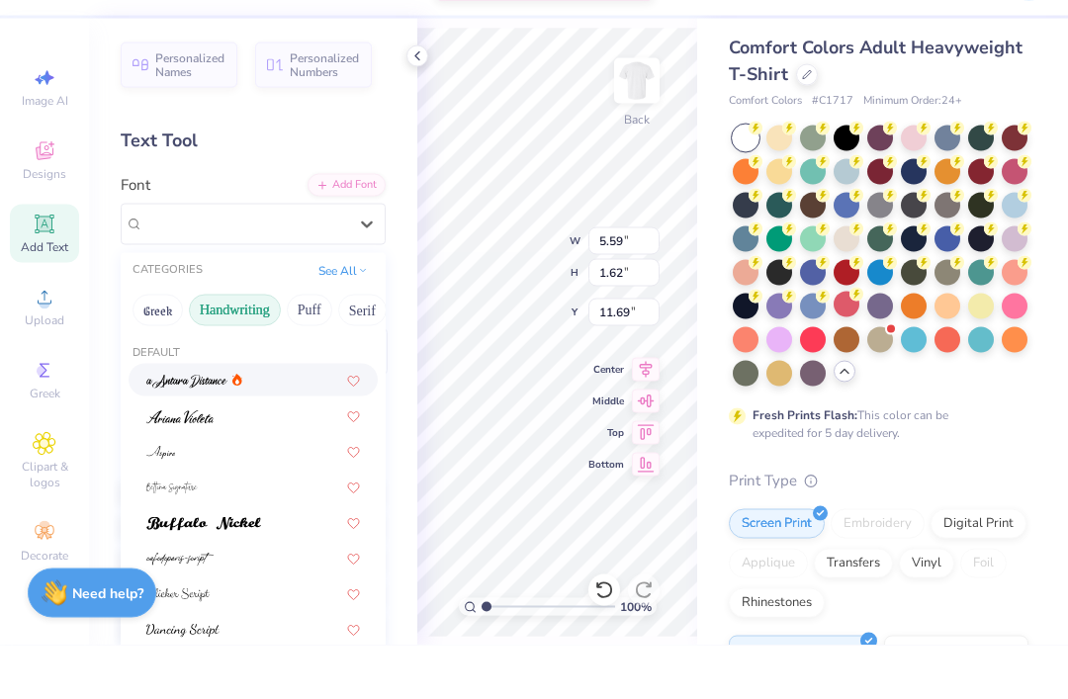
click at [209, 428] on img at bounding box center [186, 435] width 81 height 14
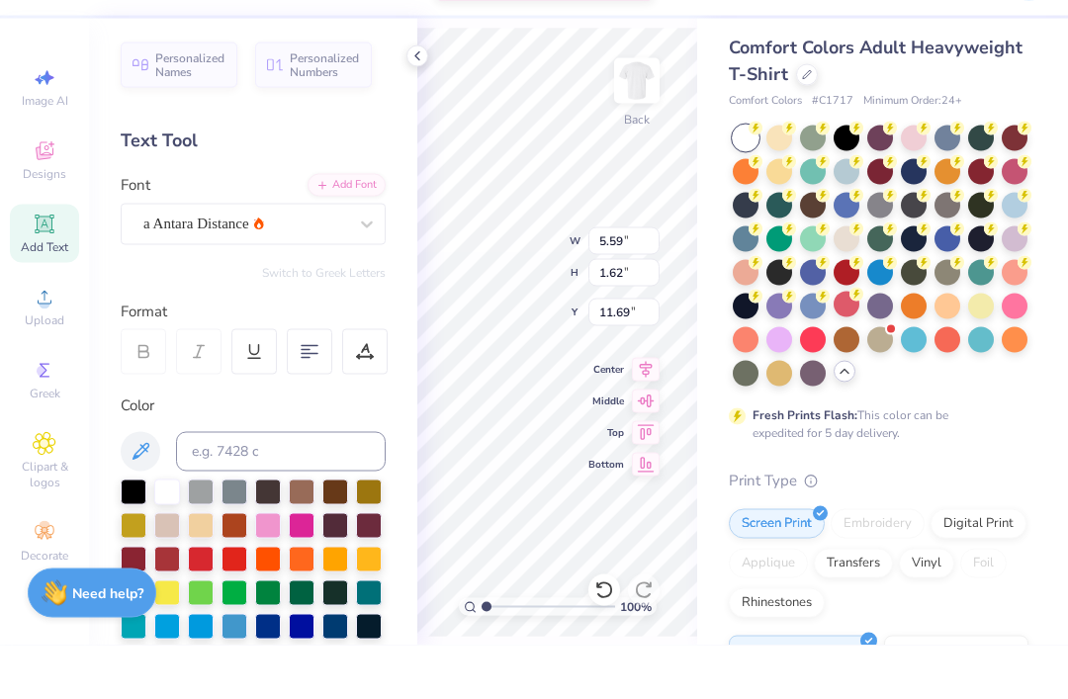
type input "6.42"
type input "2.11"
type input "11.44"
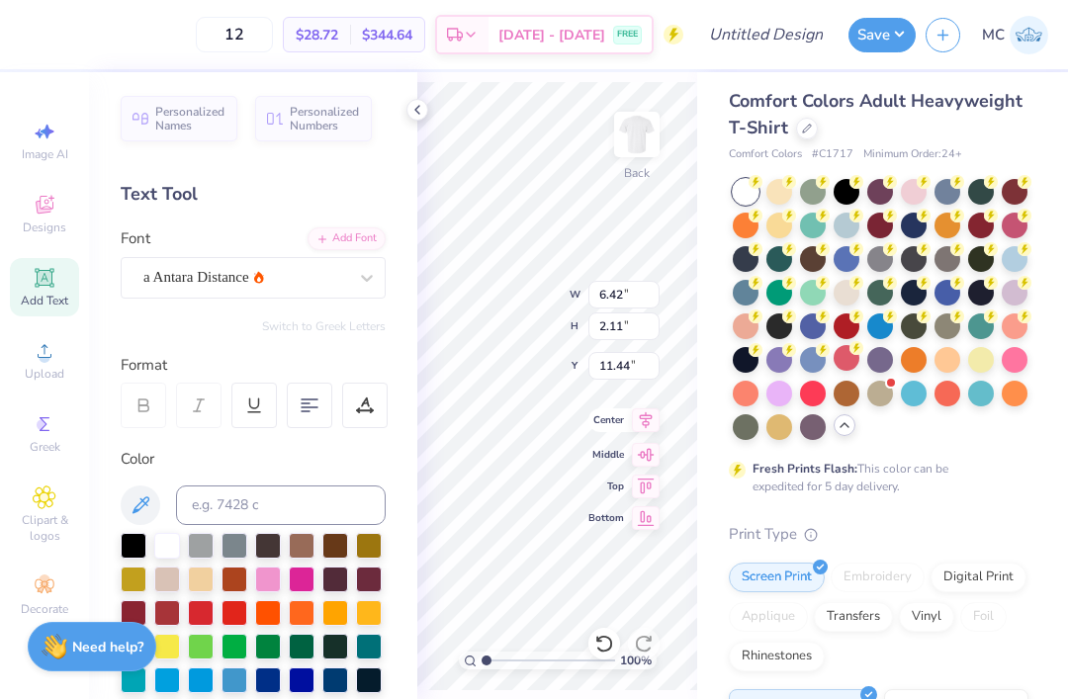
click at [600, 410] on div "Center" at bounding box center [624, 421] width 71 height 24
click at [135, 561] on div at bounding box center [253, 630] width 265 height 194
click at [129, 547] on div at bounding box center [134, 544] width 26 height 26
click at [590, 419] on span "Center" at bounding box center [607, 420] width 36 height 14
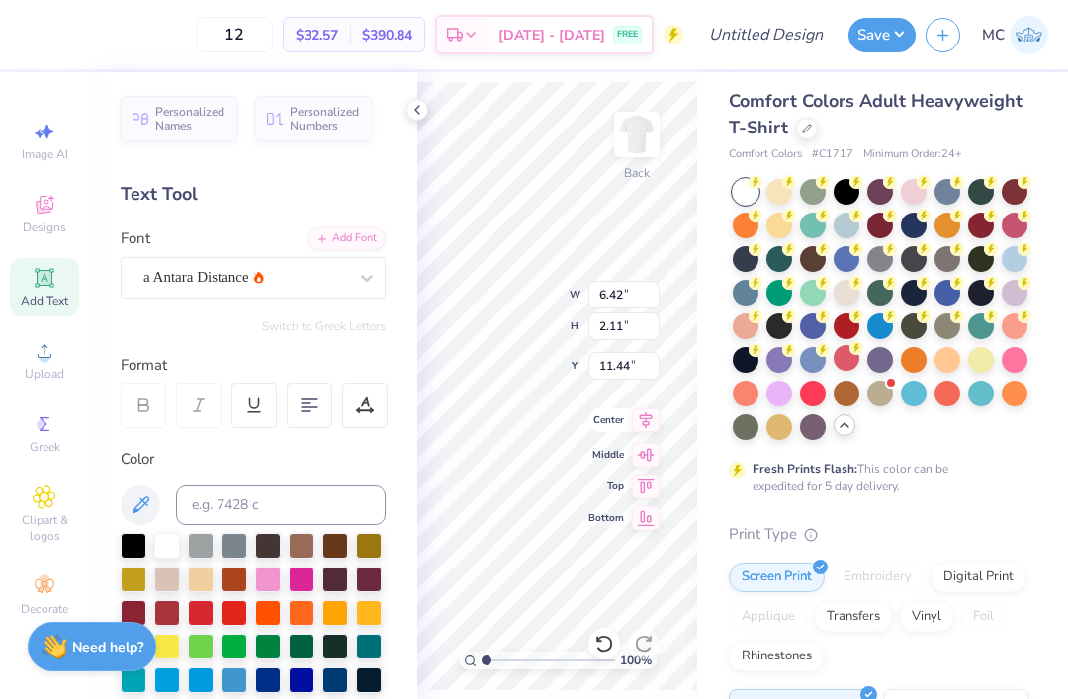
scroll to position [1, 3]
type textarea "Brothers"
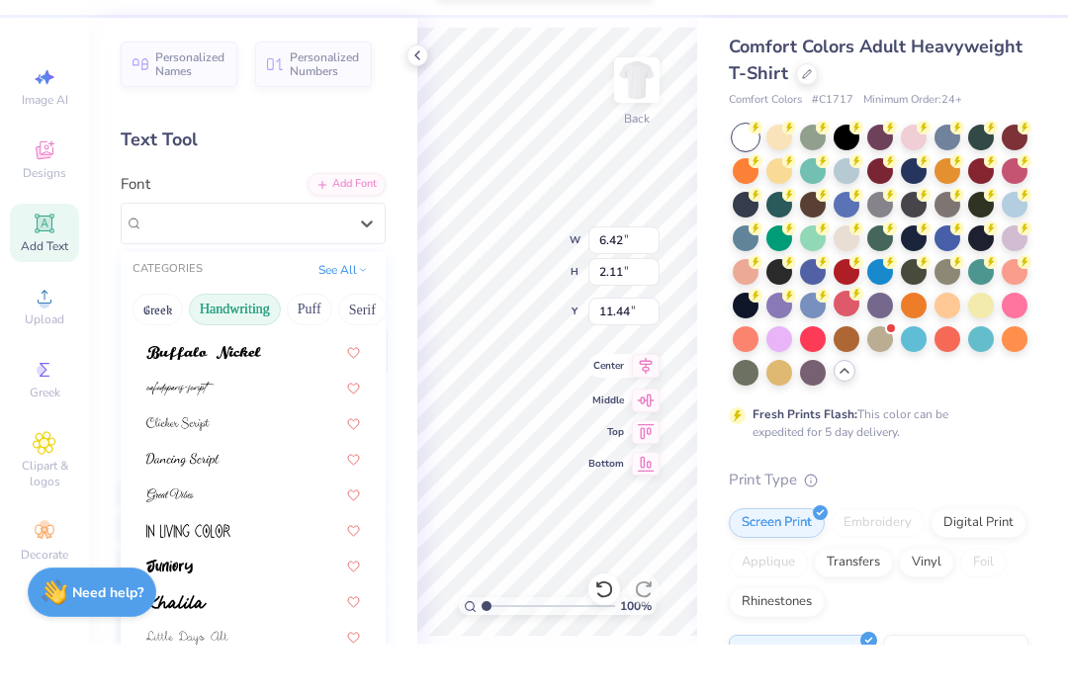
scroll to position [183, 0]
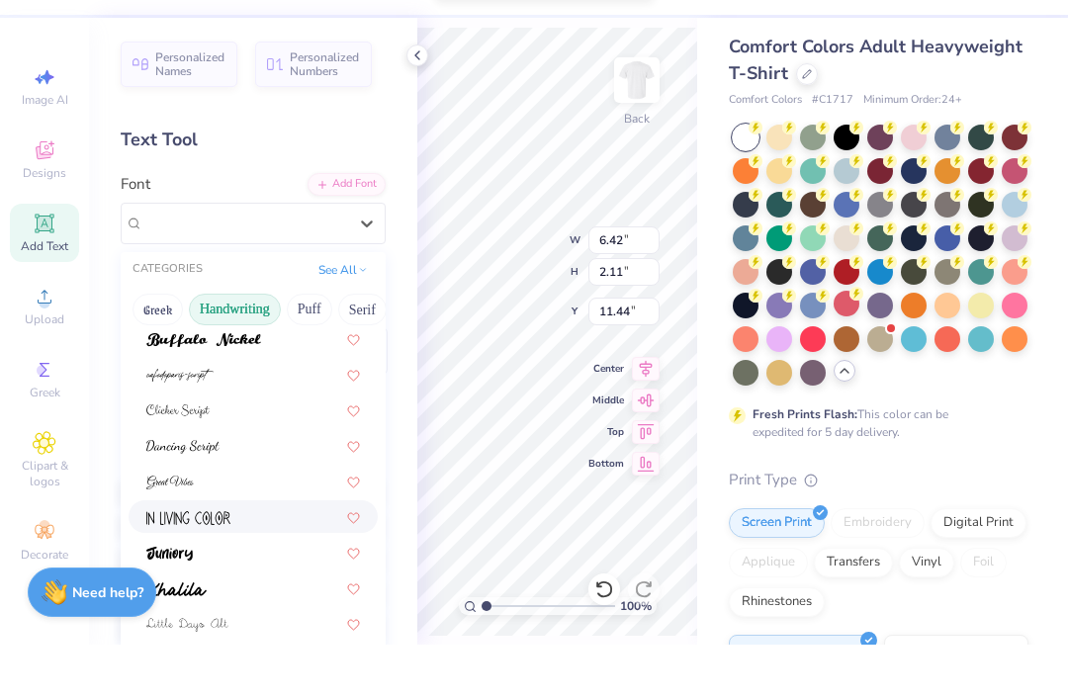
click at [228, 566] on img at bounding box center [188, 573] width 84 height 14
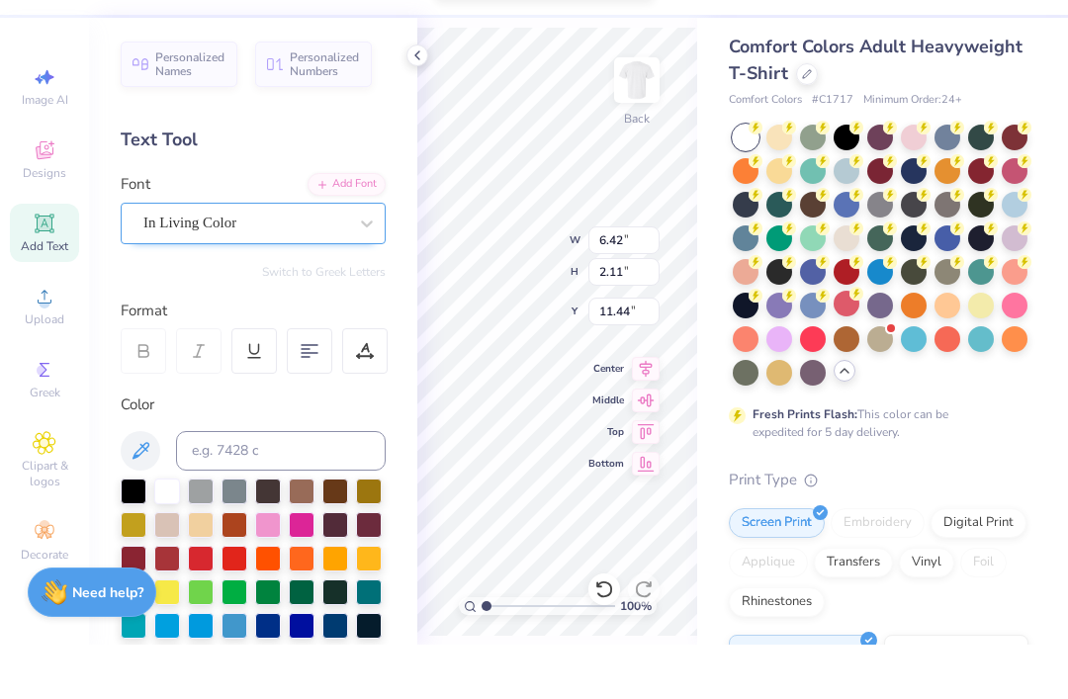
click at [321, 262] on div "In Living Color" at bounding box center [245, 277] width 208 height 31
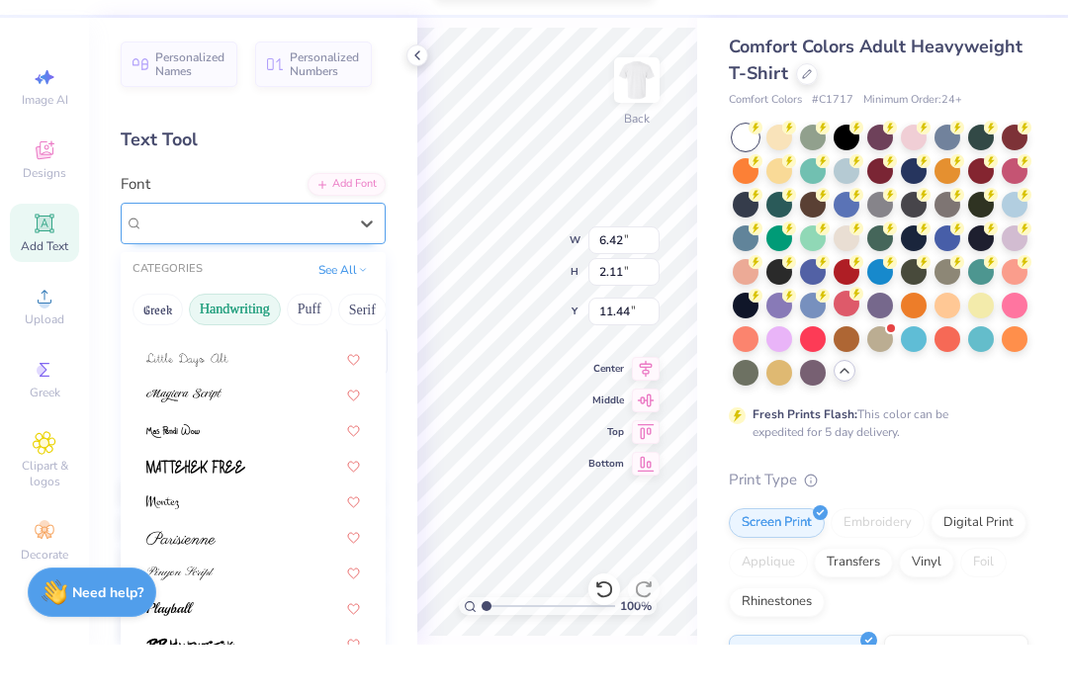
scroll to position [0, 0]
click at [352, 307] on div "CATEGORIES See All" at bounding box center [253, 325] width 265 height 36
click at [352, 313] on button "See All" at bounding box center [343, 323] width 61 height 20
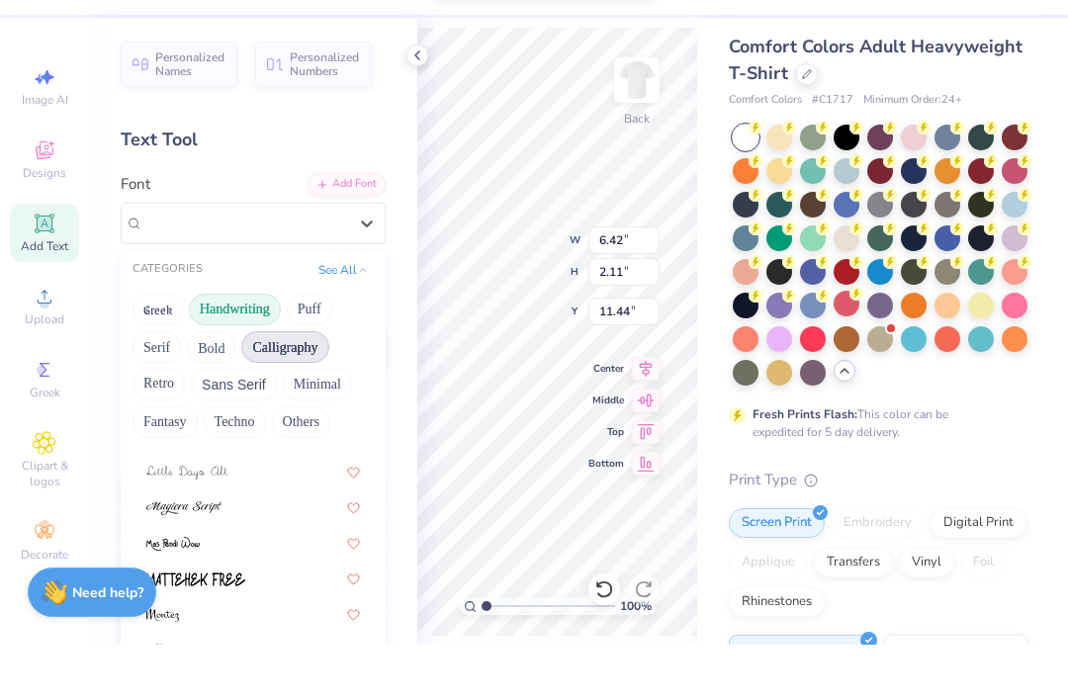
click at [287, 386] on button "Calligraphy" at bounding box center [284, 402] width 87 height 32
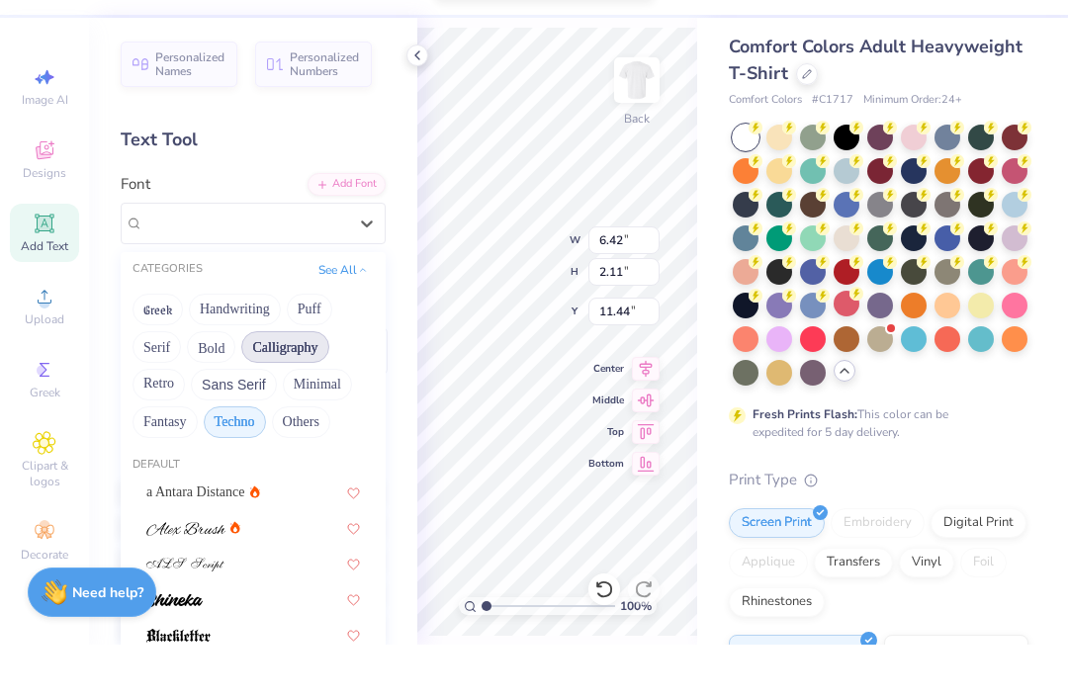
click at [234, 461] on button "Techno" at bounding box center [235, 477] width 62 height 32
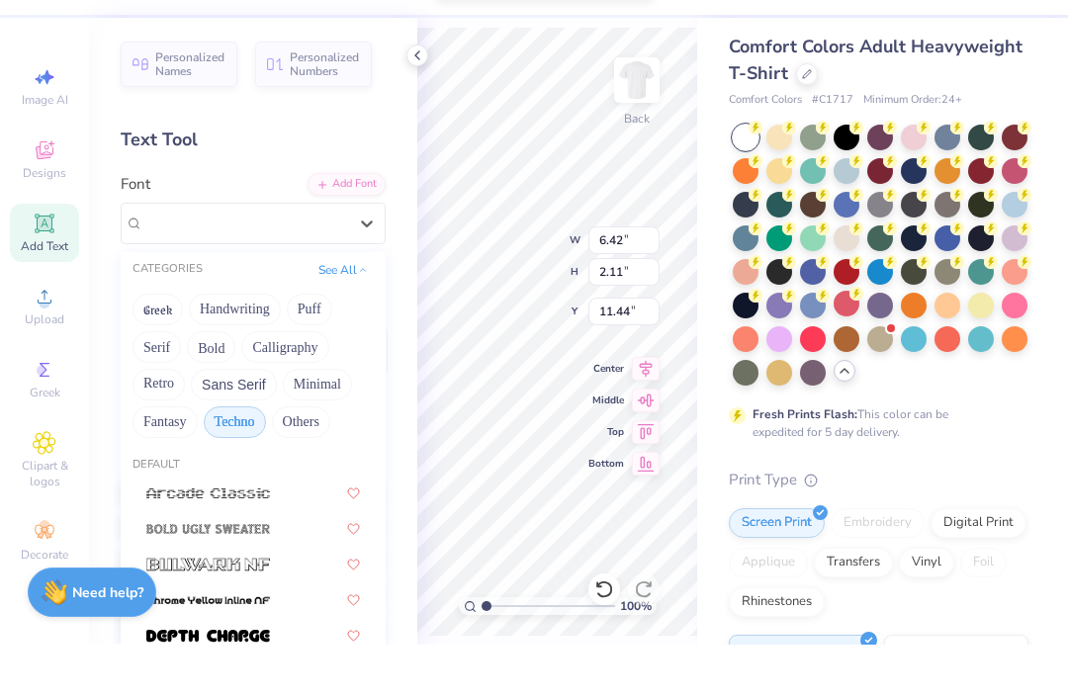
click at [311, 461] on button "Others" at bounding box center [301, 477] width 58 height 32
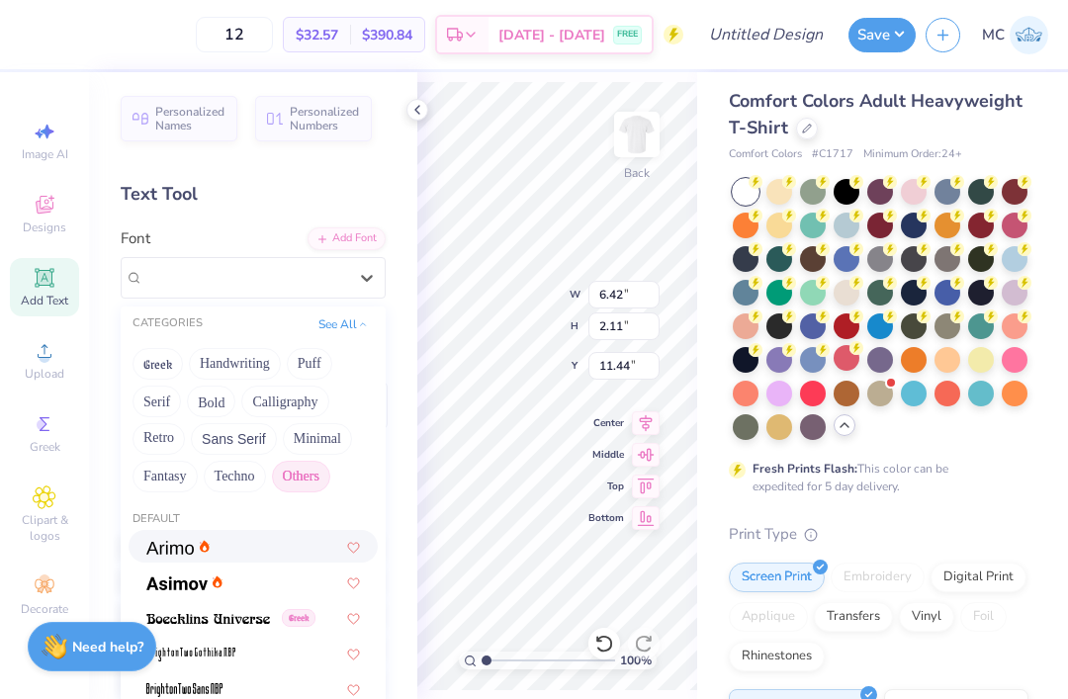
click at [177, 541] on img at bounding box center [169, 548] width 47 height 14
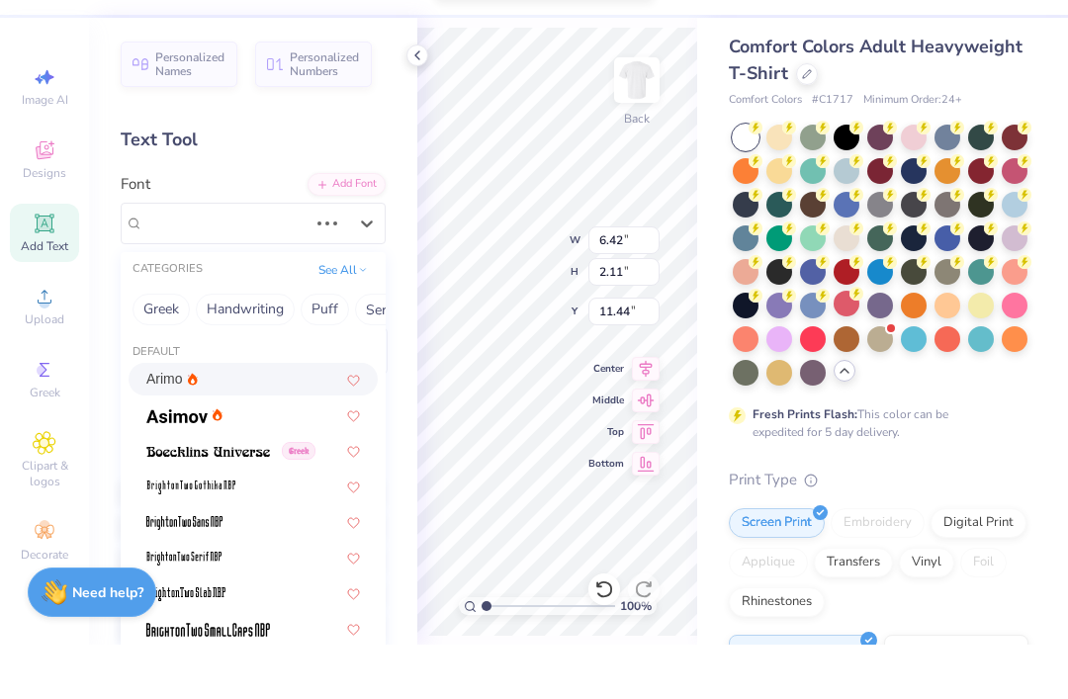
click at [214, 423] on div "Arimo" at bounding box center [253, 433] width 214 height 21
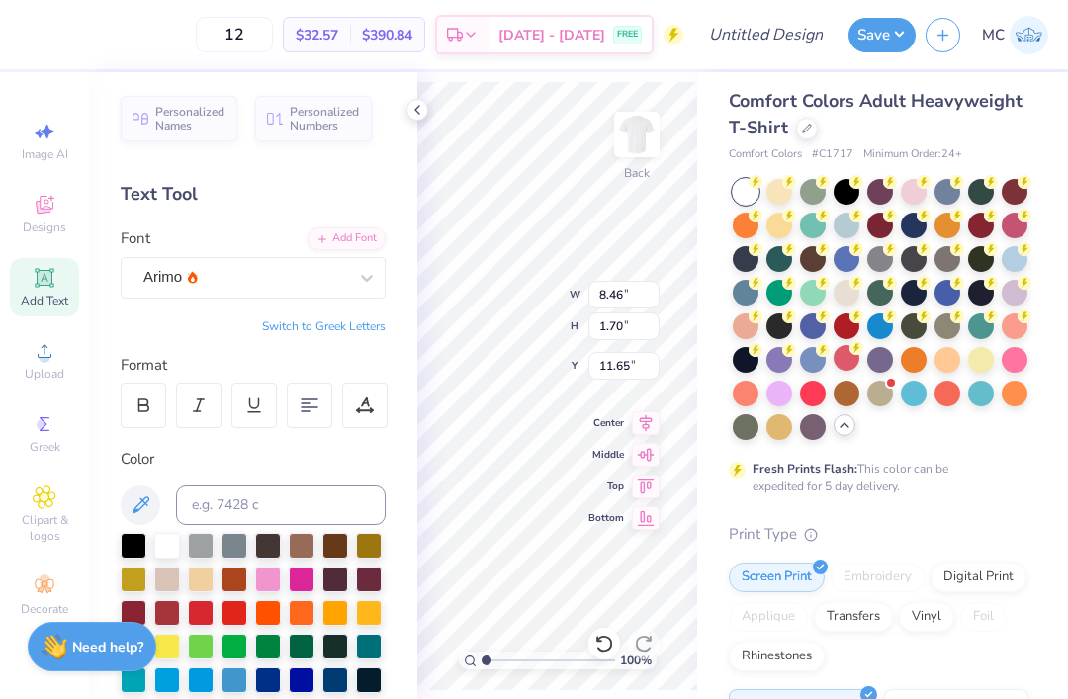
type input "11.08"
type input "2.22"
type input "8.83"
click at [898, 499] on div "Comfort Colors Adult Heavyweight T-Shirt Comfort Colors # C1717 Minimum Order: …" at bounding box center [879, 612] width 300 height 1048
click at [248, 31] on input "12" at bounding box center [234, 35] width 77 height 36
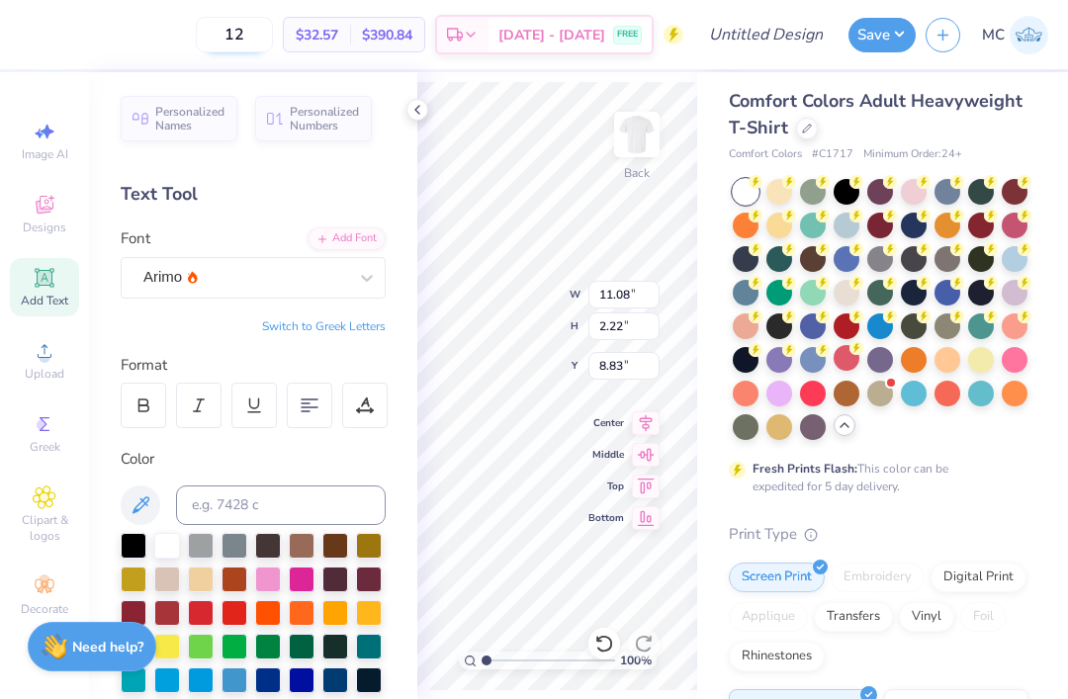
click at [273, 37] on input "12" at bounding box center [234, 35] width 77 height 36
type input "1"
type input "5"
type input "12"
click at [414, 115] on icon at bounding box center [417, 110] width 16 height 16
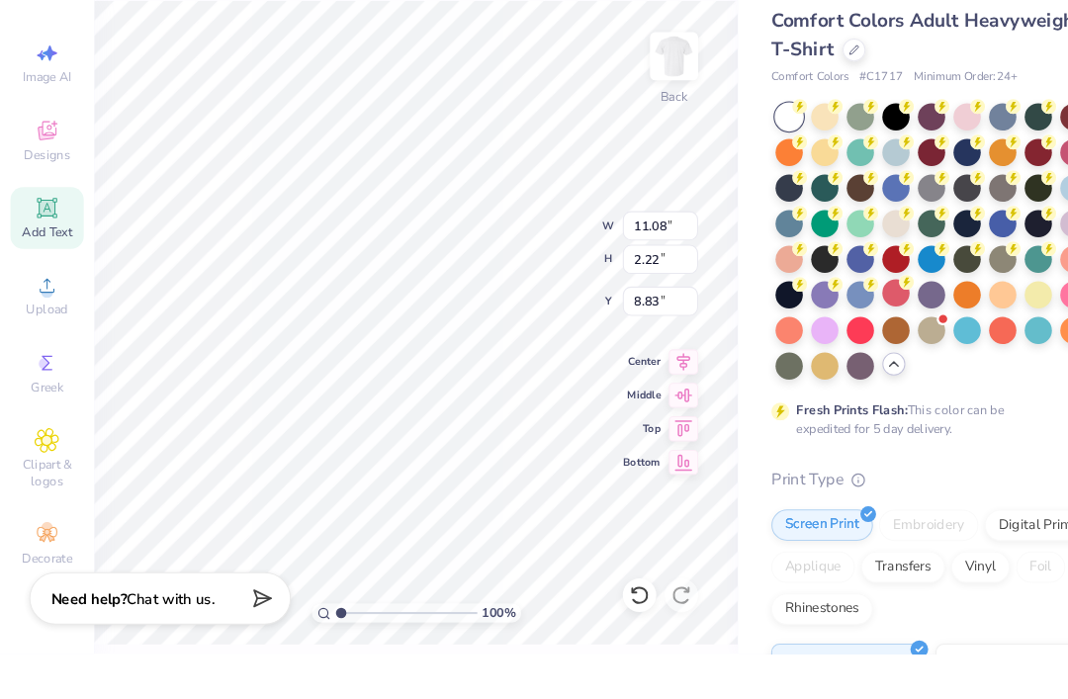
scroll to position [0, 1]
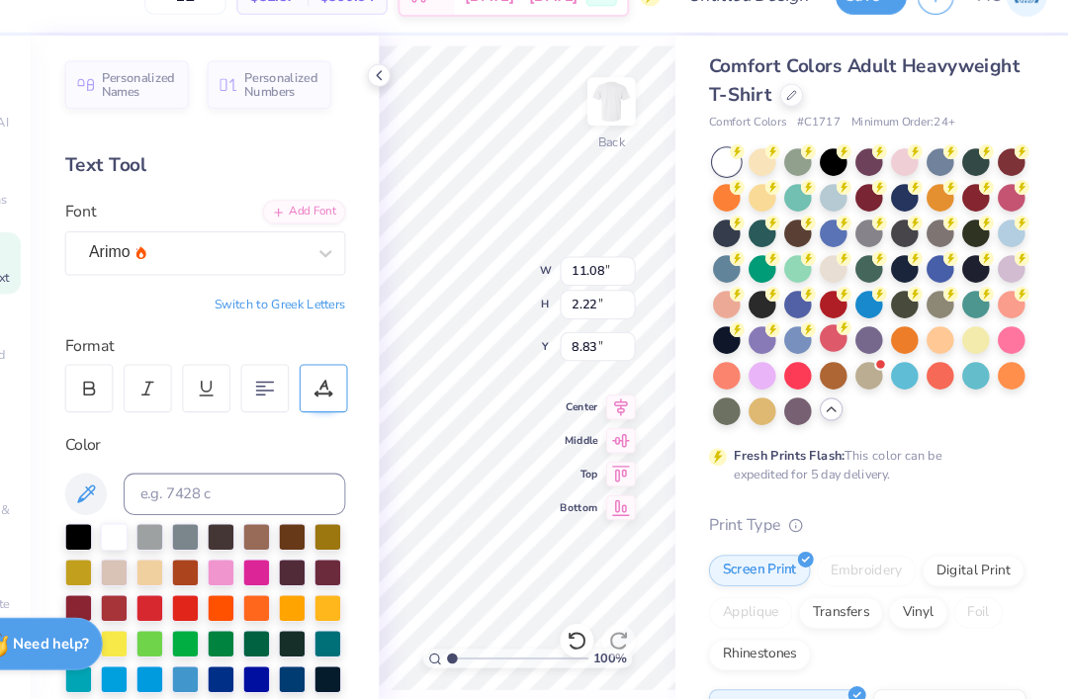
click at [342, 386] on div at bounding box center [364, 405] width 45 height 45
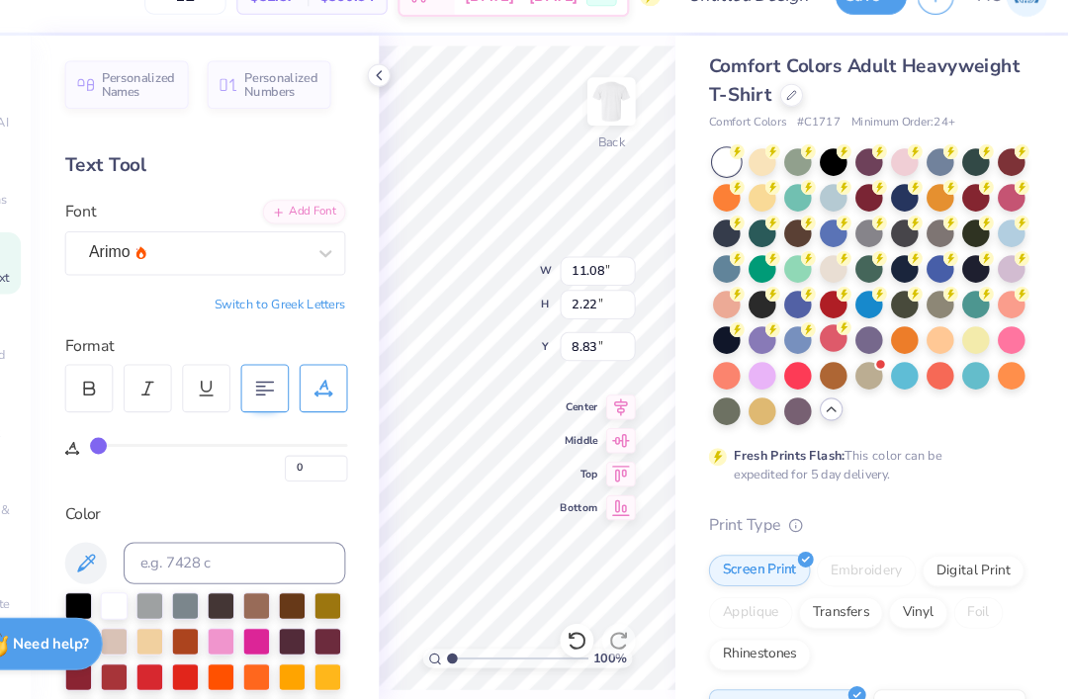
click at [287, 383] on div at bounding box center [309, 405] width 45 height 45
click at [342, 388] on div at bounding box center [364, 405] width 45 height 45
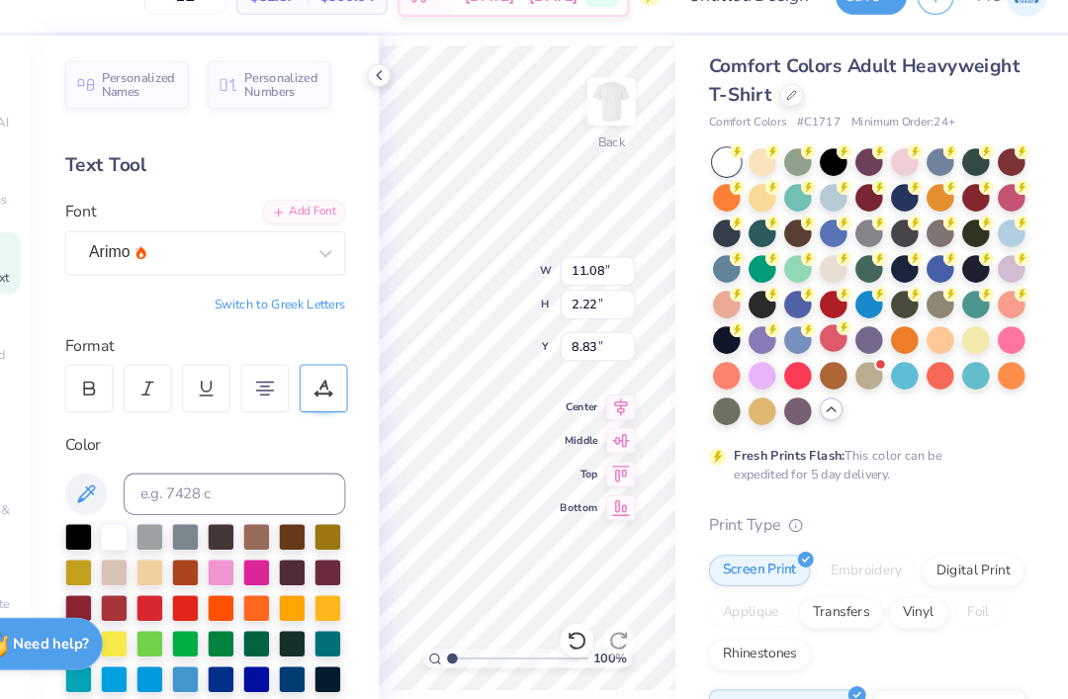
click at [342, 383] on div at bounding box center [364, 405] width 45 height 45
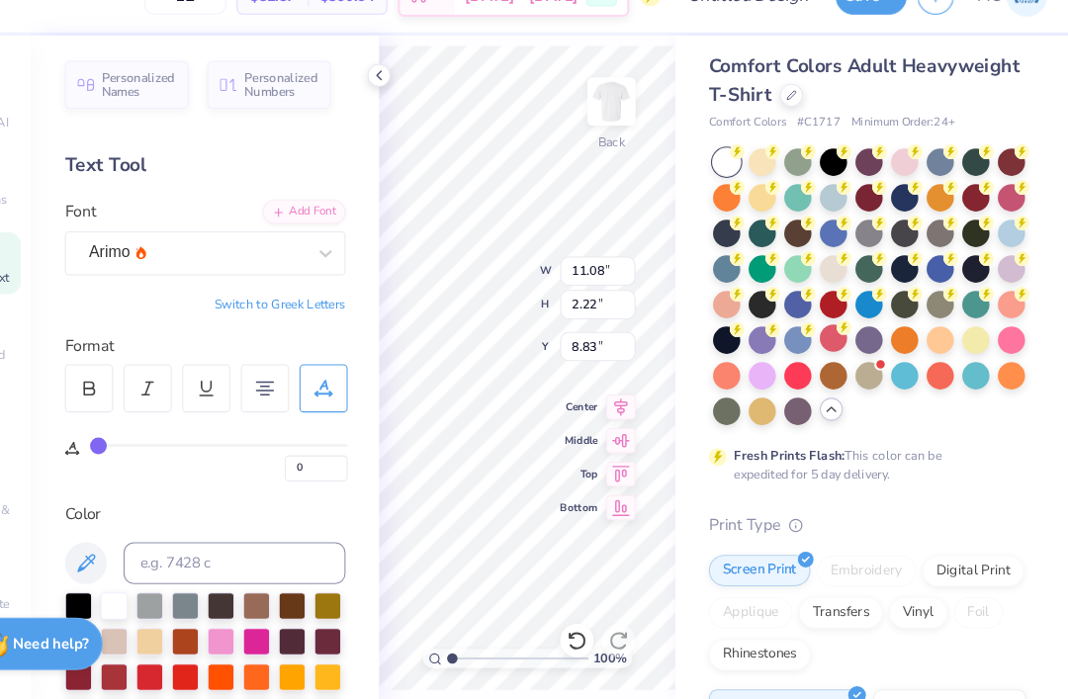
type input "2"
type input "4"
type input "7"
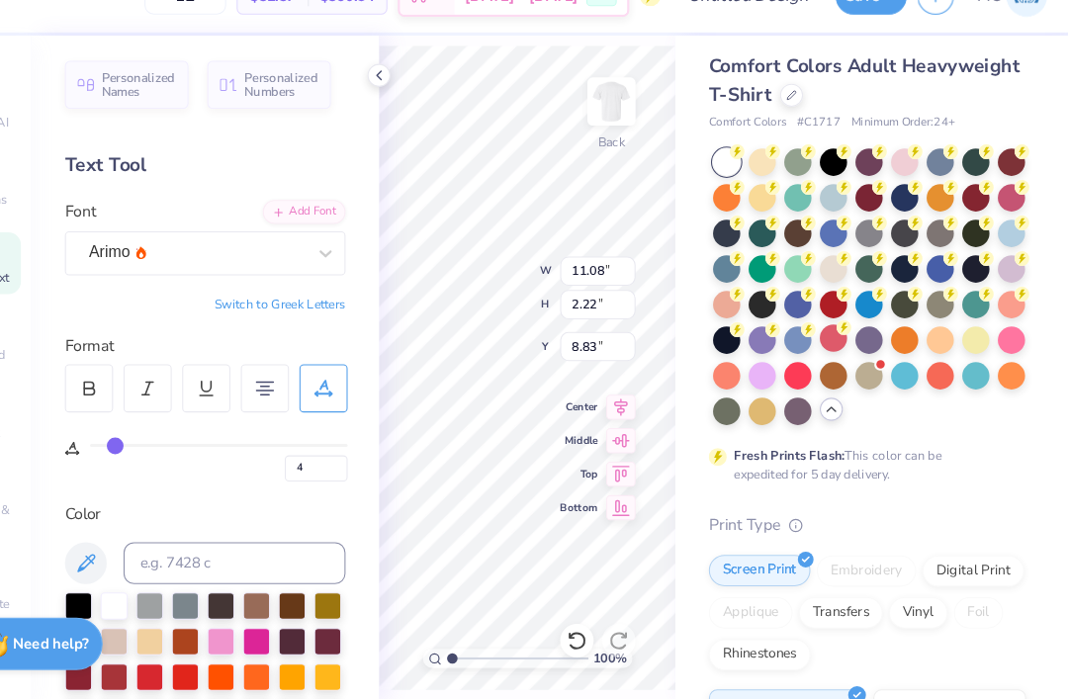
type input "7"
type input "9"
type input "12"
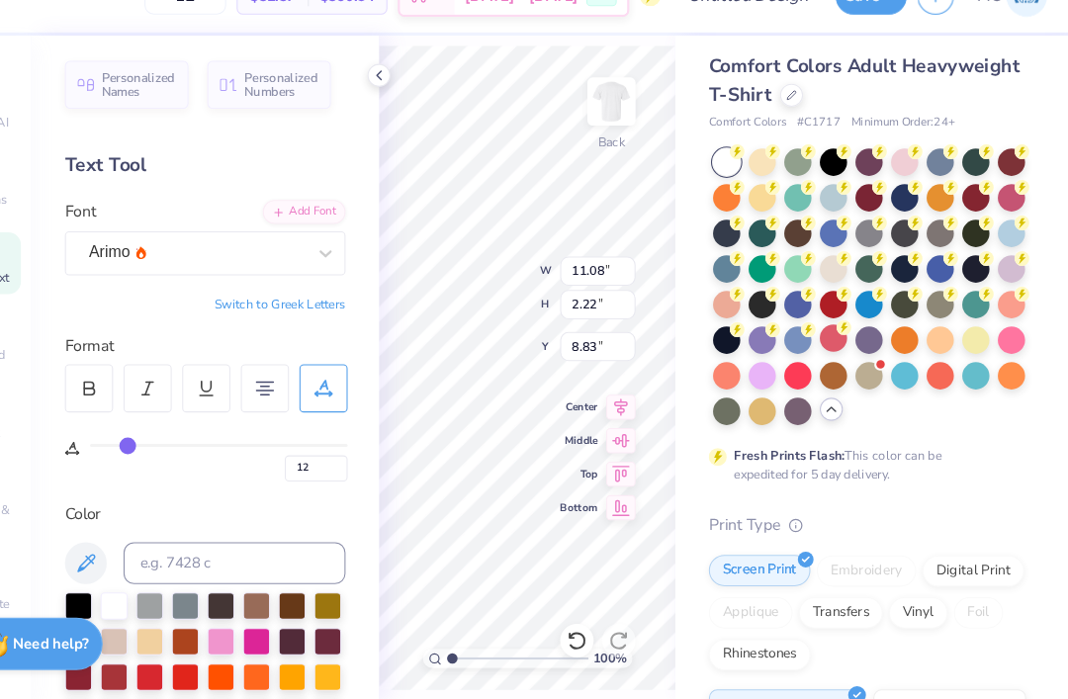
type input "15"
type input "17"
type input "19"
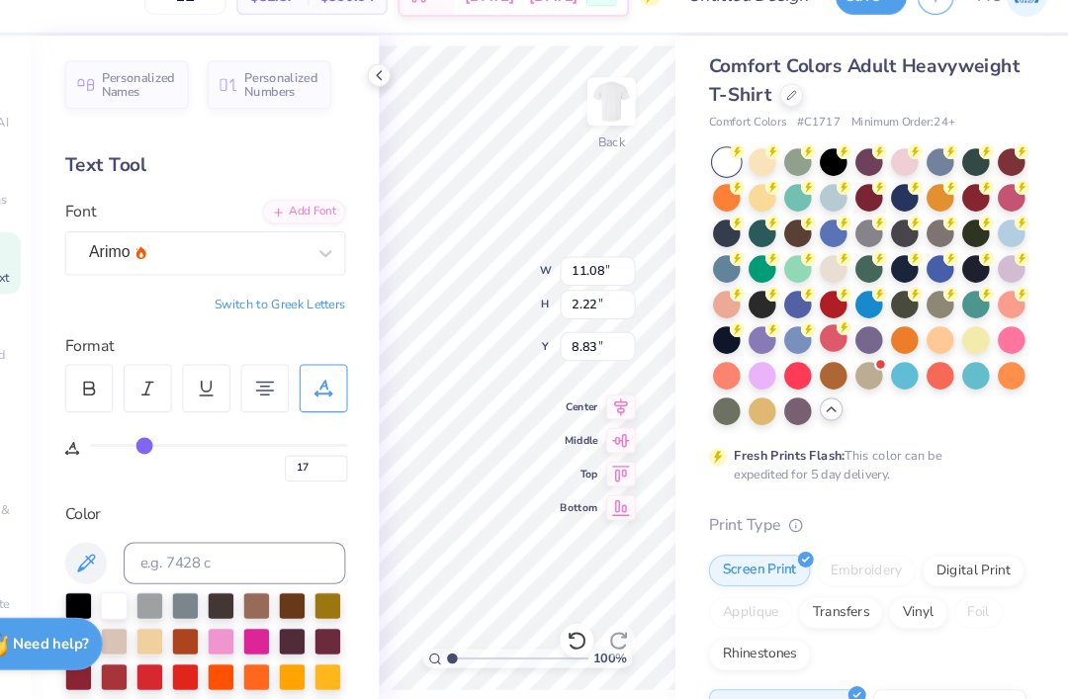
type input "19"
type input "21"
type input "23"
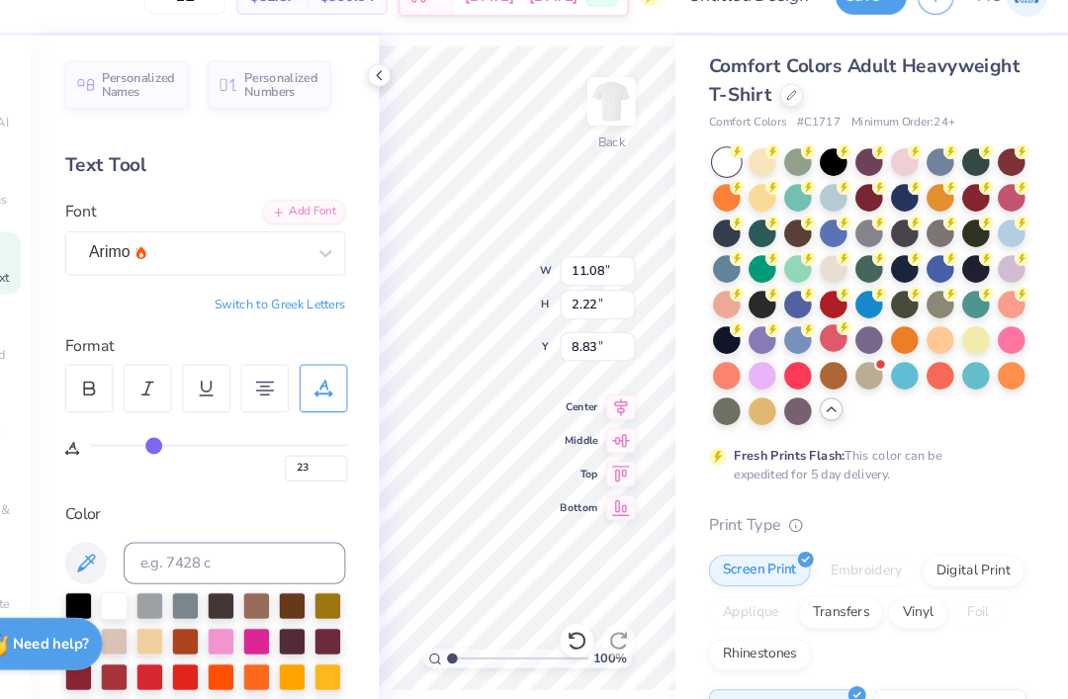
type input "25"
type input "27"
type input "29"
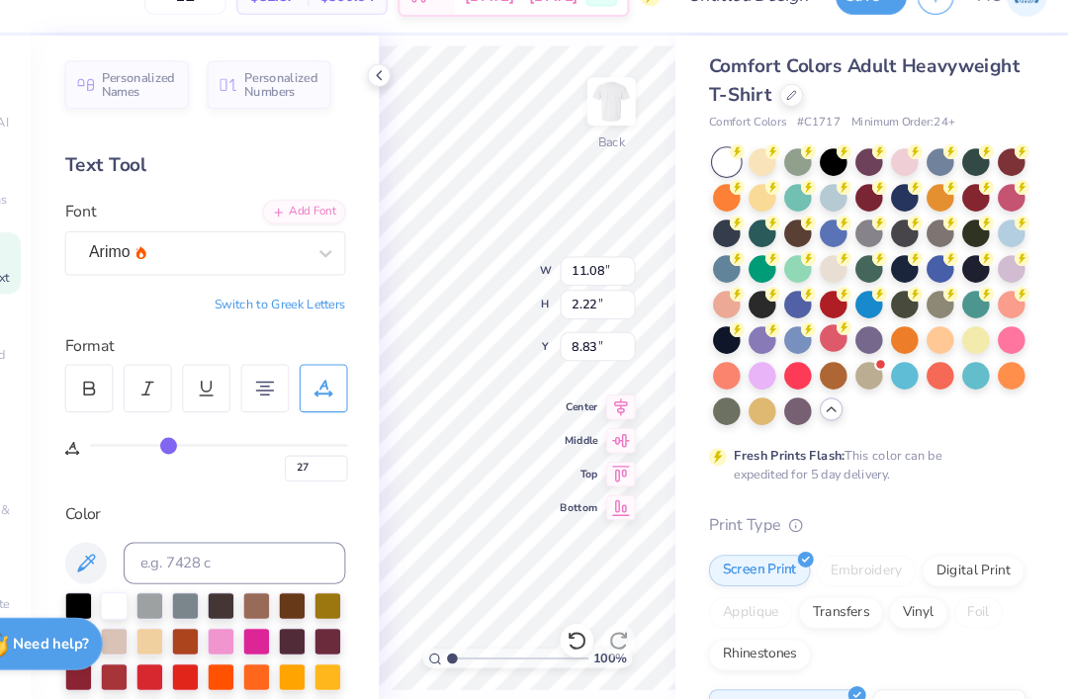
type input "29"
type input "31"
type input "33"
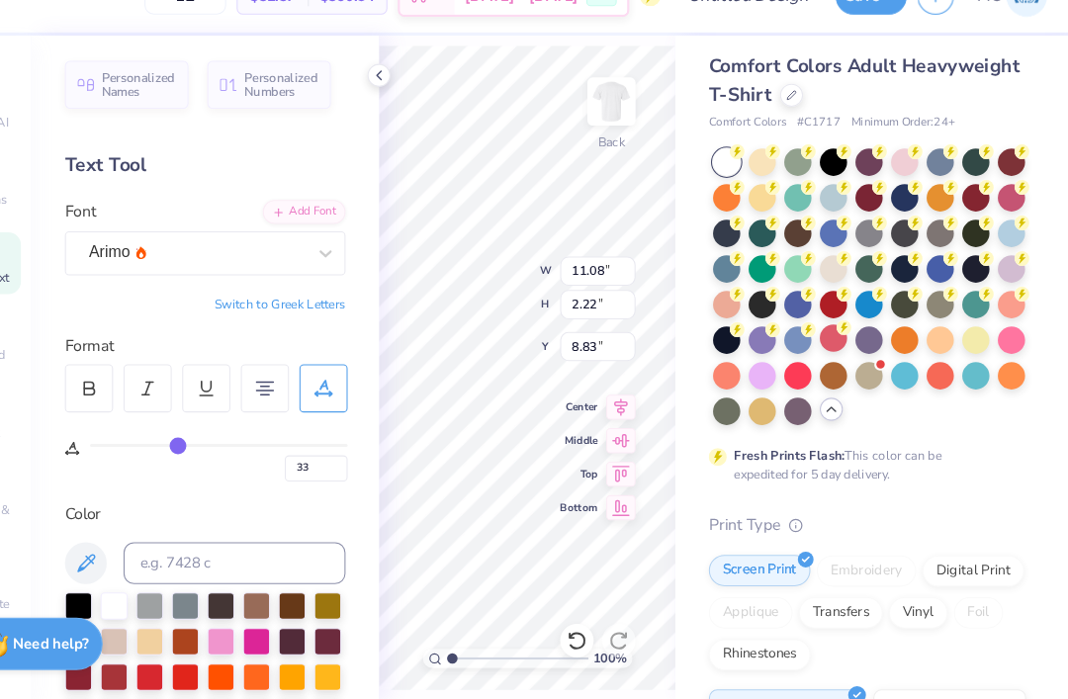
type input "34"
type input "35"
type input "36"
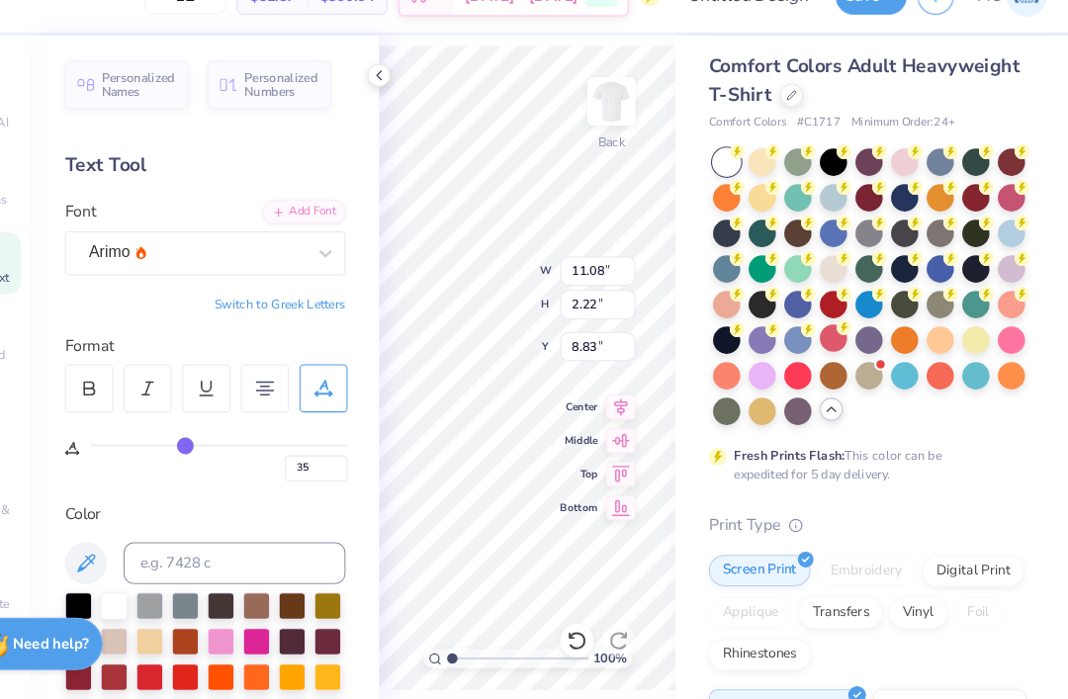
type input "36"
type input "37"
type input "38"
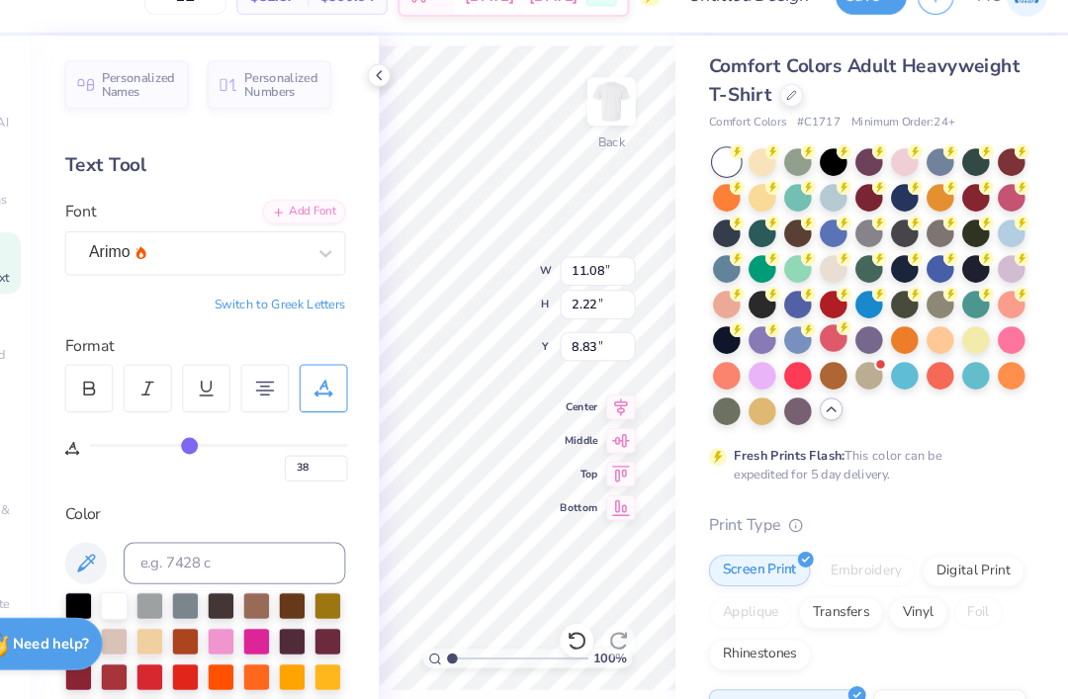
type input "39"
type input "40"
type input "41"
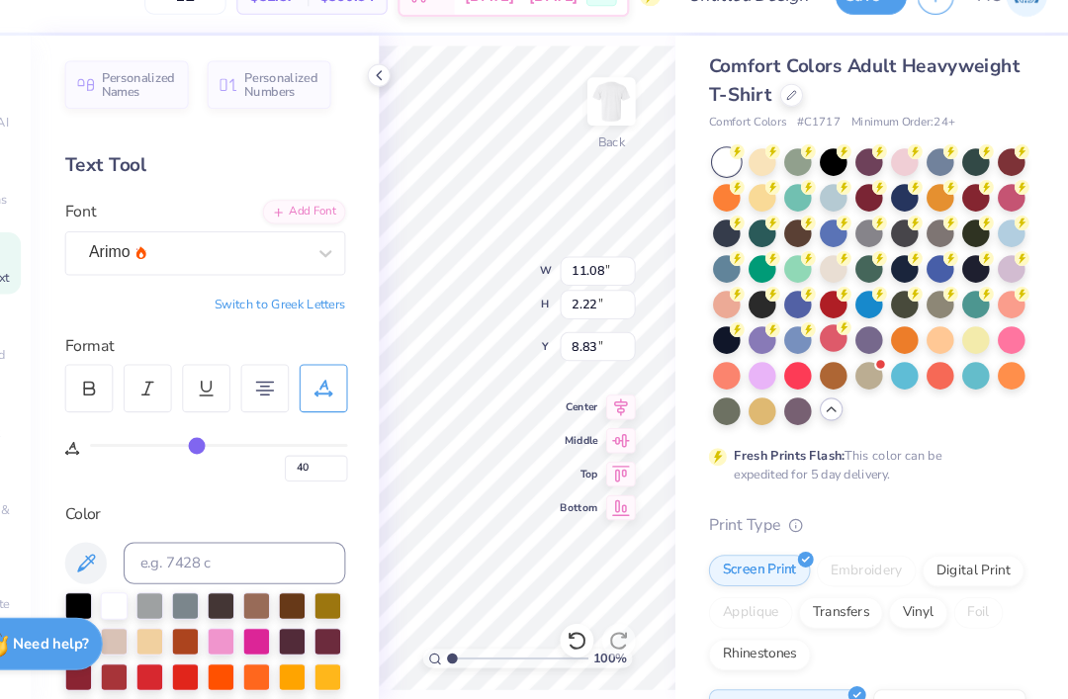
type input "41"
type input "42"
type input "43"
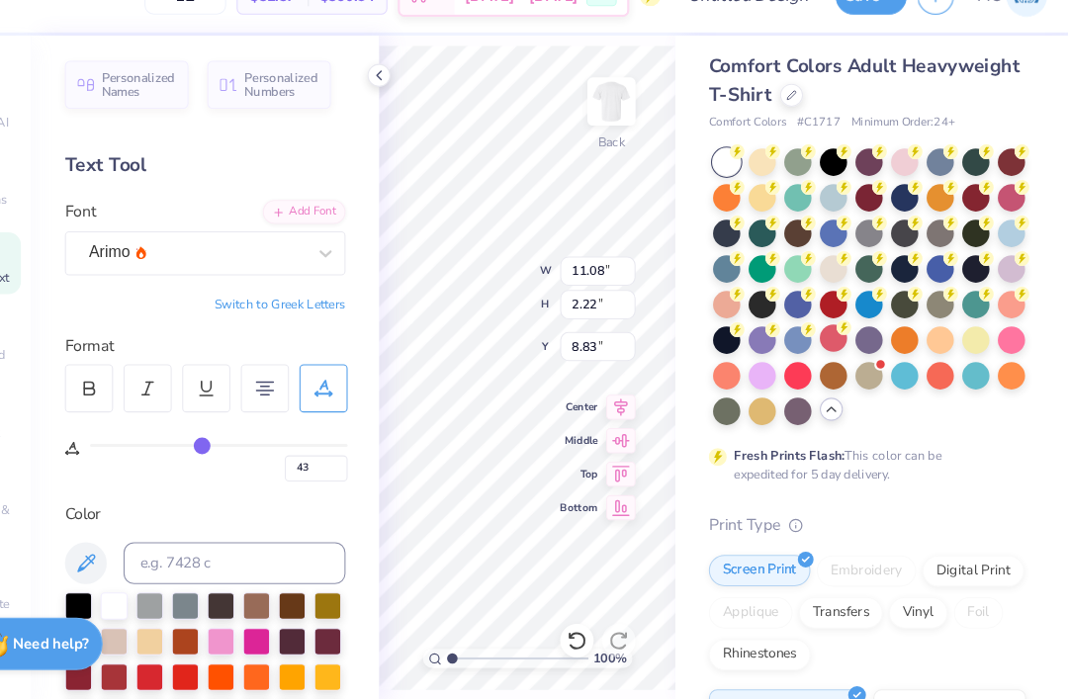
type input "44"
type input "45"
type input "46"
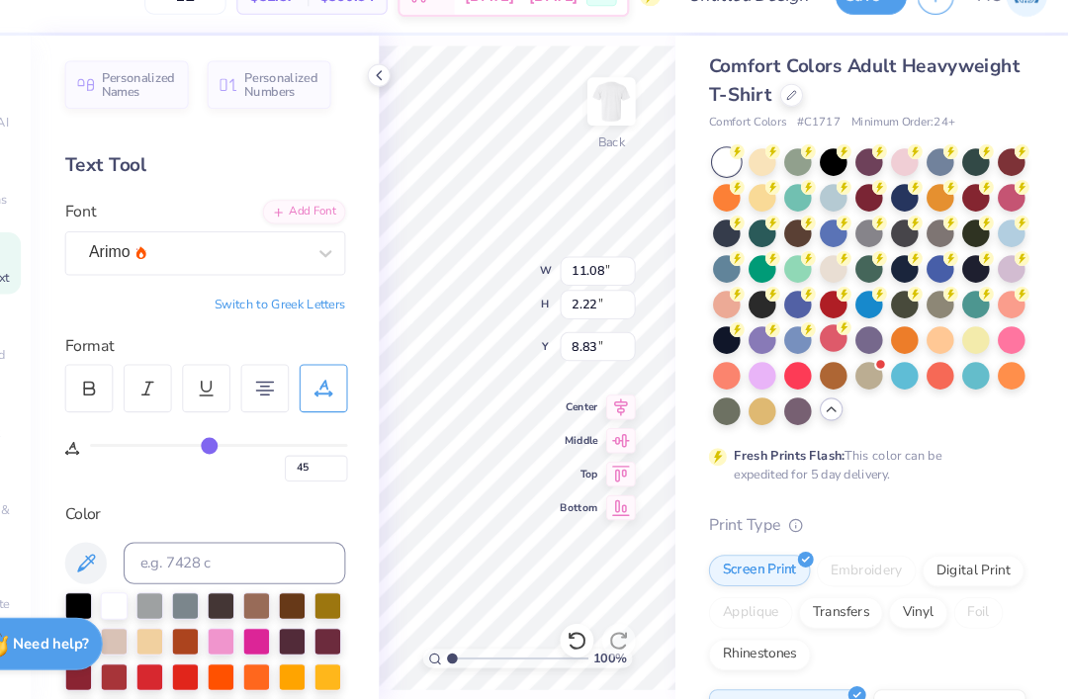
type input "46"
type input "47"
type input "48"
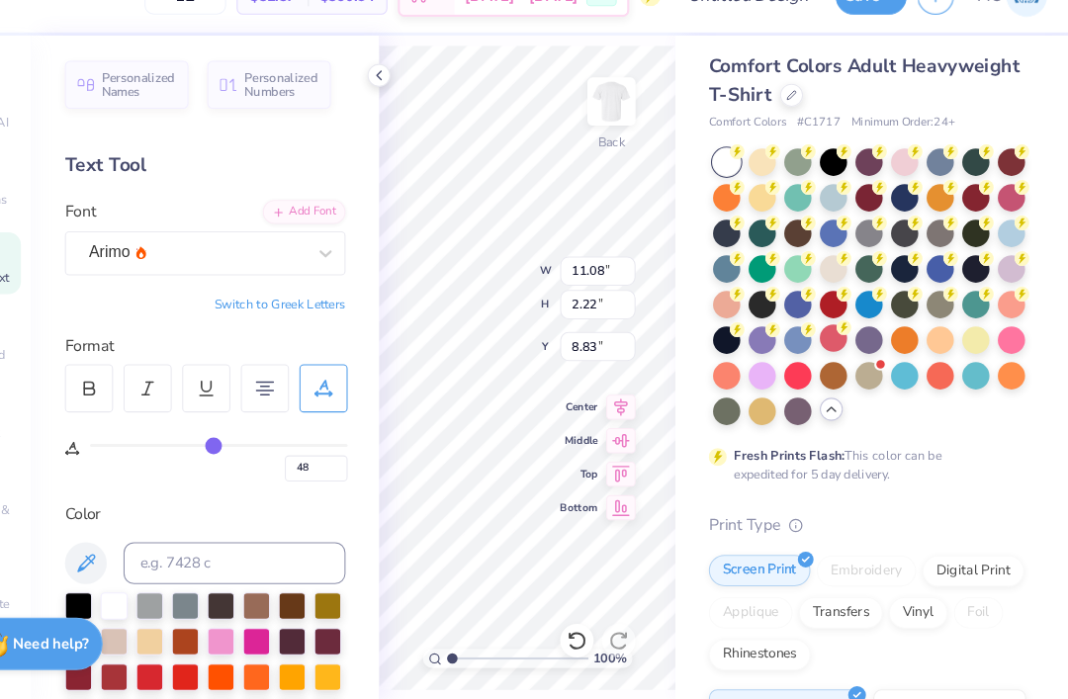
type input "49"
type input "14.17"
type input "1.47"
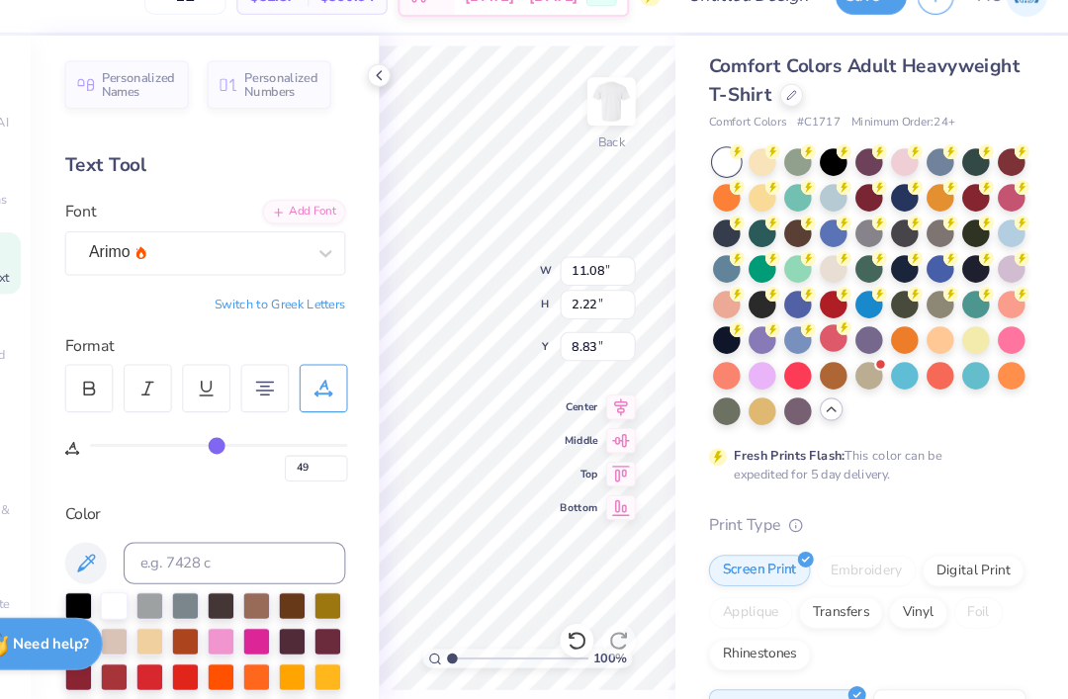
type input "9.21"
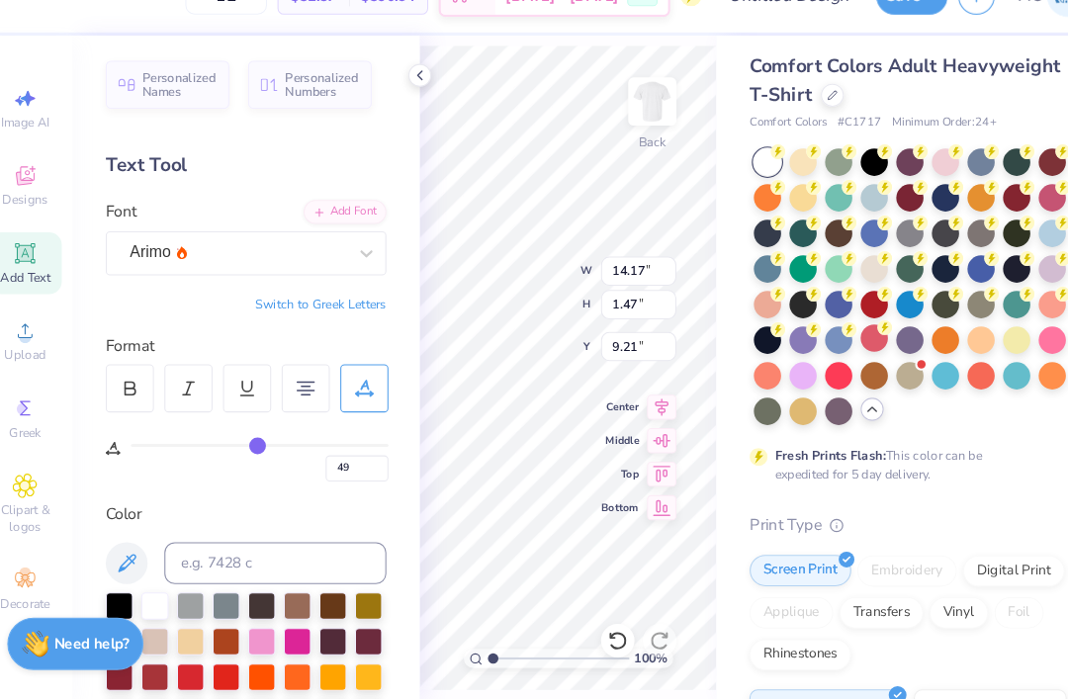
type input "50"
type input "51"
type input "53"
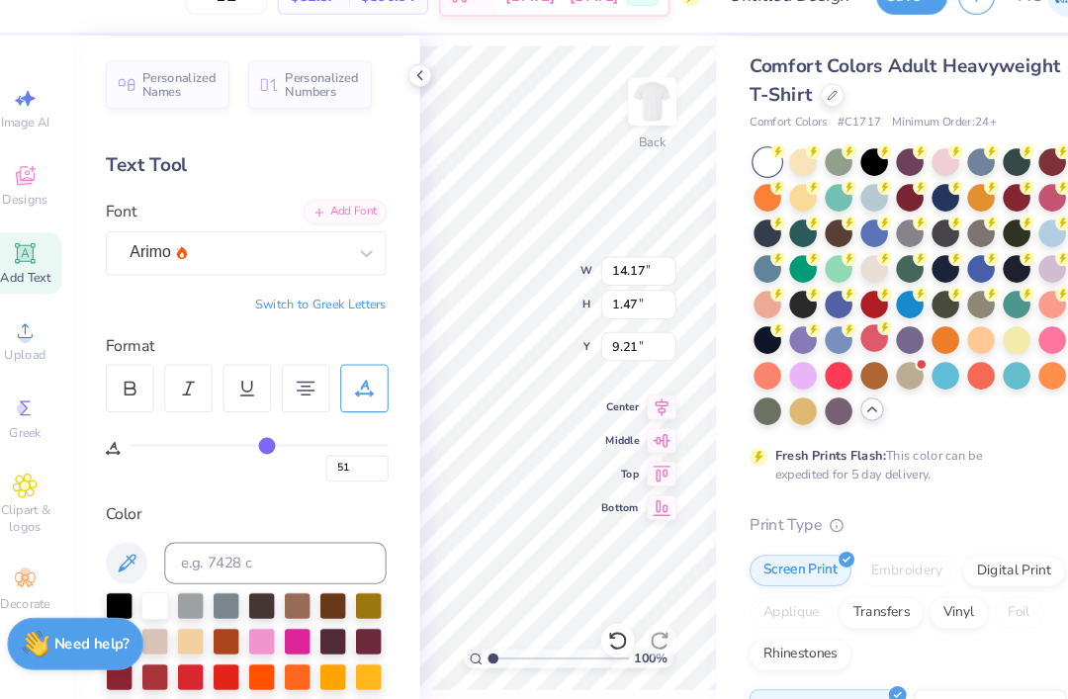
type input "53"
type input "55"
type input "57"
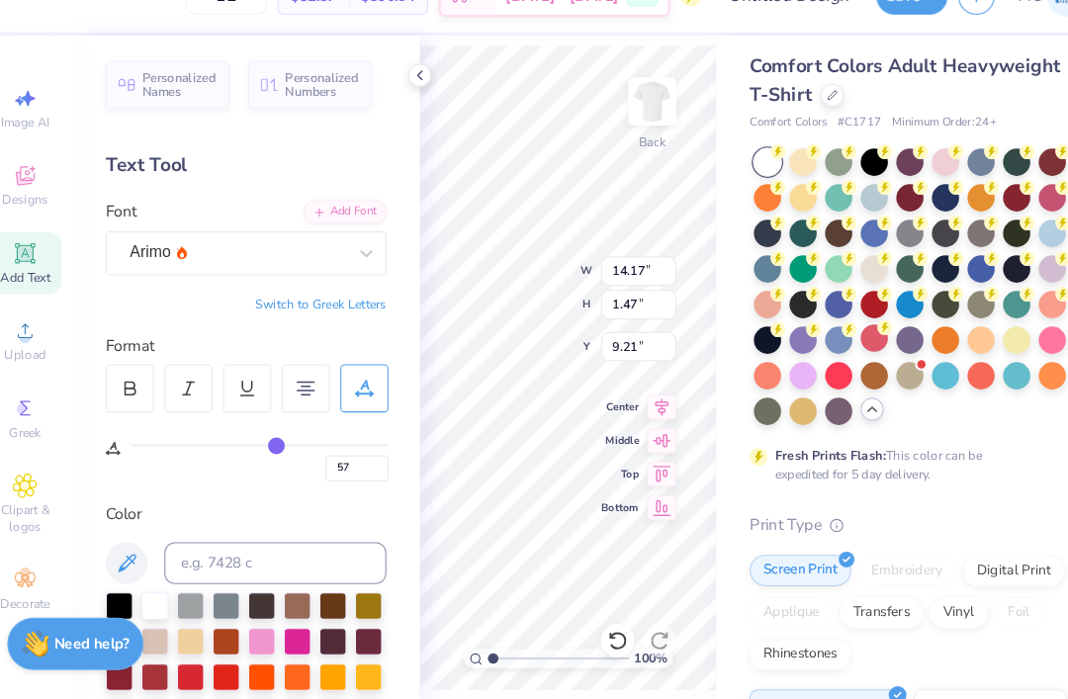
type input "59"
type input "60"
type input "61"
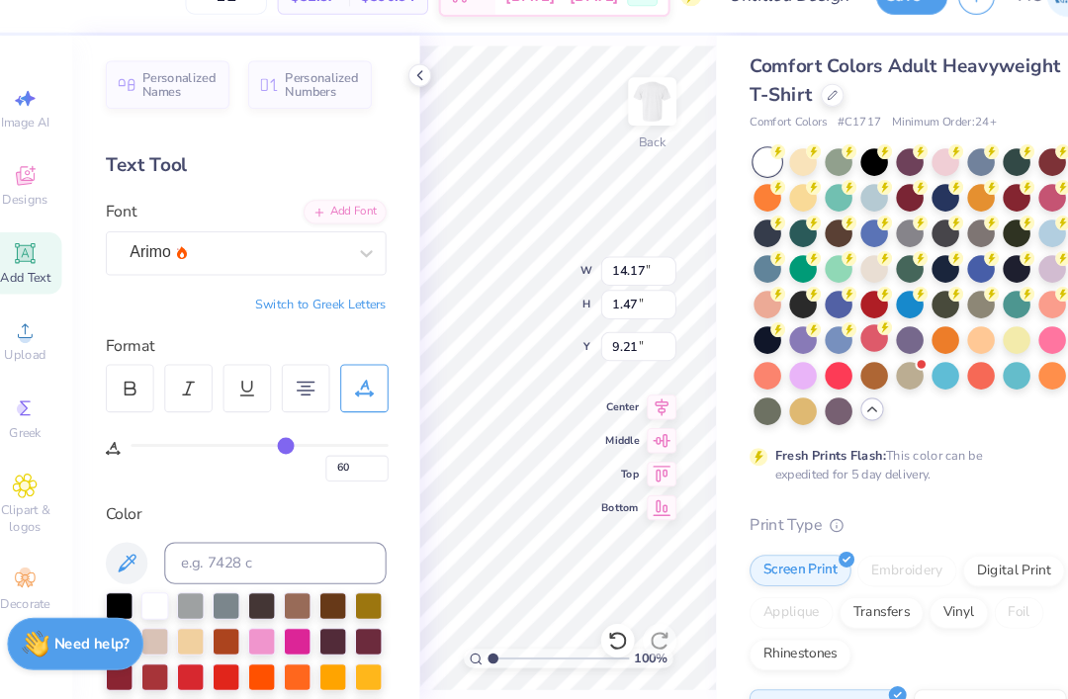
type input "61"
type input "62"
type input "63"
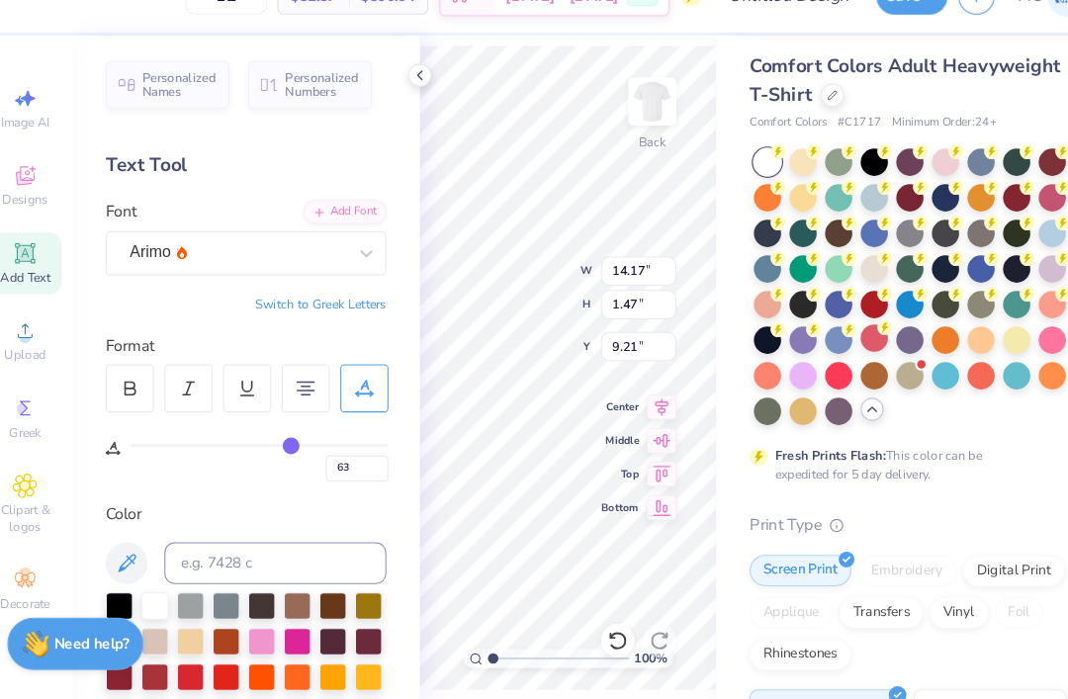
type input "64"
type input "65"
type input "67"
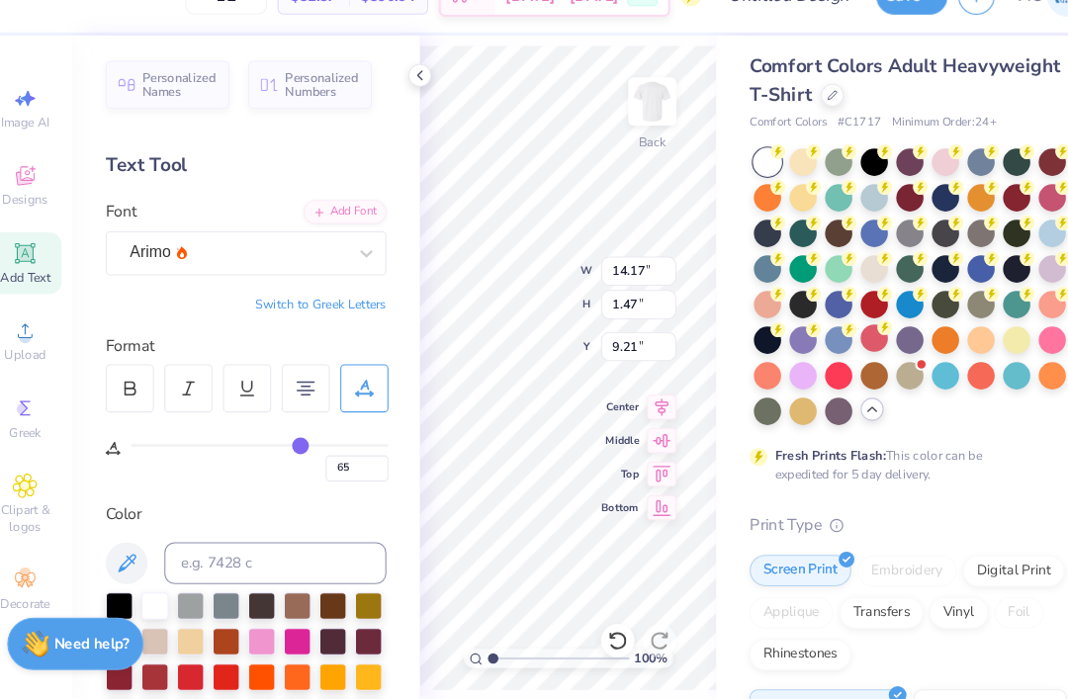
type input "67"
type input "68"
type input "69"
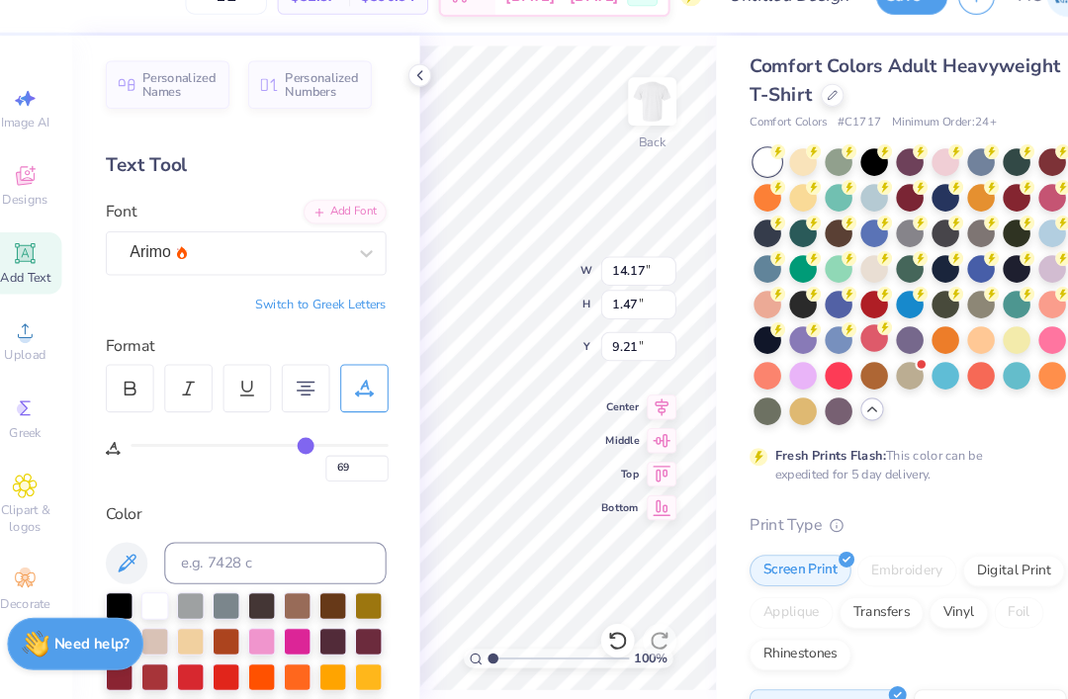
type input "70"
type input "71"
type input "72"
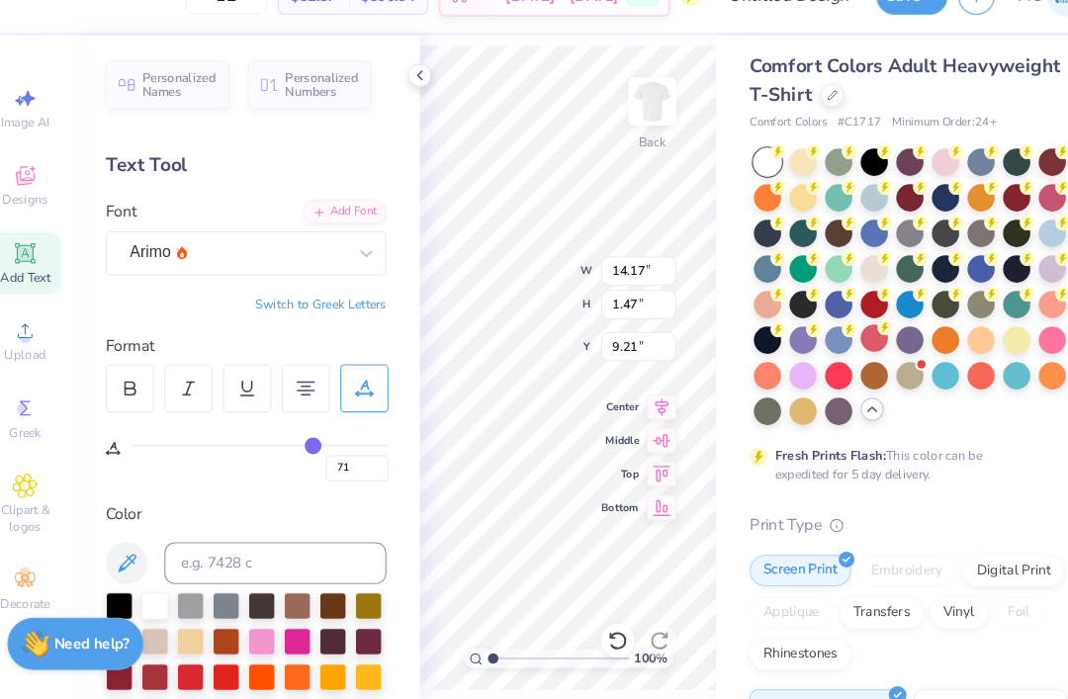
type input "72"
type input "73"
type input "74"
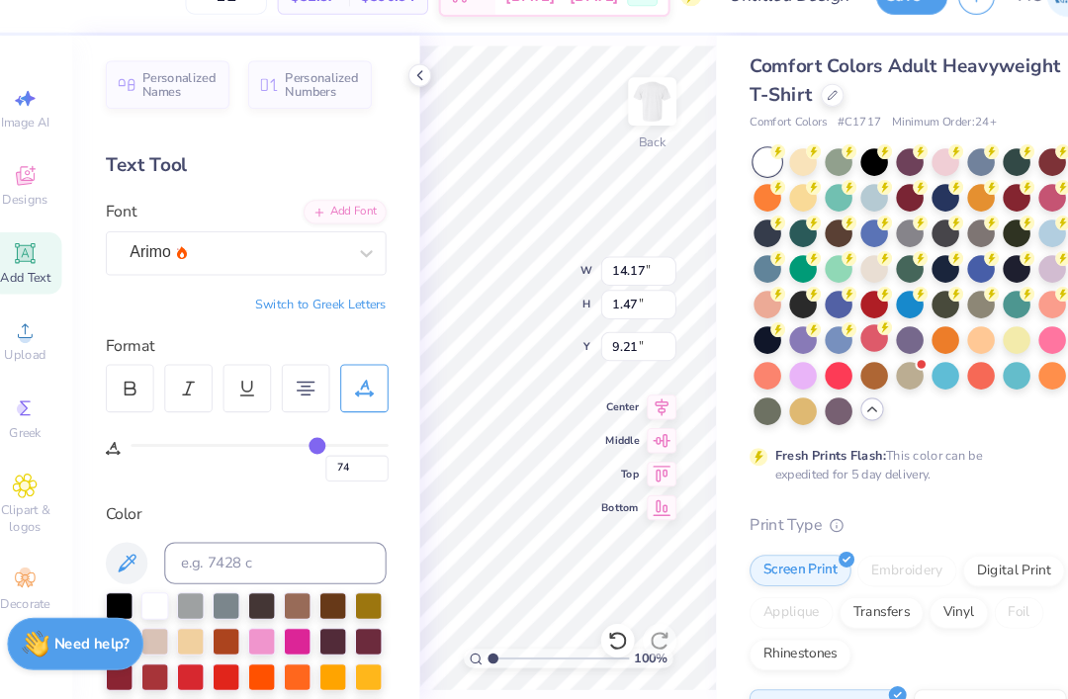
type input "74"
type input "1.18"
type input "9.35"
type input "77"
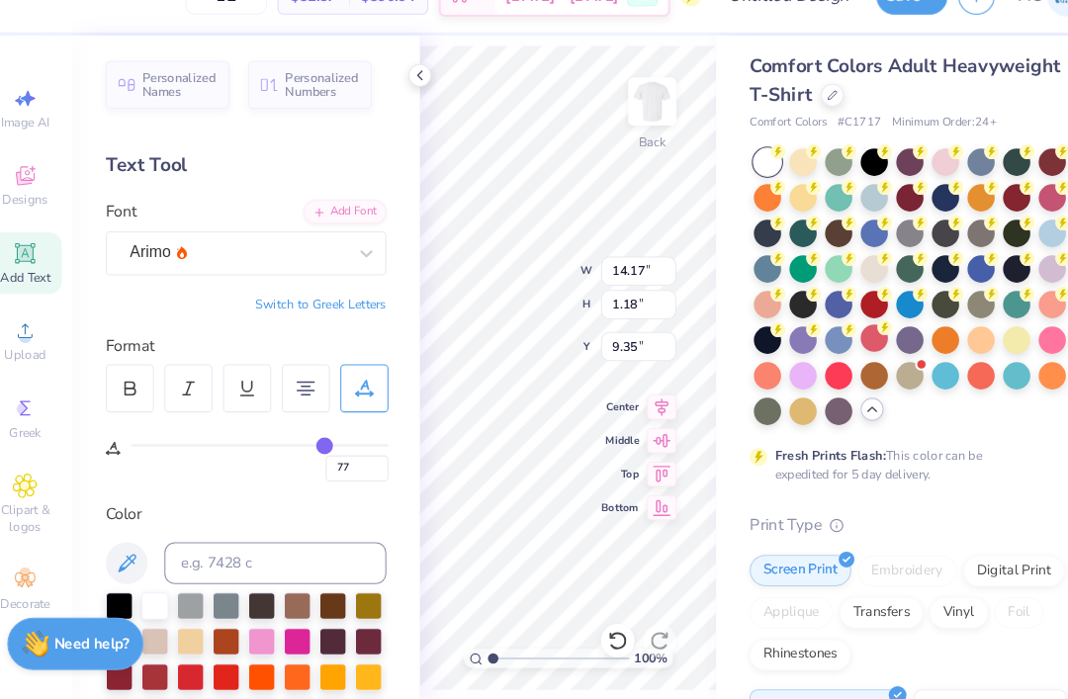
type input "78"
type input "80"
type input "81"
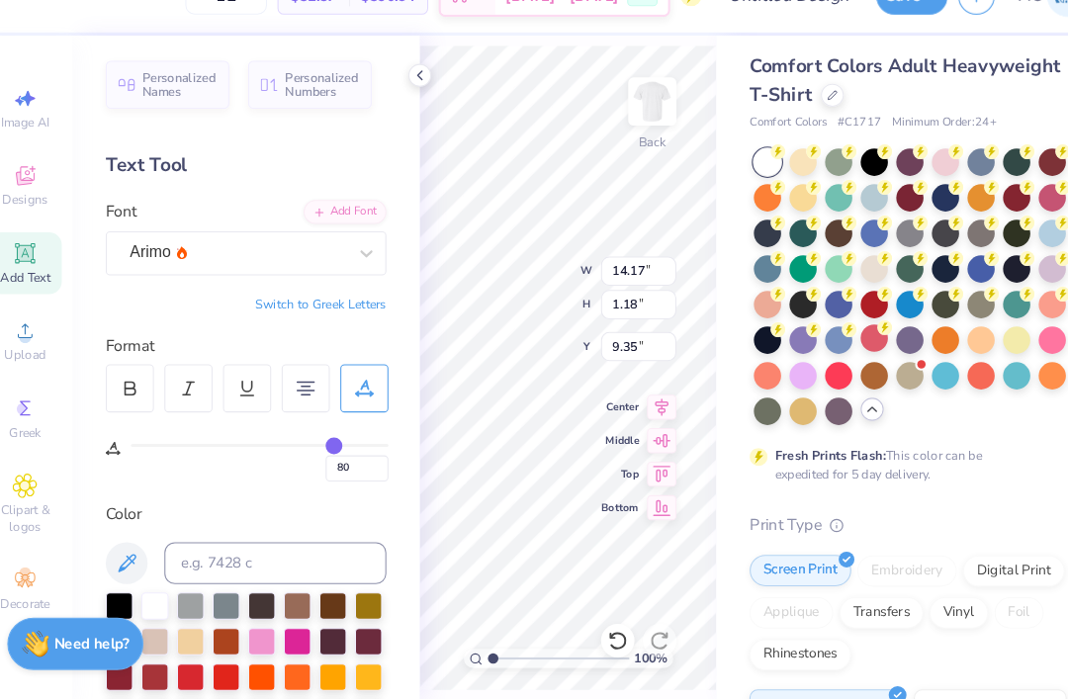
type input "81"
type input "83"
type input "85"
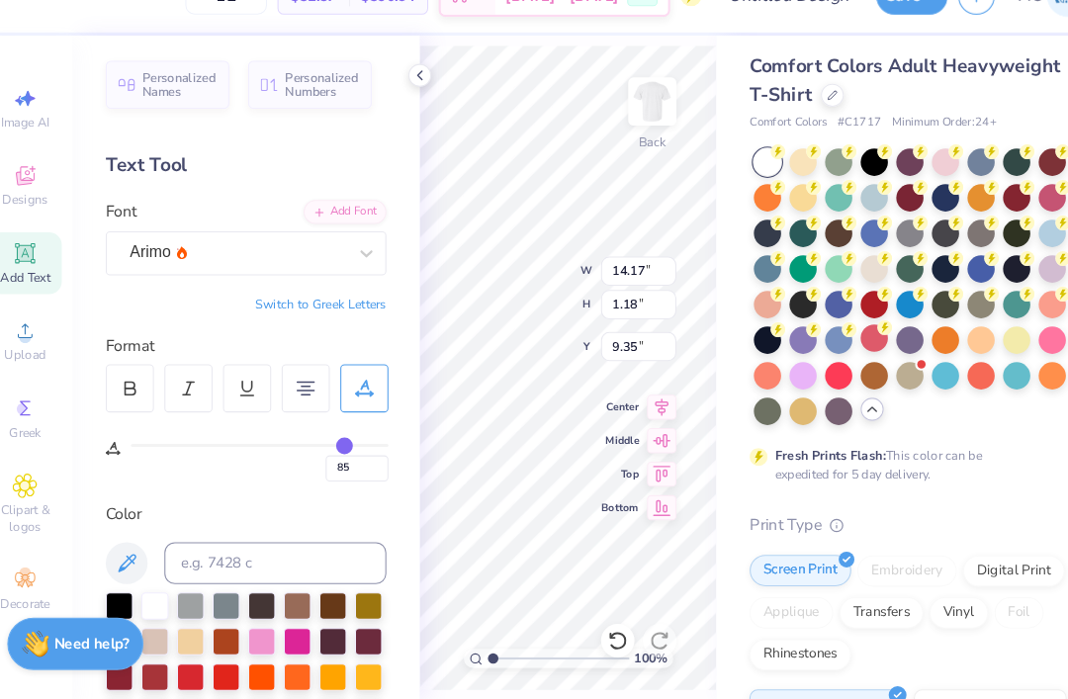
type input "87"
type input "88"
type input "89"
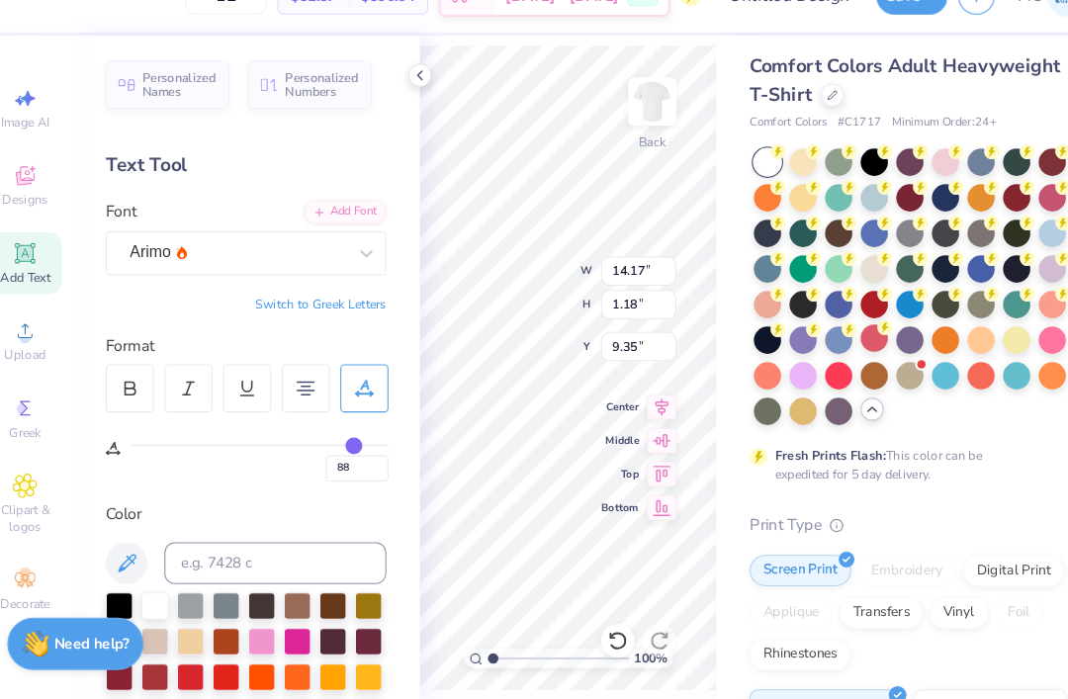
type input "89"
type input "90"
type input "91"
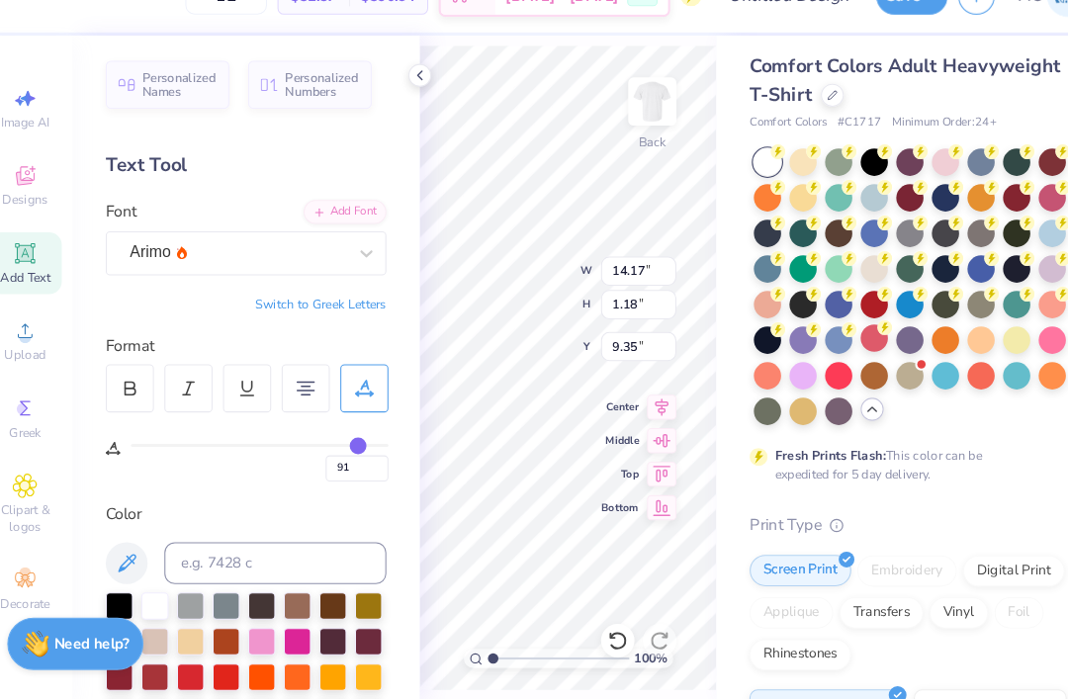
type input "92"
type input "1.03"
type input "9.43"
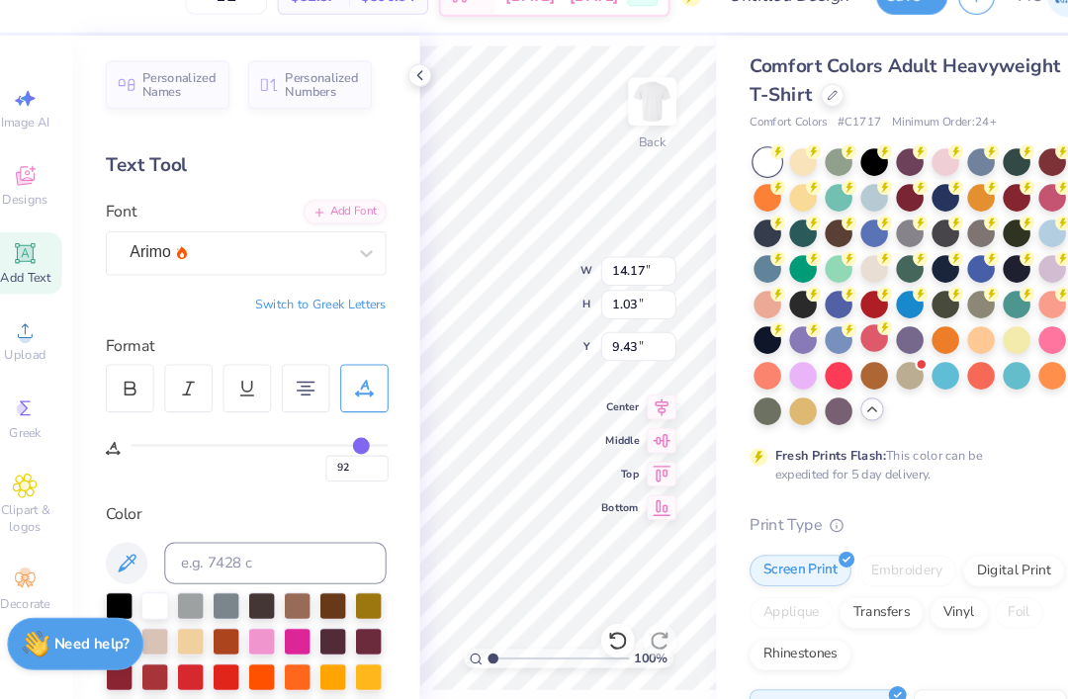
type input "91"
type input "93"
type input "94"
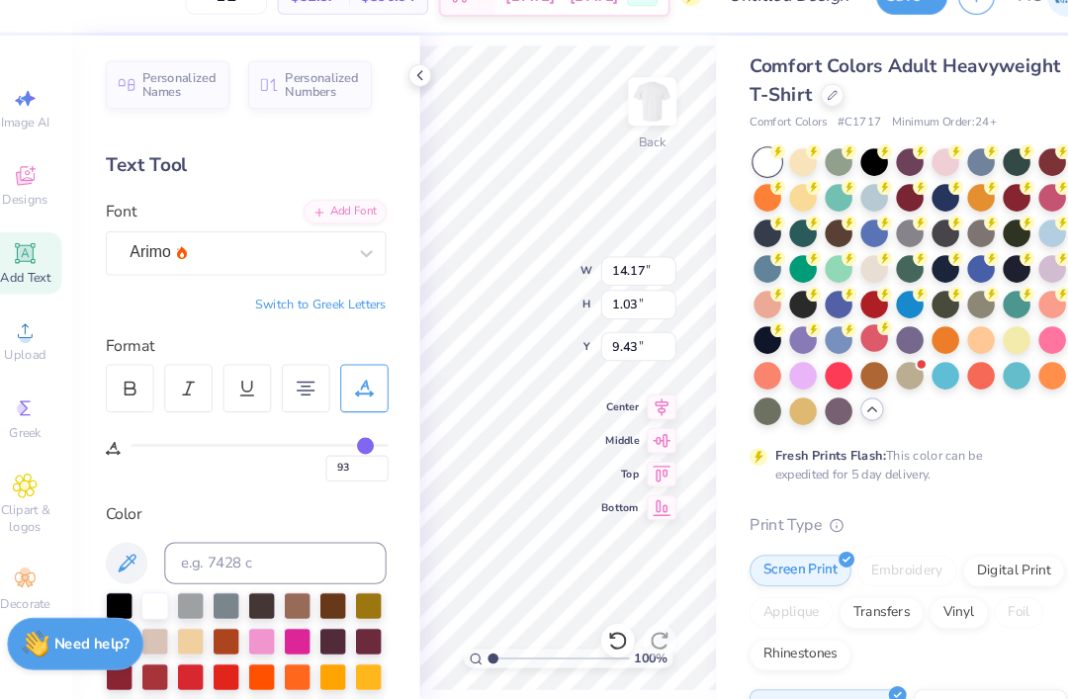
type input "94"
type input "96"
type input "97"
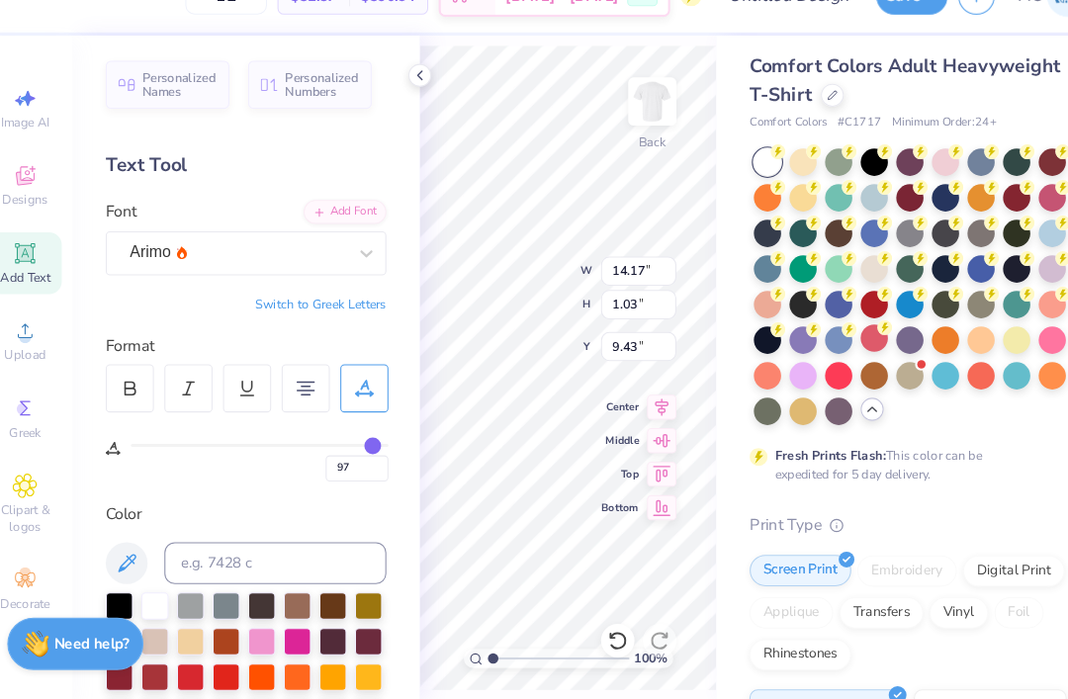
type input "98"
type input "0.99"
type input "9.45"
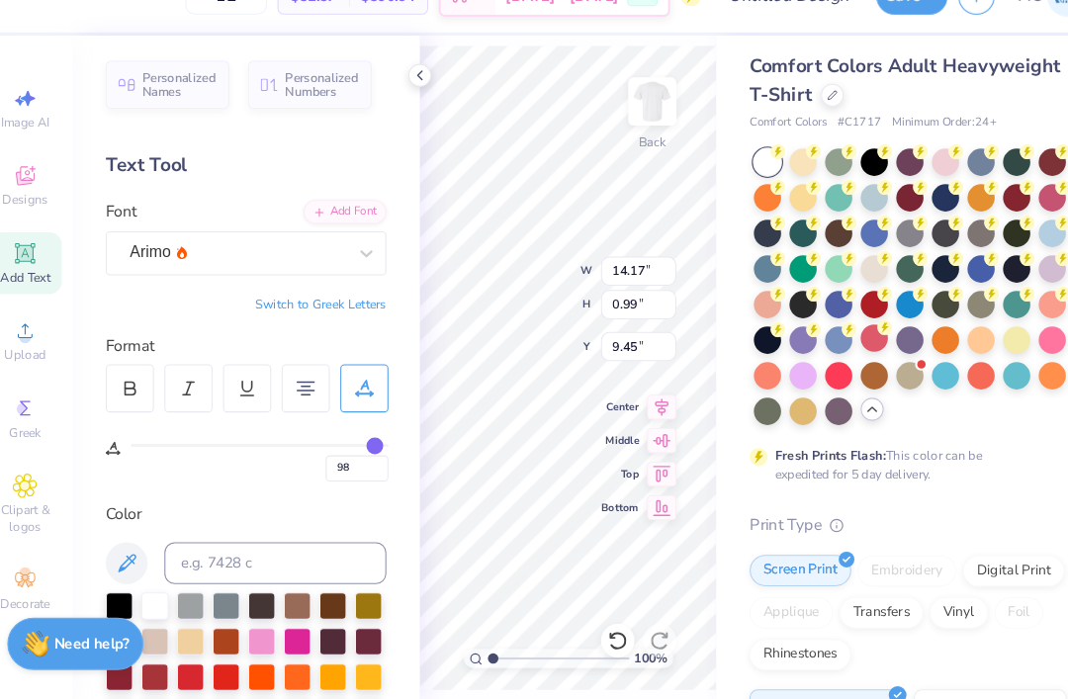
type input "91"
type input "89"
type input "86"
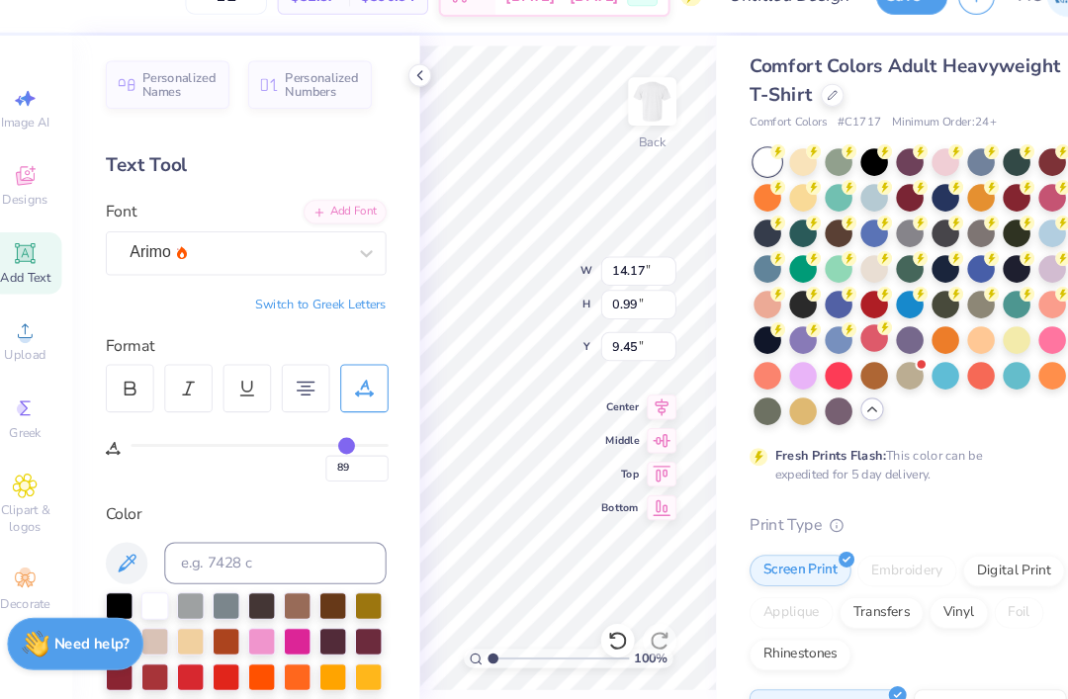
type input "86"
type input "83"
type input "81"
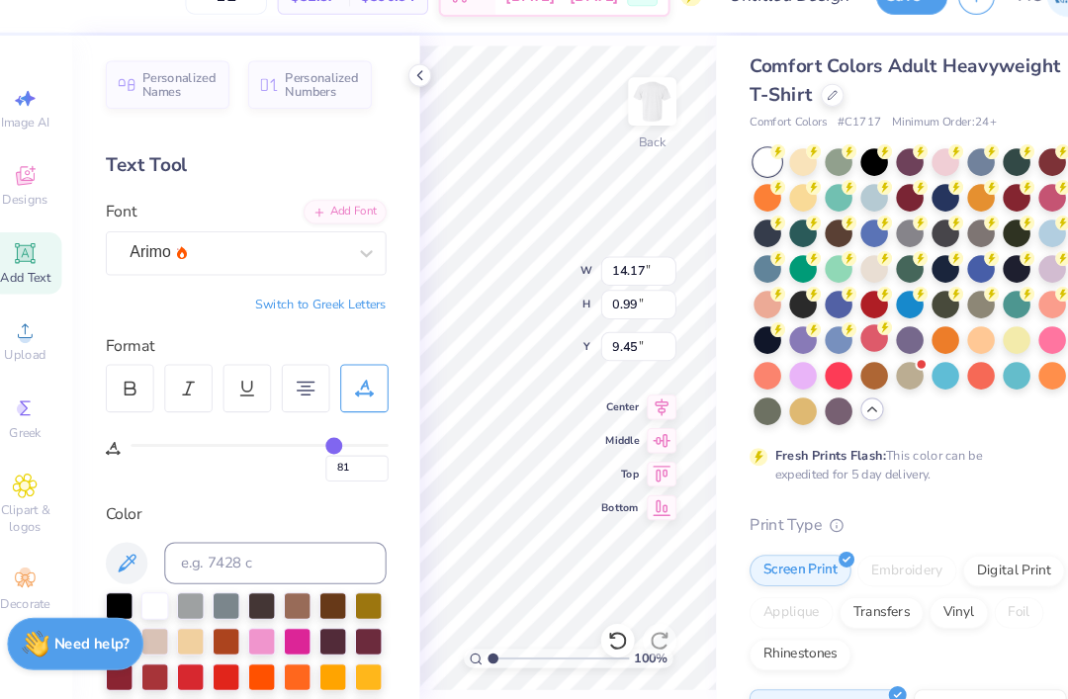
type input "79"
type input "76"
type input "74"
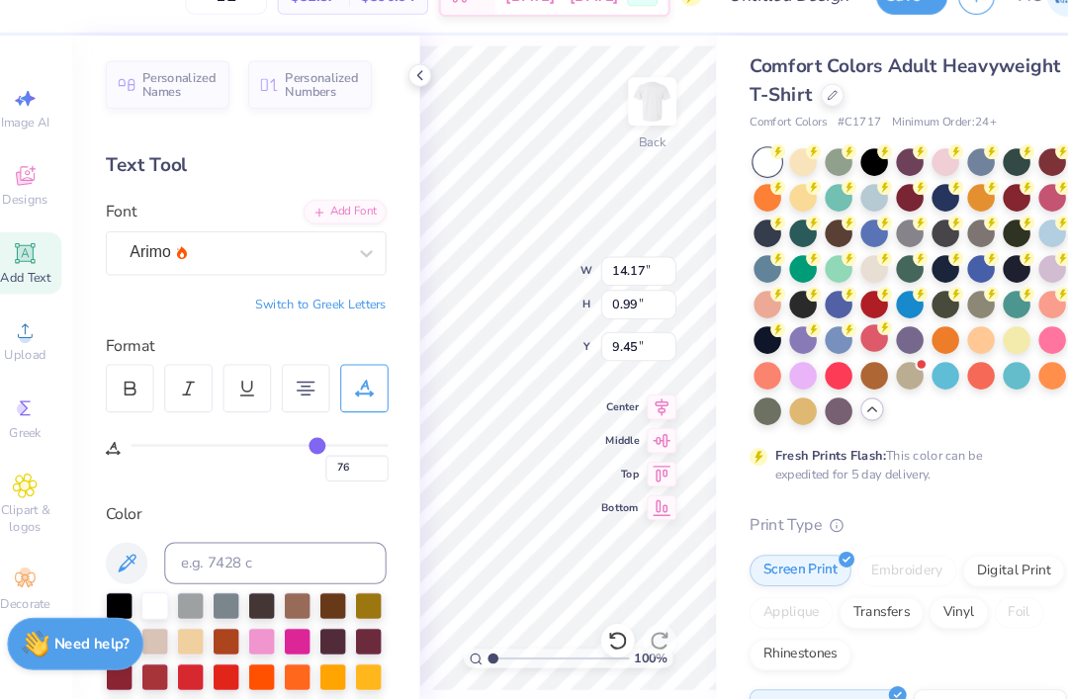
type input "74"
type input "72"
type input "71"
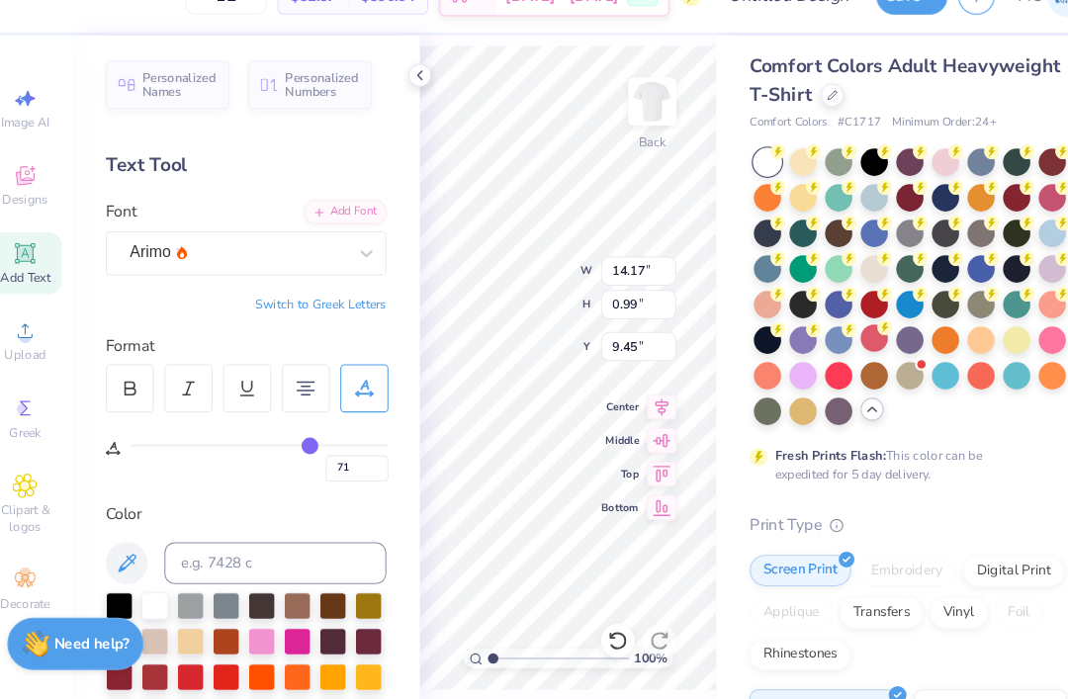
type input "70"
type input "69"
type input "67"
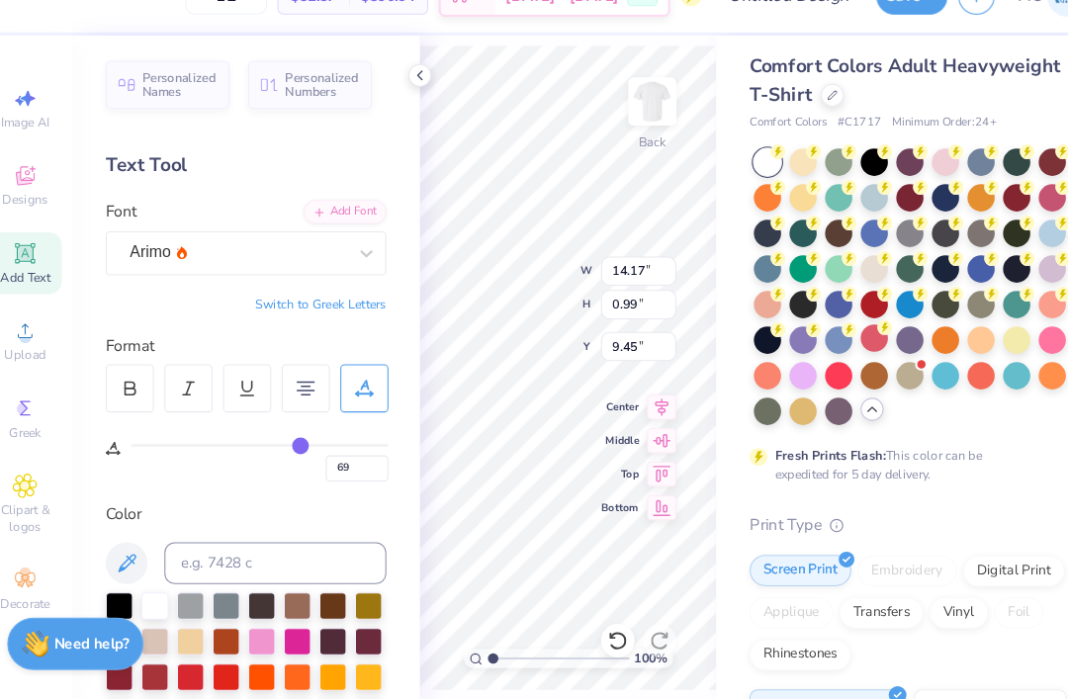
type input "67"
type input "66"
type input "65"
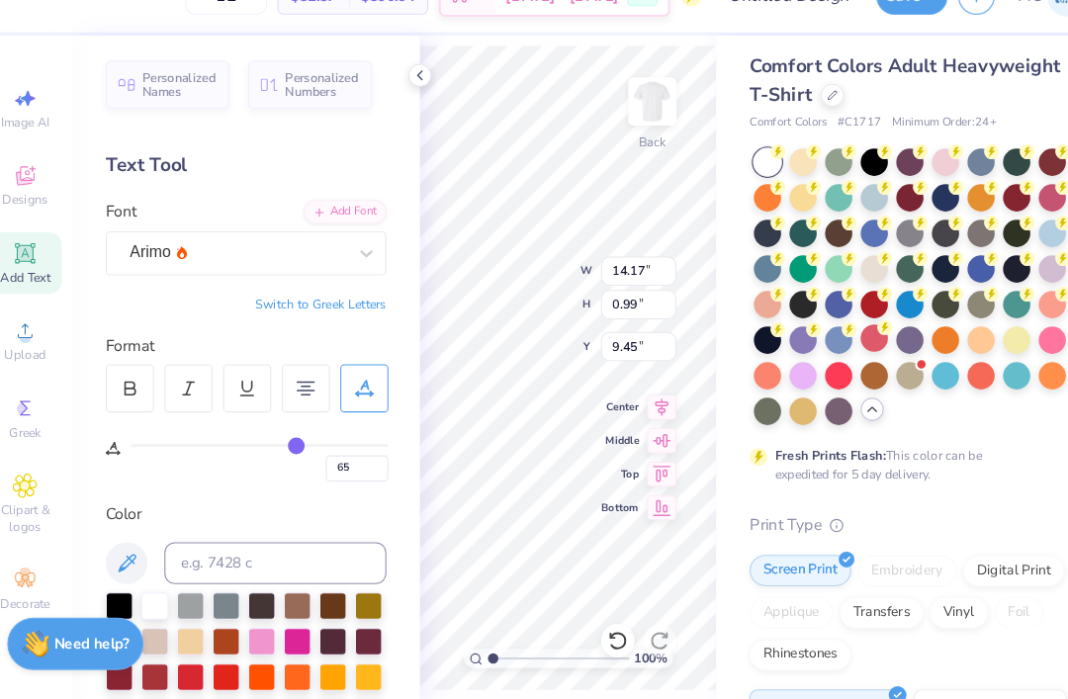
type input "63"
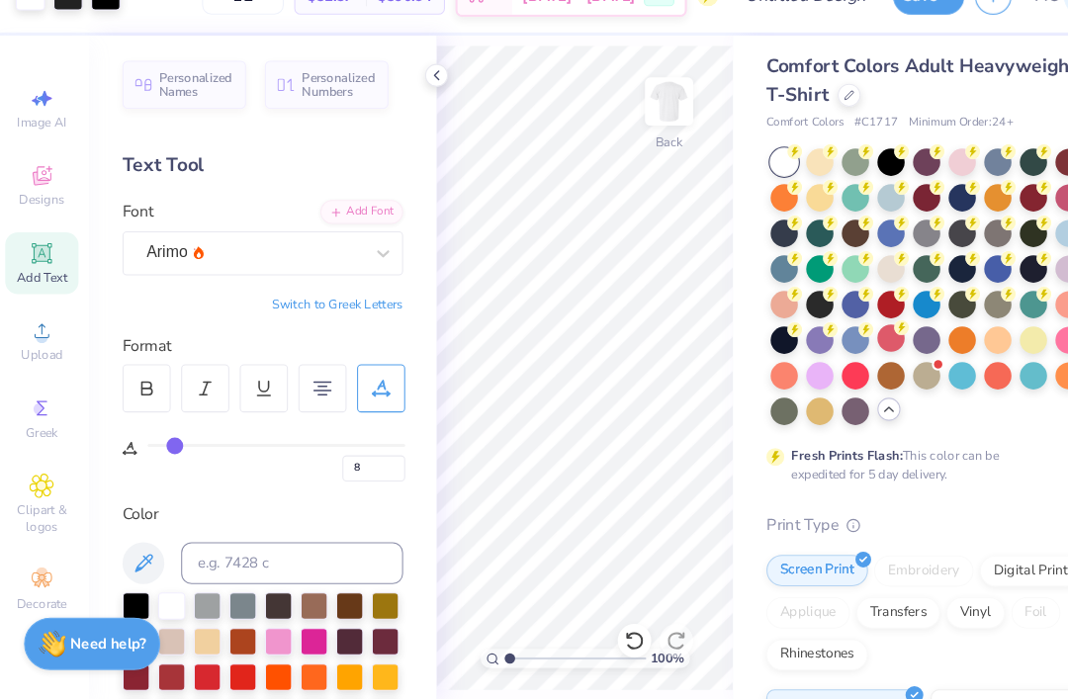
scroll to position [0, 0]
click at [416, 102] on icon at bounding box center [417, 110] width 16 height 16
click at [413, 102] on icon at bounding box center [417, 110] width 16 height 16
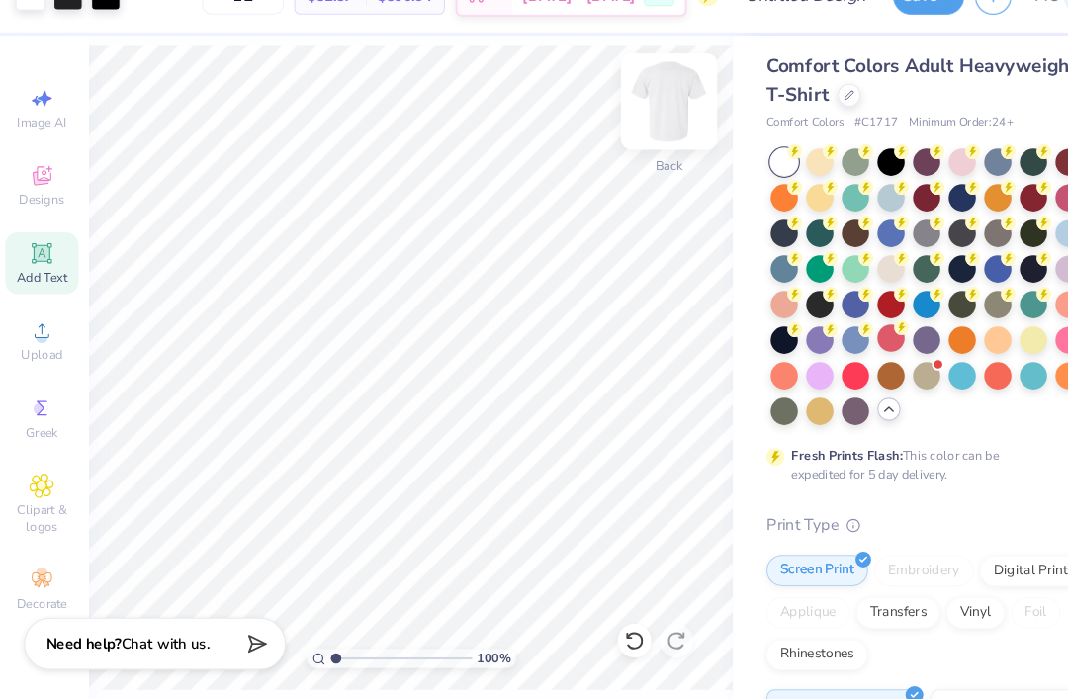
click at [637, 96] on img at bounding box center [636, 134] width 79 height 79
click at [940, 278] on div at bounding box center [948, 291] width 26 height 26
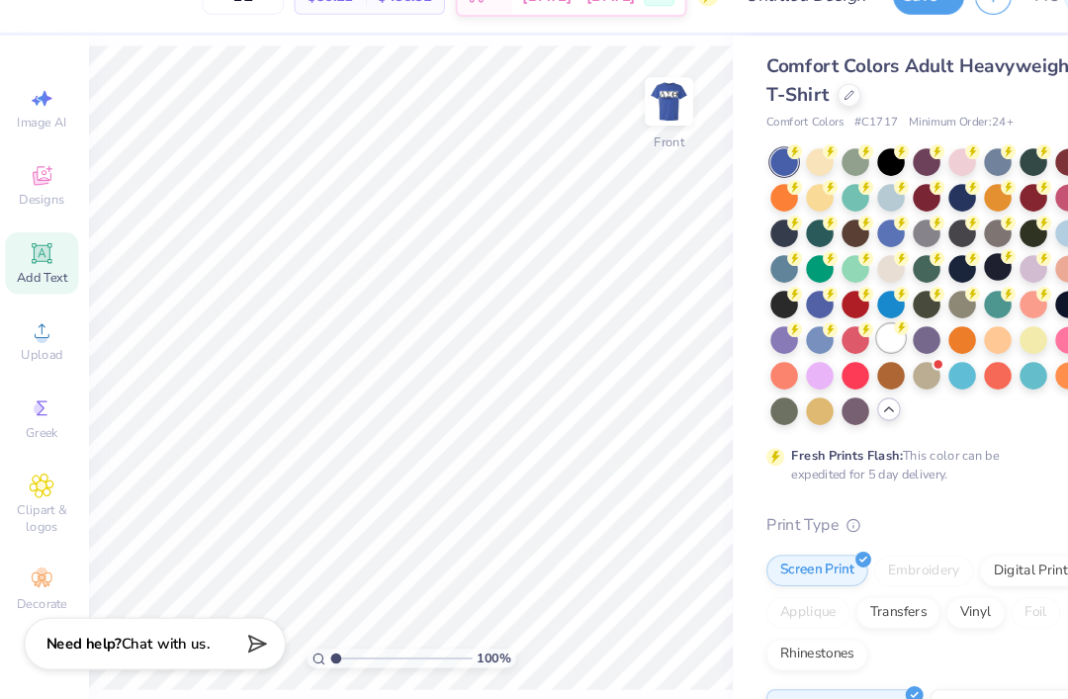
click at [842, 345] on div at bounding box center [847, 358] width 26 height 26
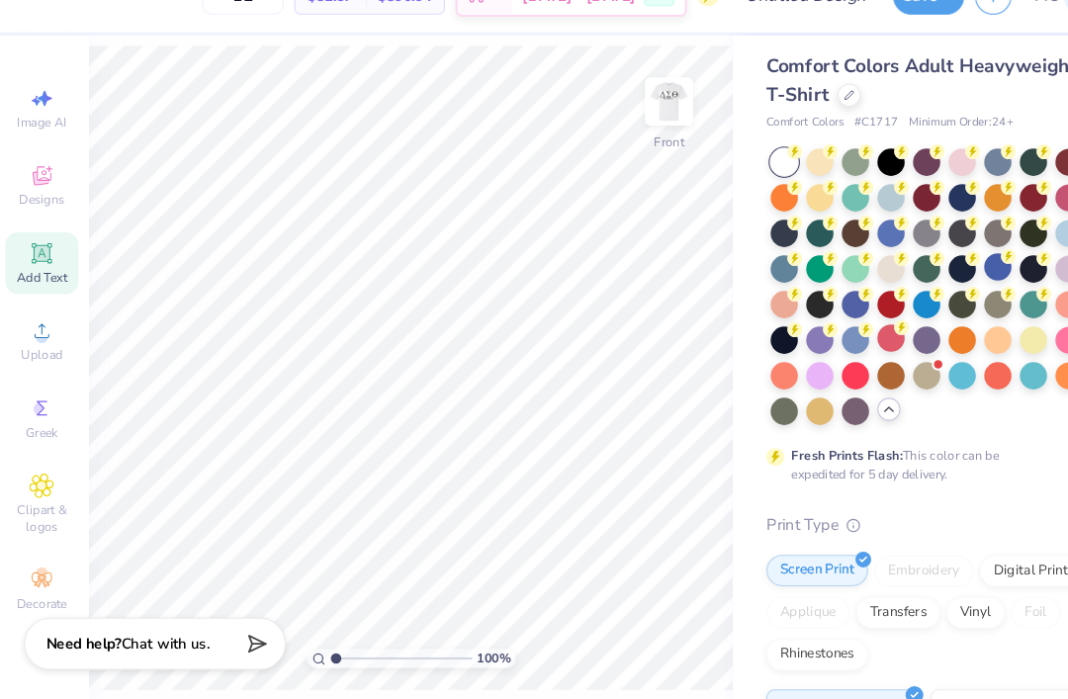
click at [45, 293] on span "Add Text" at bounding box center [44, 301] width 47 height 16
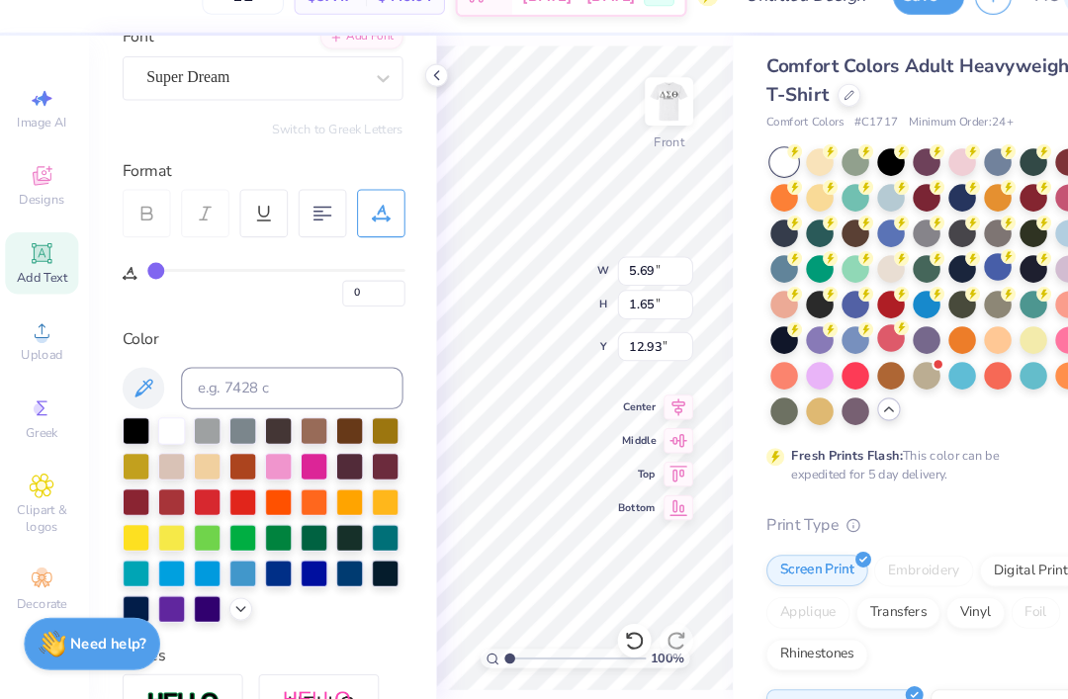
scroll to position [174, 0]
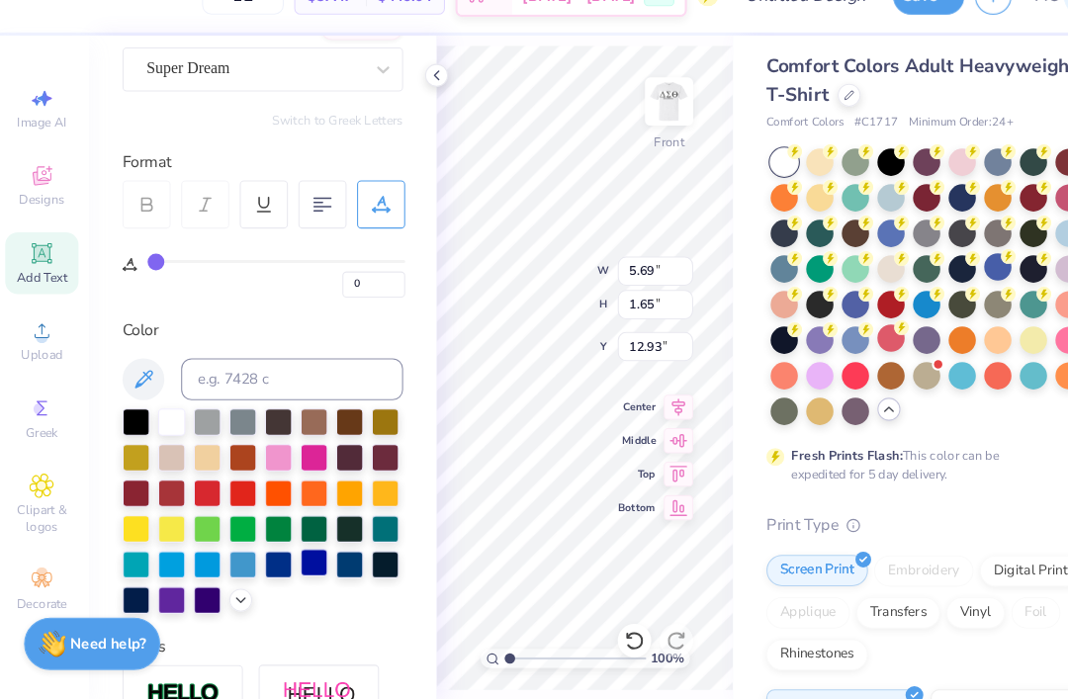
click at [304, 557] on div at bounding box center [302, 570] width 26 height 26
click at [329, 557] on div at bounding box center [335, 570] width 26 height 26
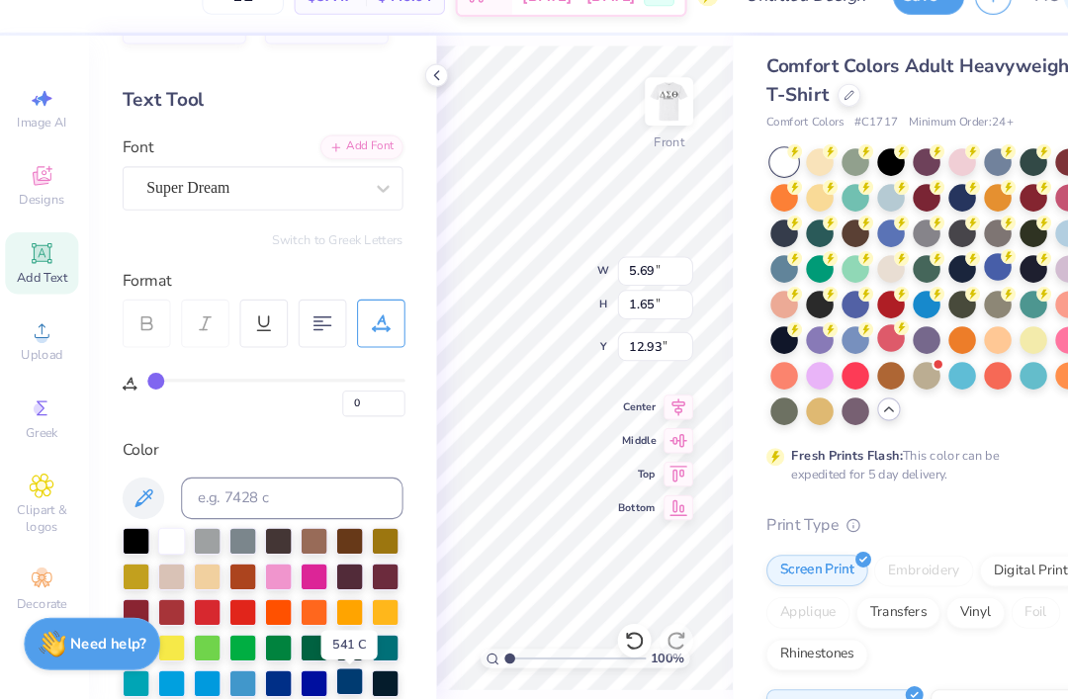
scroll to position [60, 0]
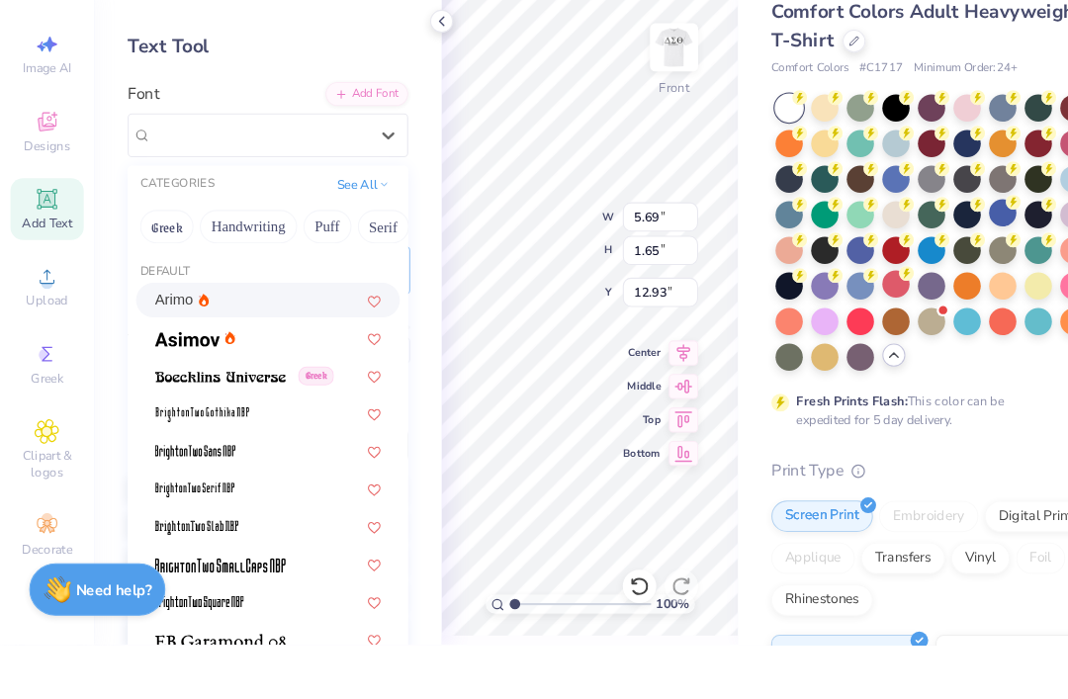
click at [254, 363] on div "Arimo" at bounding box center [253, 373] width 214 height 21
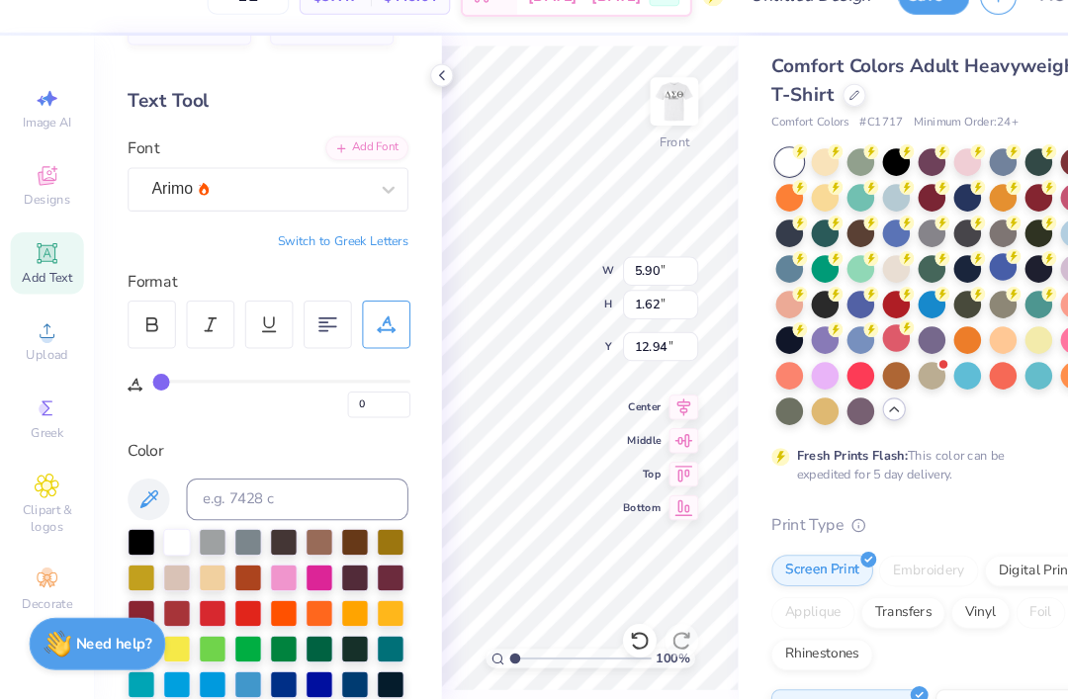
click at [237, 294] on div "Format" at bounding box center [254, 305] width 267 height 23
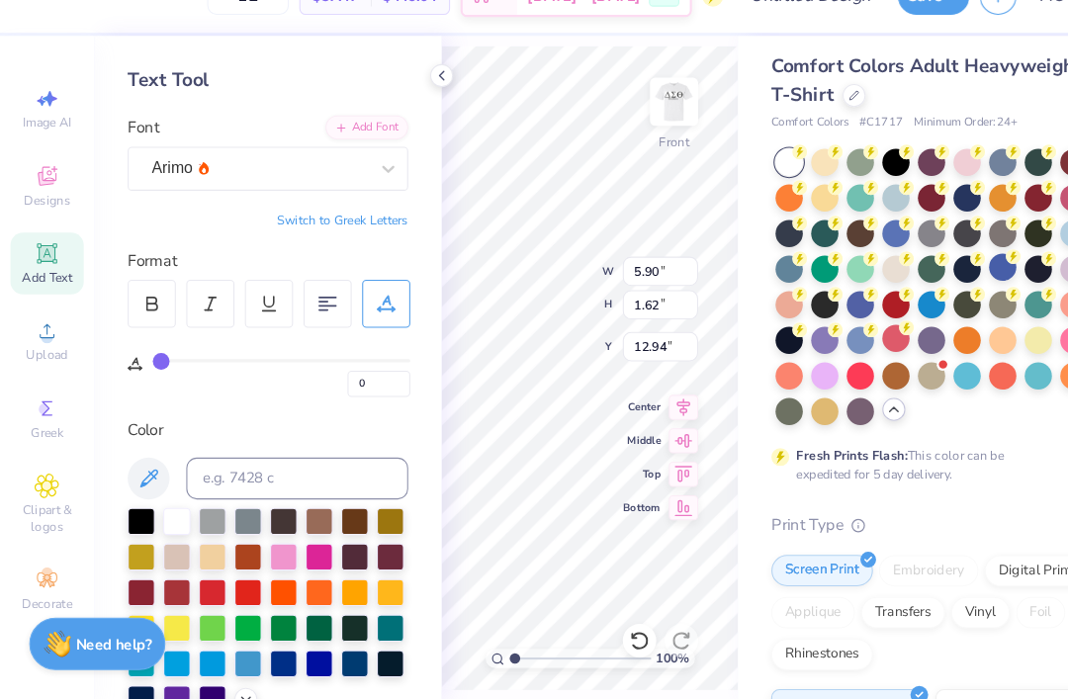
scroll to position [0, 9]
click at [415, 102] on icon at bounding box center [417, 110] width 16 height 16
click at [413, 102] on icon at bounding box center [417, 110] width 16 height 16
click at [418, 102] on icon at bounding box center [417, 110] width 16 height 16
click at [415, 102] on icon at bounding box center [417, 110] width 16 height 16
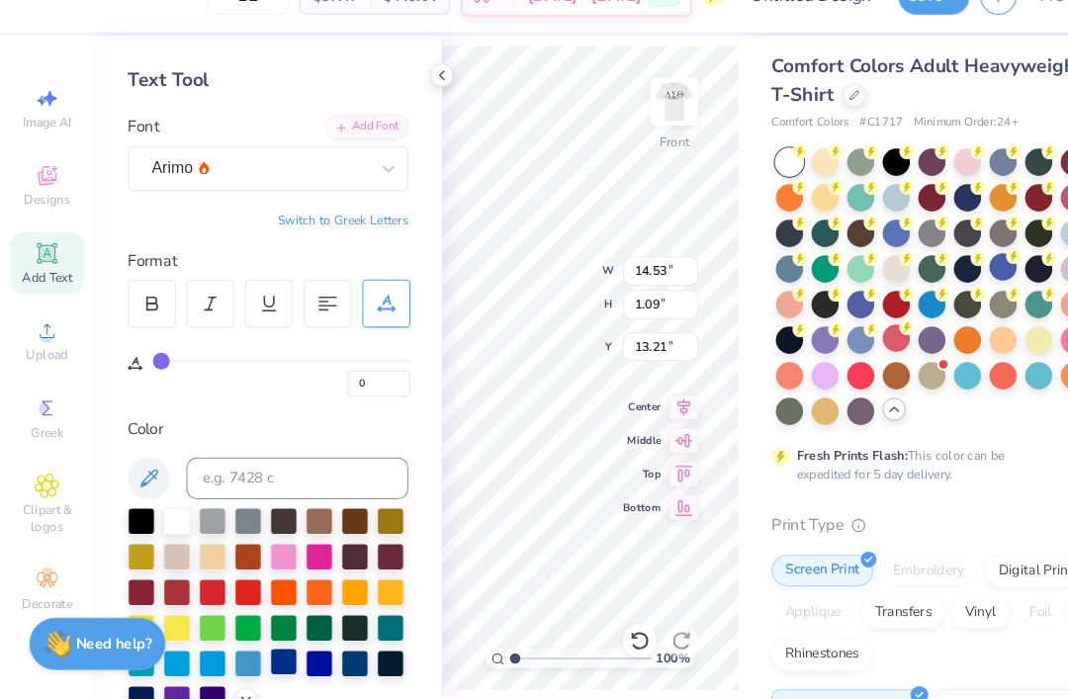
click at [268, 643] on div at bounding box center [253, 615] width 265 height 194
click at [315, 651] on div at bounding box center [253, 615] width 265 height 194
click at [297, 651] on div at bounding box center [302, 664] width 26 height 26
click at [228, 651] on div at bounding box center [235, 664] width 26 height 26
click at [656, 472] on icon at bounding box center [646, 484] width 28 height 24
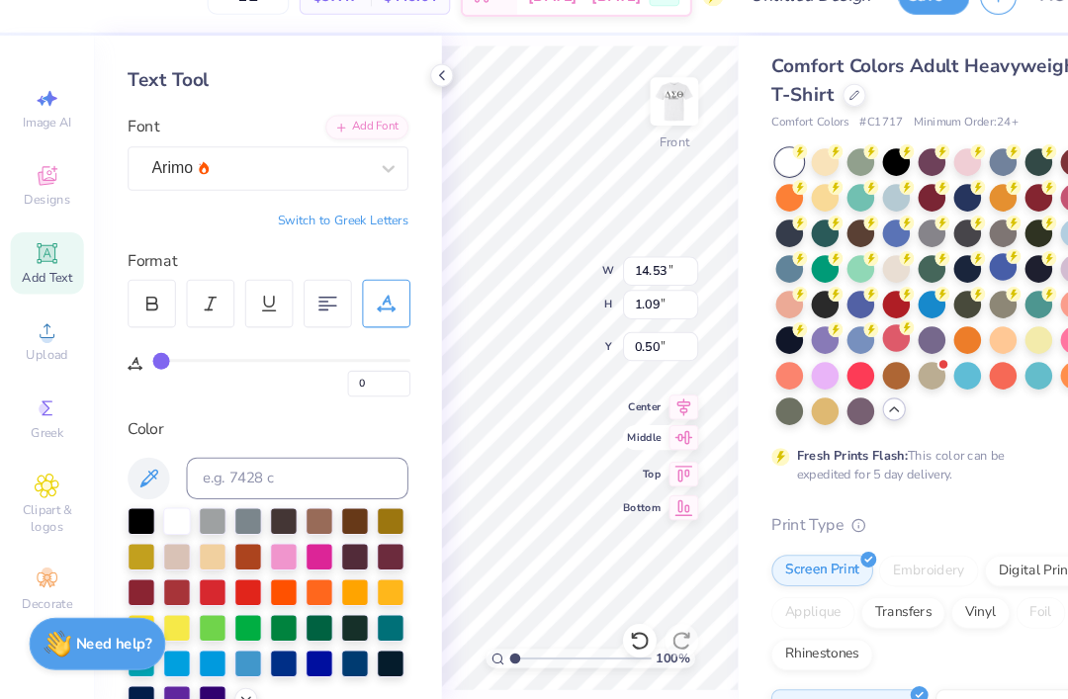
click at [644, 440] on icon at bounding box center [646, 452] width 28 height 24
click at [641, 409] on icon at bounding box center [646, 421] width 28 height 24
click at [407, 99] on div at bounding box center [418, 110] width 22 height 22
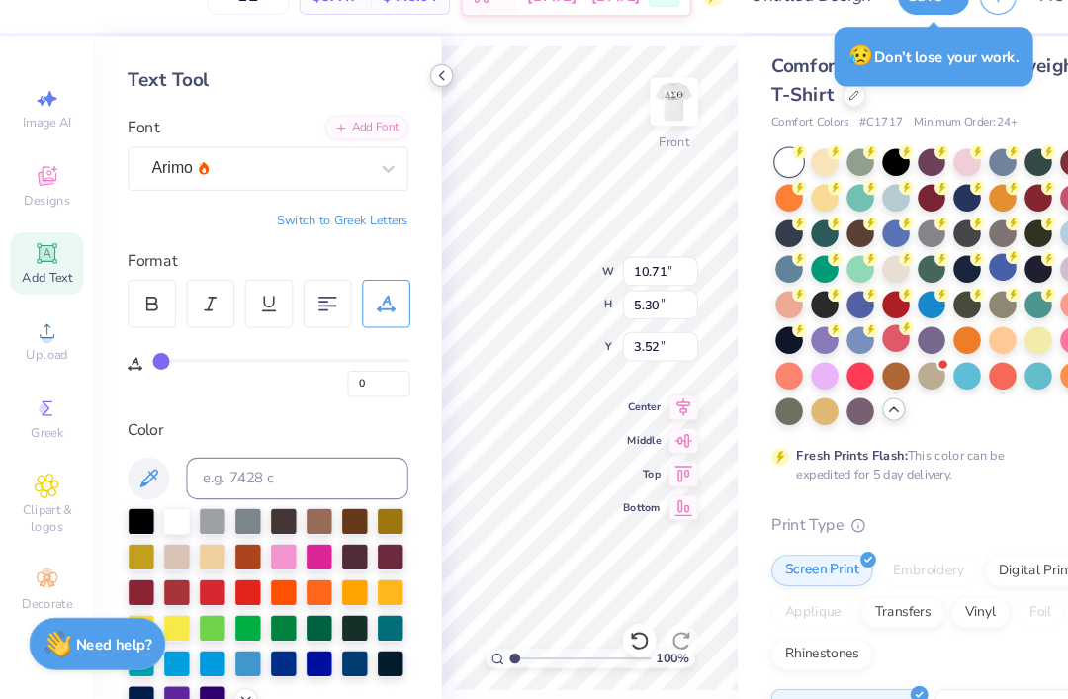
scroll to position [1, 7]
click at [420, 102] on icon at bounding box center [417, 110] width 16 height 16
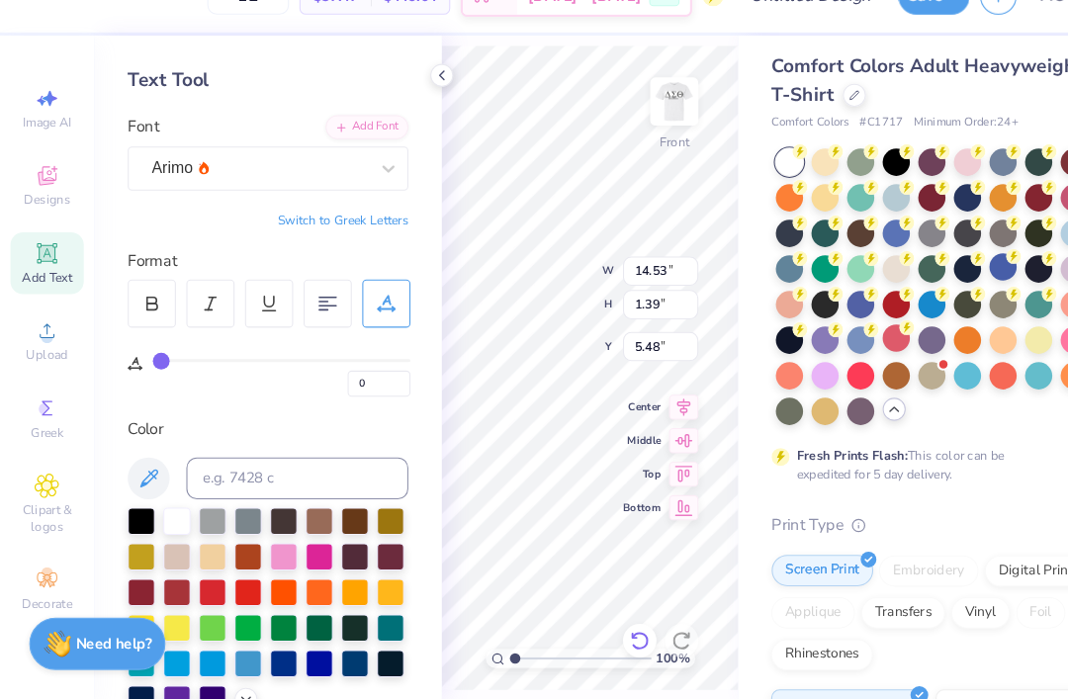
click at [610, 634] on icon at bounding box center [604, 644] width 20 height 20
click at [597, 628] on div at bounding box center [605, 644] width 32 height 32
click at [605, 628] on div at bounding box center [605, 644] width 32 height 32
click at [605, 634] on icon at bounding box center [604, 644] width 20 height 20
click at [607, 628] on div at bounding box center [605, 644] width 32 height 32
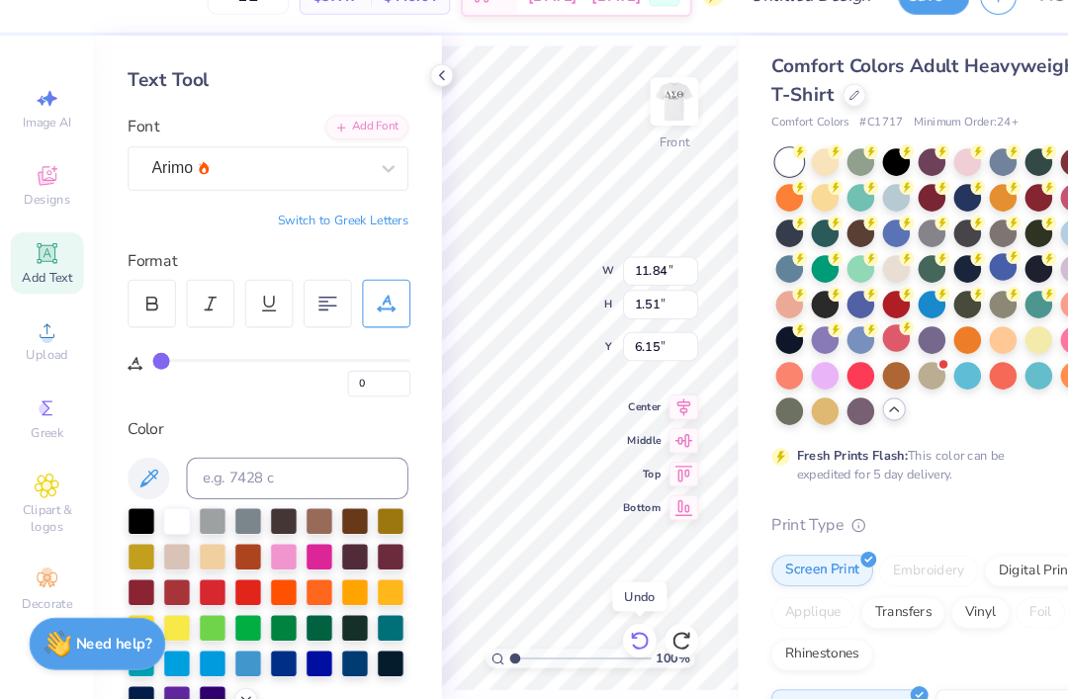
click at [609, 628] on div at bounding box center [605, 644] width 32 height 32
click at [414, 102] on icon at bounding box center [417, 110] width 16 height 16
click at [416, 102] on icon at bounding box center [417, 110] width 16 height 16
click at [415, 99] on div at bounding box center [418, 110] width 22 height 22
click at [339, 147] on div "Font Arimo" at bounding box center [253, 182] width 265 height 71
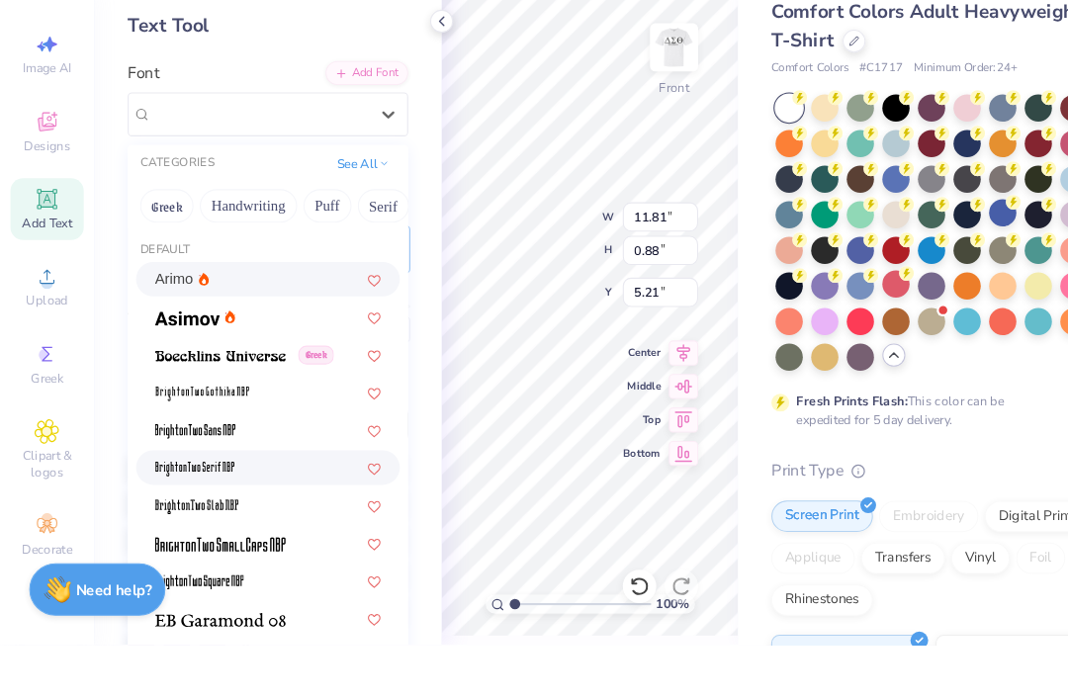
click at [288, 521] on div at bounding box center [253, 531] width 214 height 21
click at [257, 343] on div "Arimo" at bounding box center [253, 353] width 214 height 21
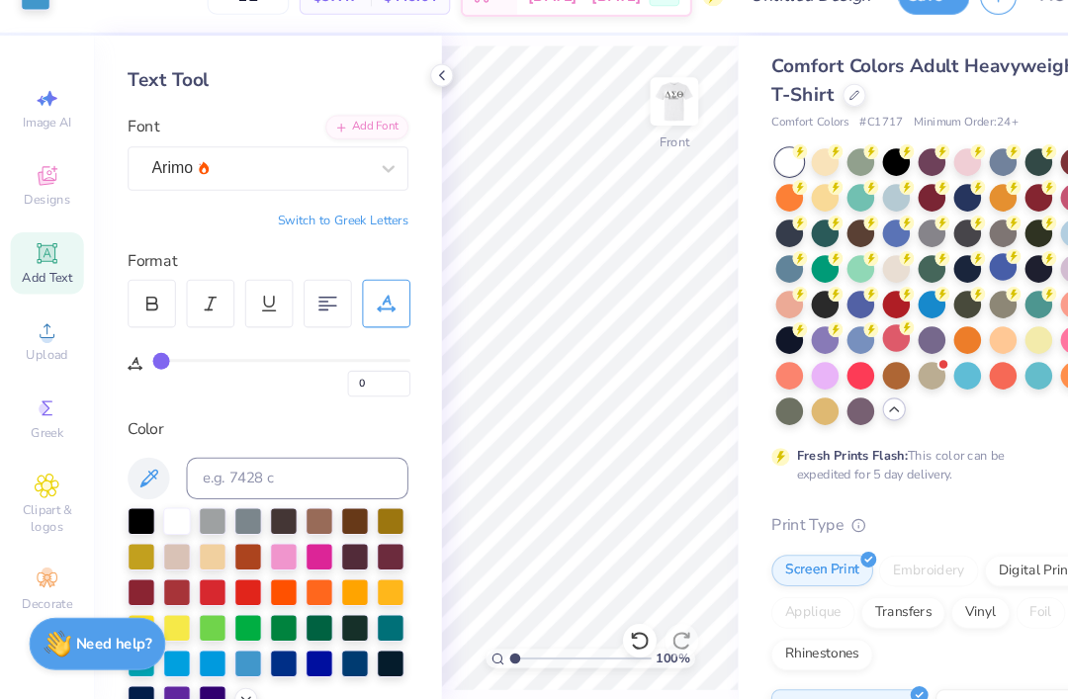
click at [61, 258] on div "Add Text" at bounding box center [44, 287] width 69 height 58
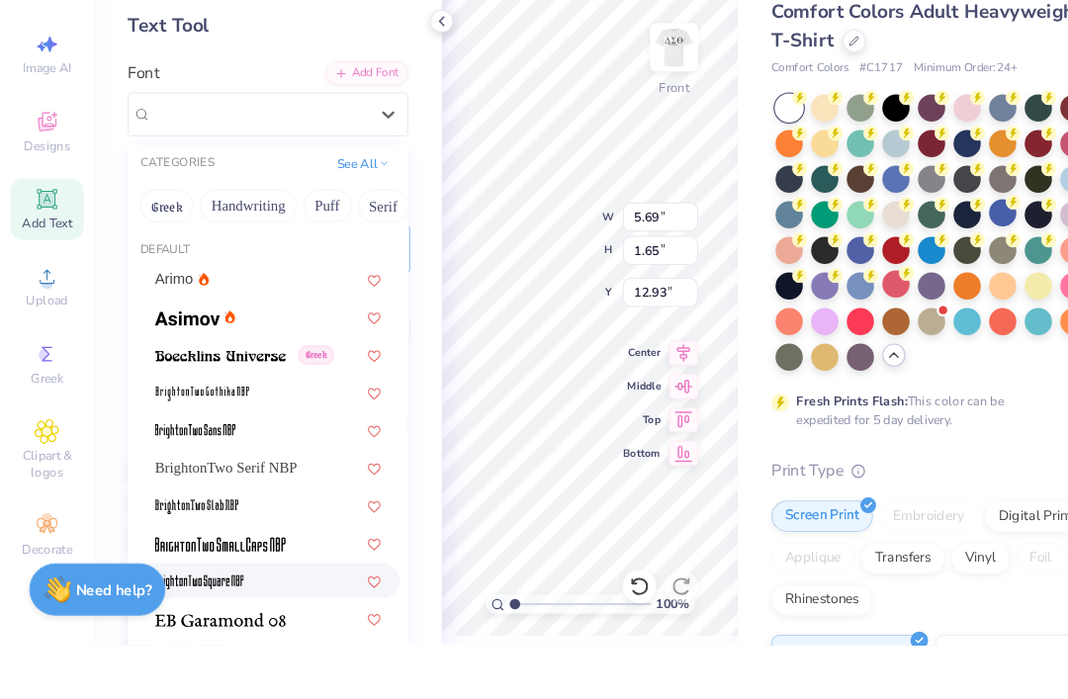
click at [226, 633] on img at bounding box center [188, 640] width 84 height 14
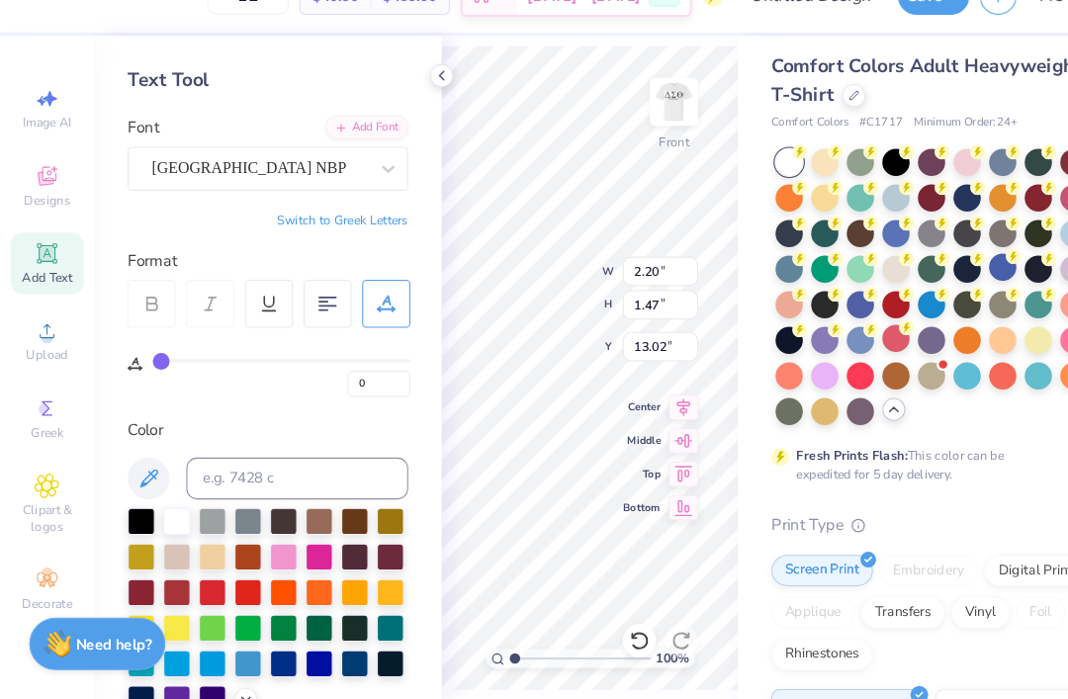
scroll to position [0, 0]
click at [232, 651] on div at bounding box center [235, 664] width 26 height 26
click at [59, 293] on span "Add Text" at bounding box center [44, 301] width 47 height 16
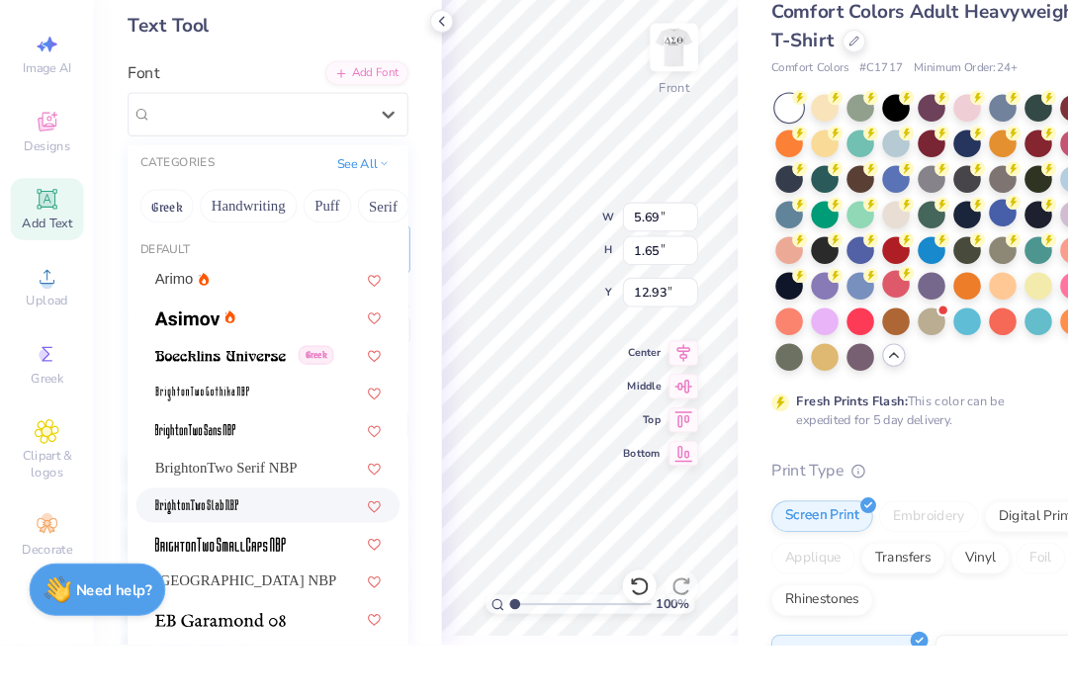
click at [261, 557] on div at bounding box center [253, 567] width 214 height 21
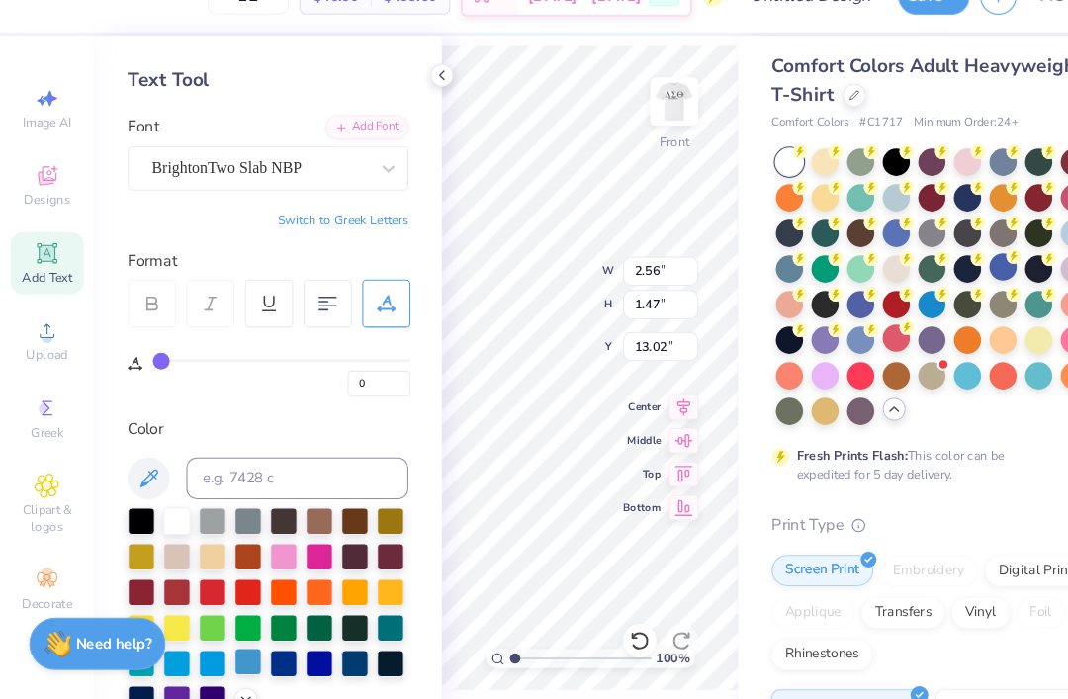
click at [237, 651] on div at bounding box center [235, 664] width 26 height 26
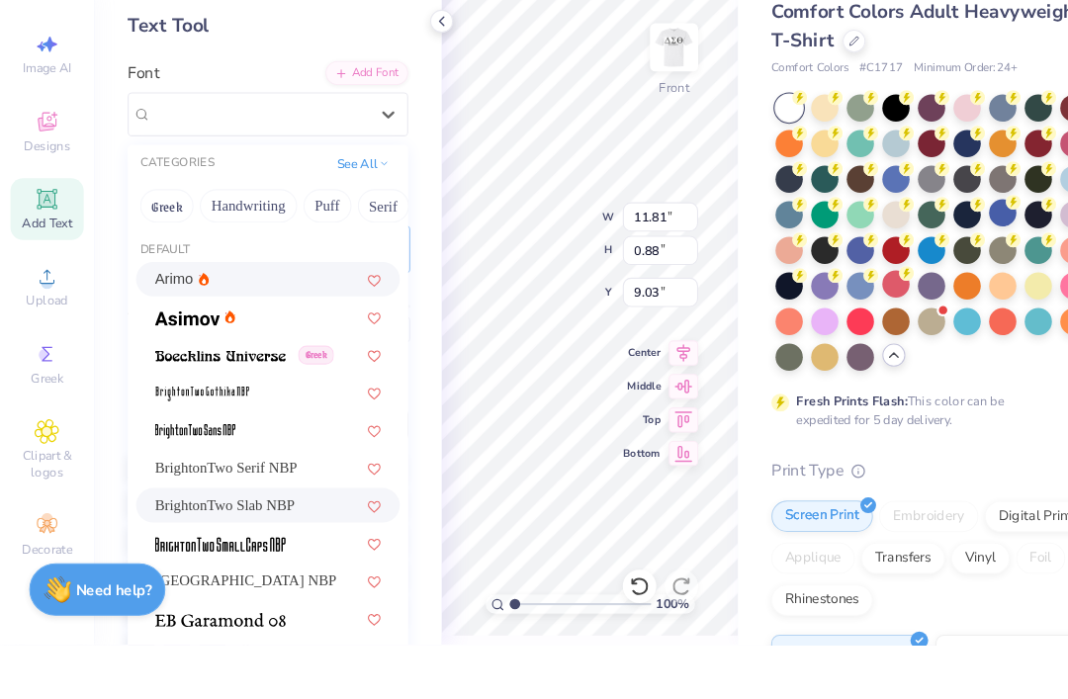
click at [257, 557] on div "BrightonTwo Slab NBP" at bounding box center [253, 567] width 214 height 21
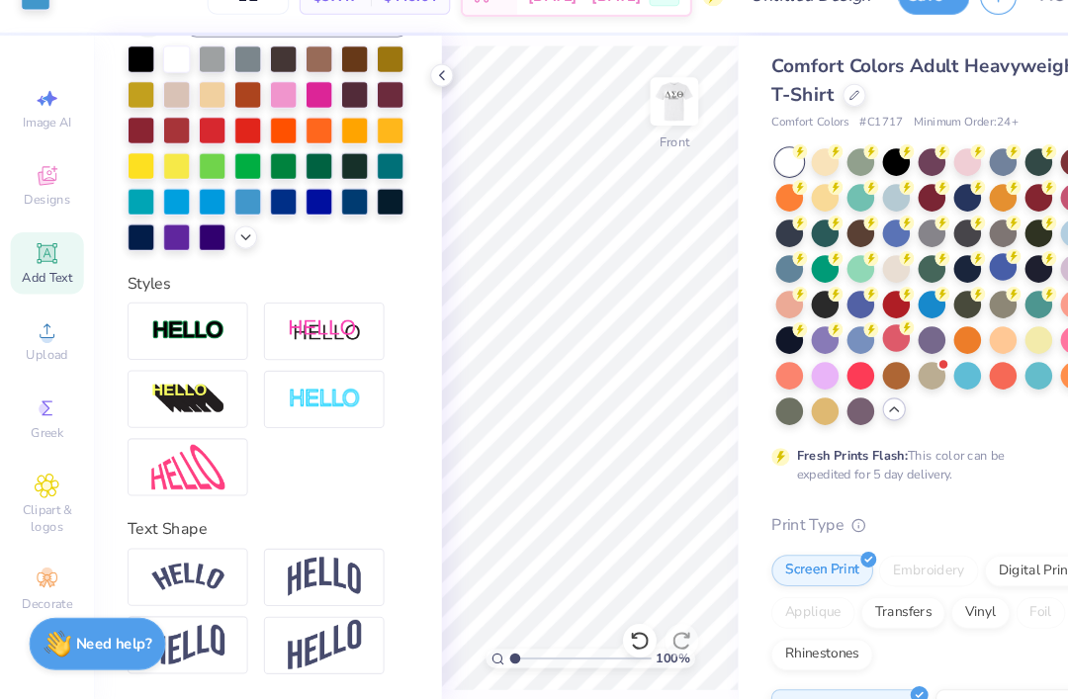
scroll to position [517, 0]
click at [46, 575] on circle at bounding box center [44, 580] width 11 height 11
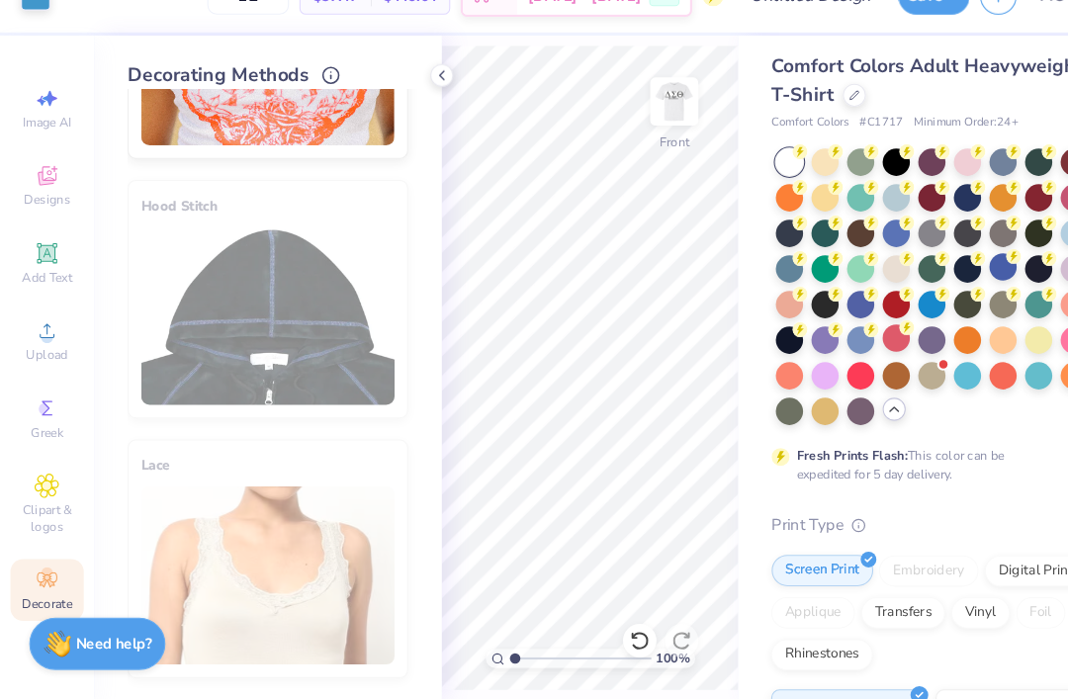
scroll to position [1156, 0]
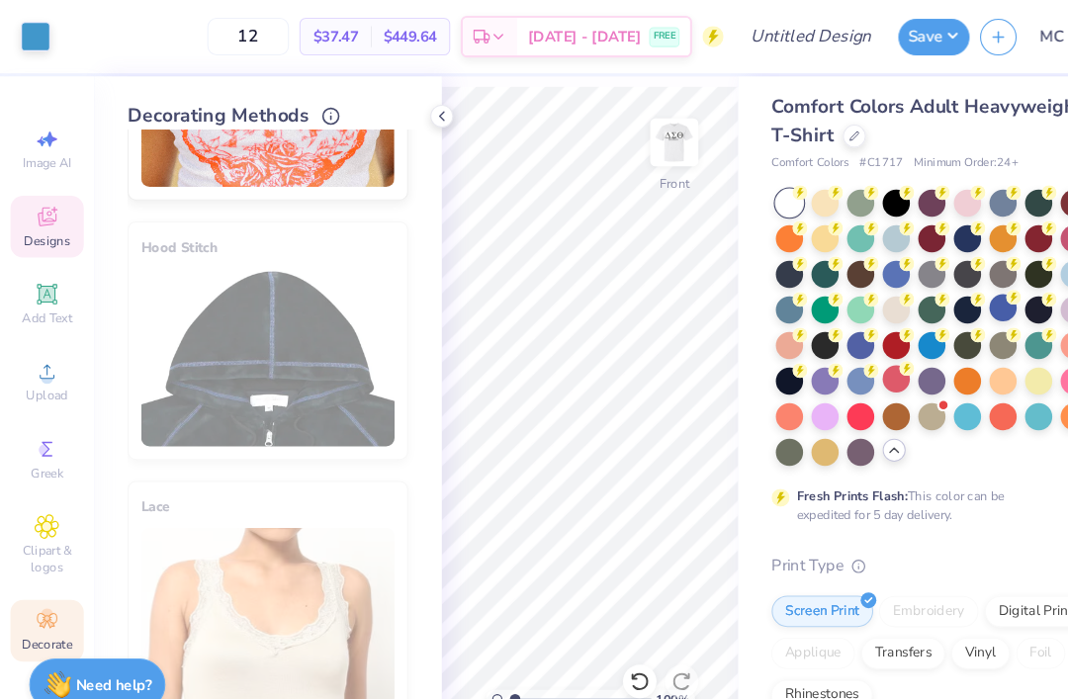
click at [50, 212] on icon at bounding box center [45, 207] width 16 height 13
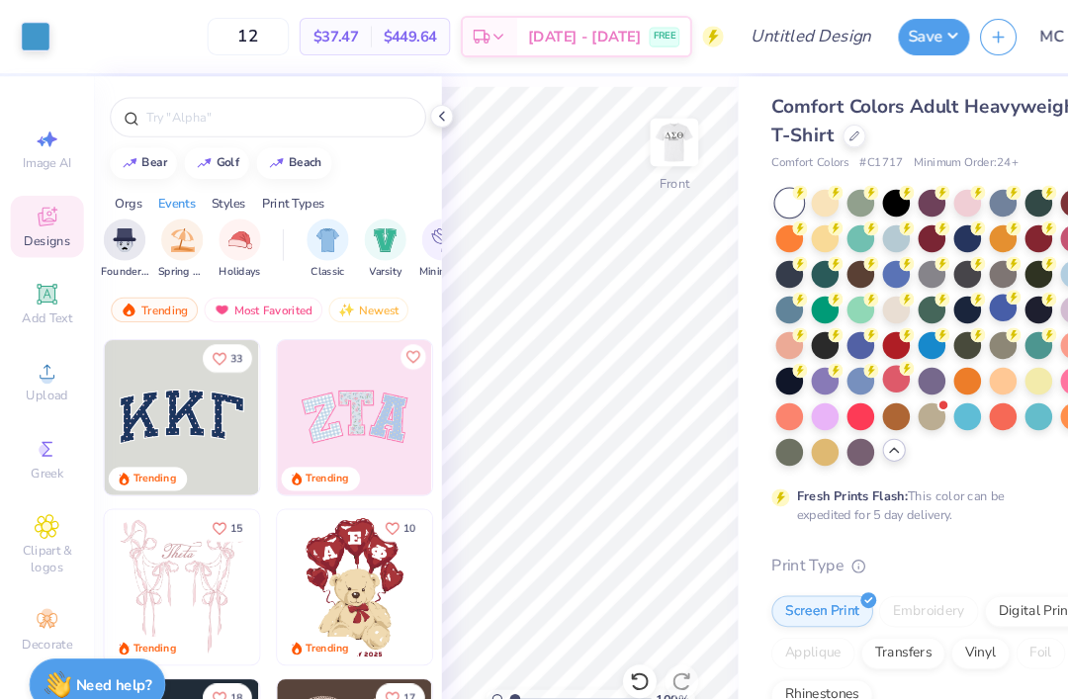
scroll to position [0, 851]
click at [220, 186] on div "Styles" at bounding box center [216, 192] width 33 height 18
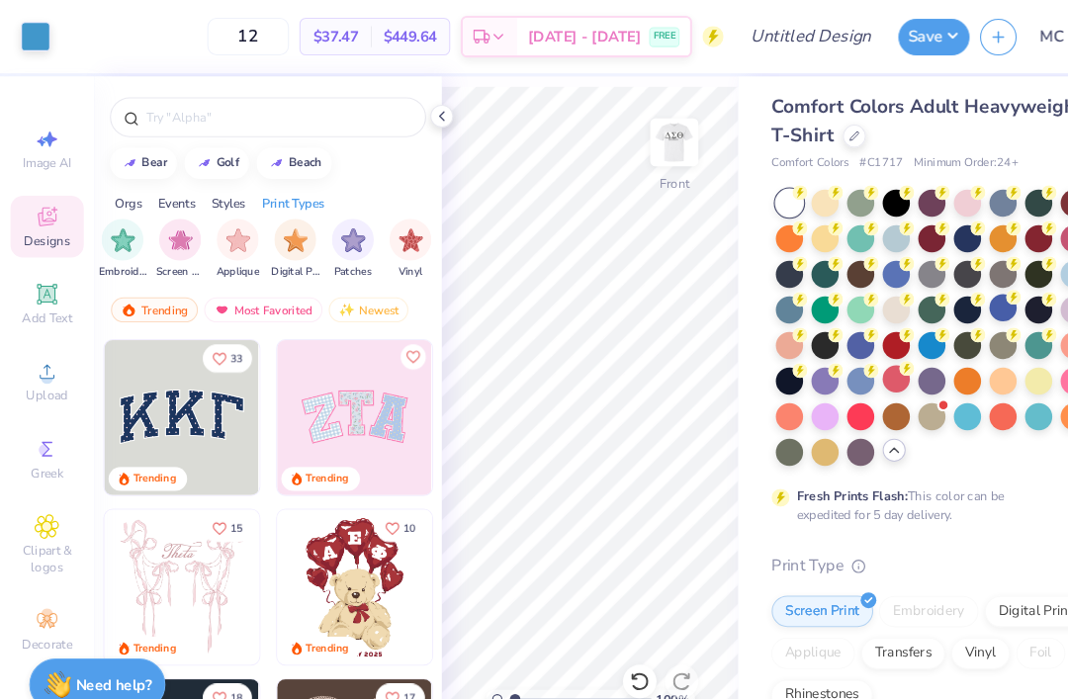
scroll to position [0, 1618]
click at [422, 115] on icon at bounding box center [417, 110] width 16 height 16
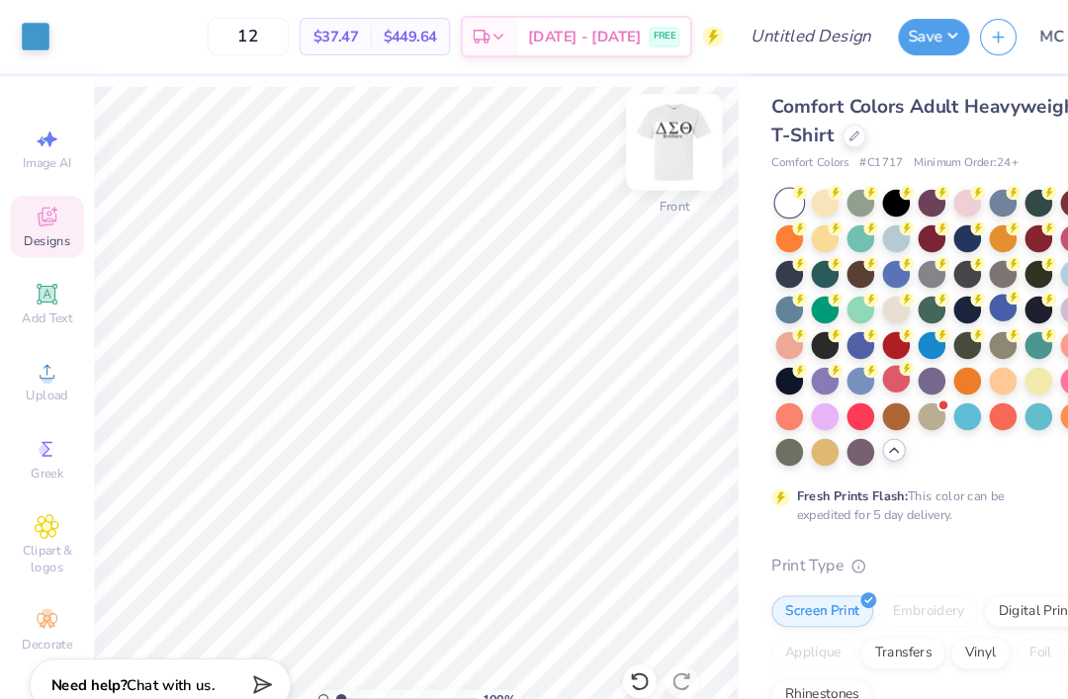
click at [636, 136] on img at bounding box center [636, 134] width 79 height 79
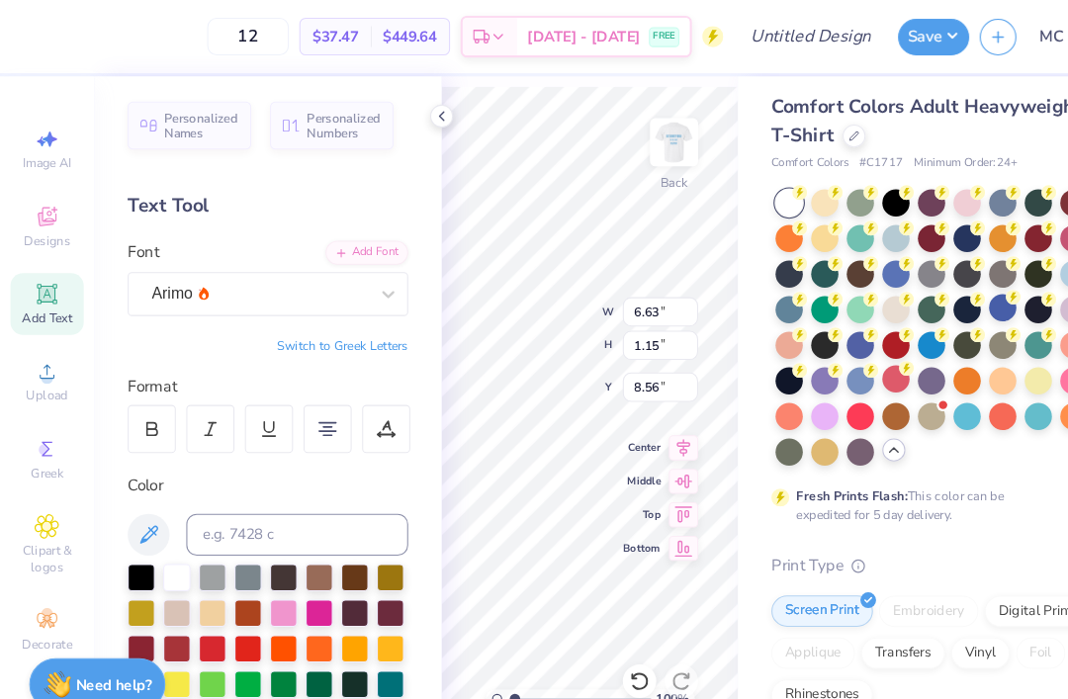
scroll to position [0, 1]
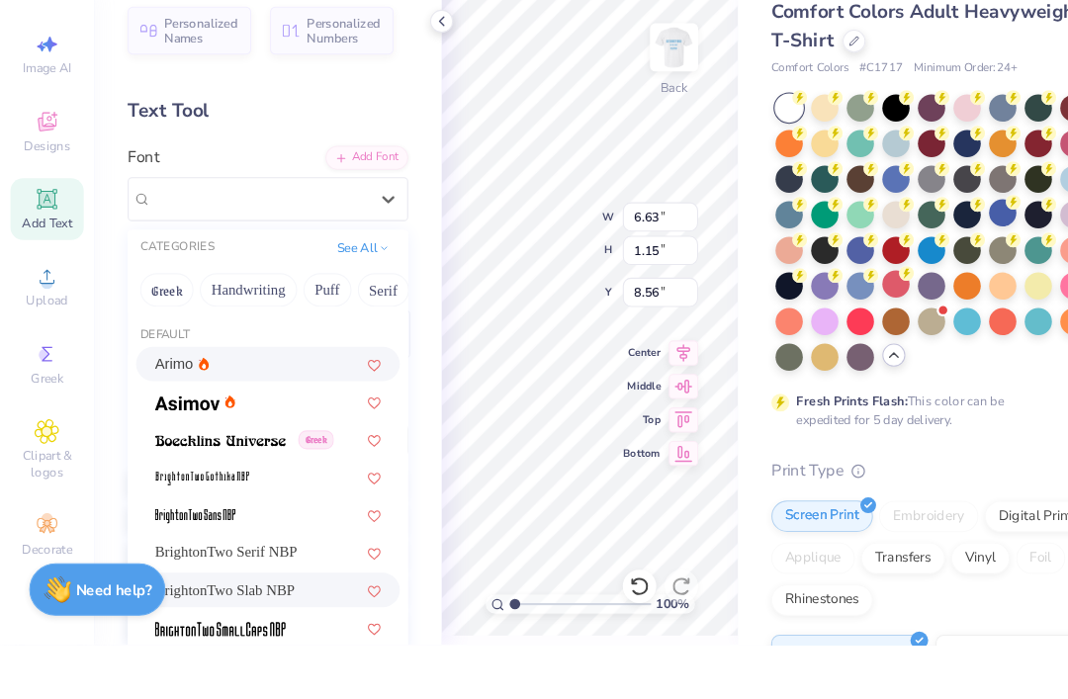
click at [256, 637] on div "BrightonTwo Slab NBP" at bounding box center [253, 647] width 214 height 21
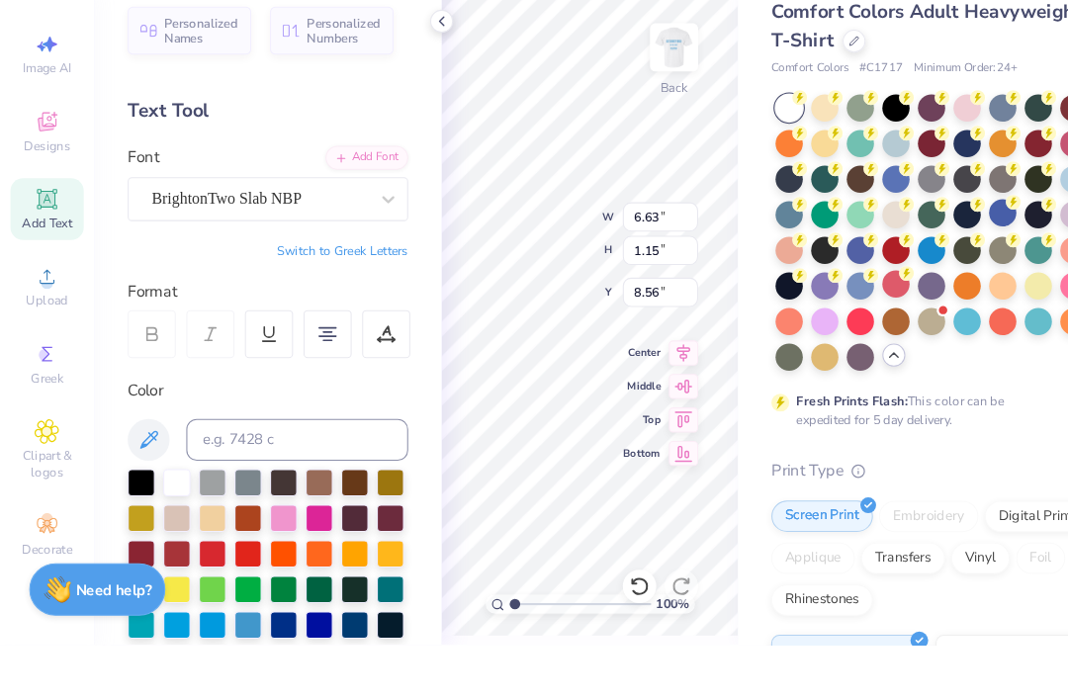
scroll to position [0, 2]
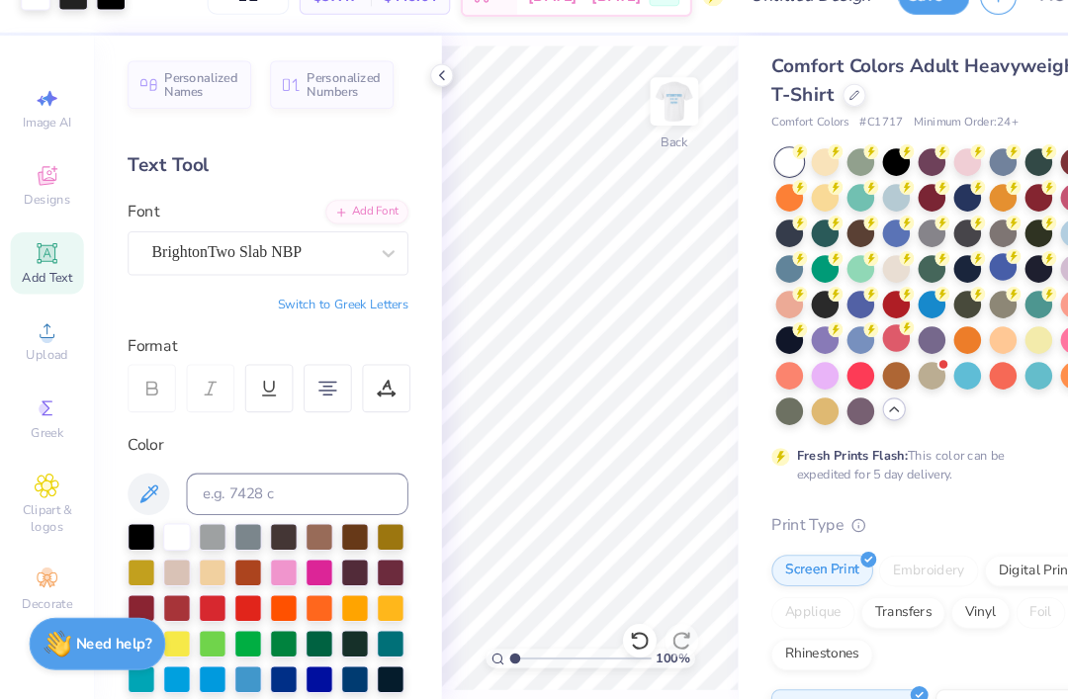
click at [406, 78] on div "Personalized Names Personalized Numbers Text Tool Add Font Font BrightonTwo Sla…" at bounding box center [253, 385] width 328 height 627
click at [415, 106] on polyline at bounding box center [417, 110] width 4 height 8
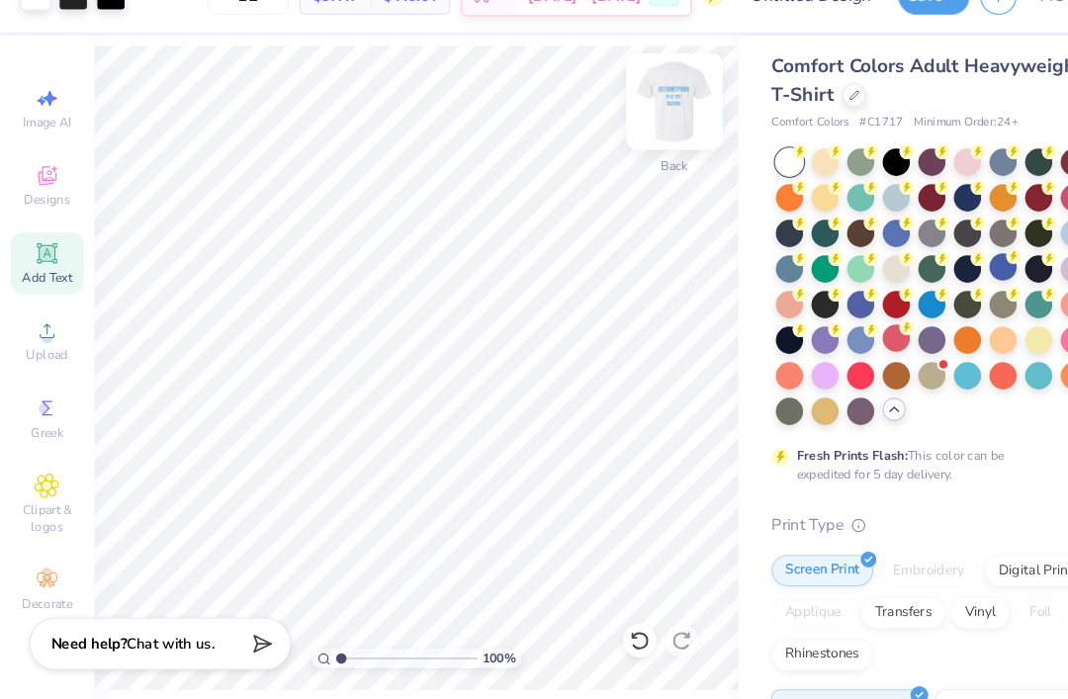
click at [646, 95] on img at bounding box center [636, 134] width 79 height 79
click at [632, 95] on img at bounding box center [636, 134] width 79 height 79
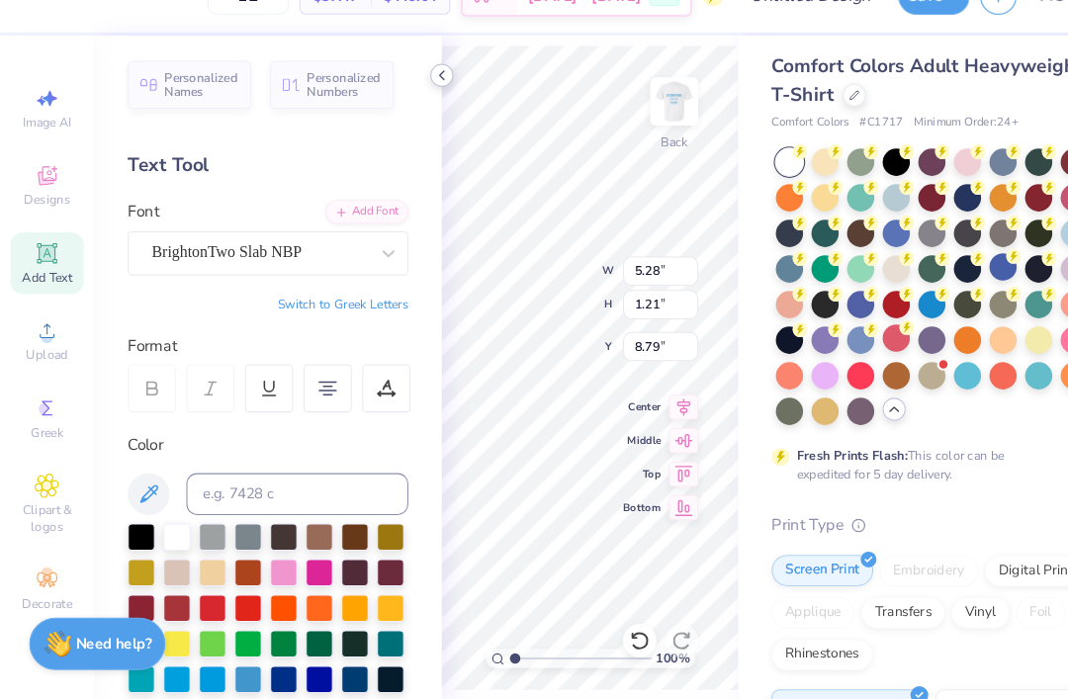
click at [422, 102] on icon at bounding box center [417, 110] width 16 height 16
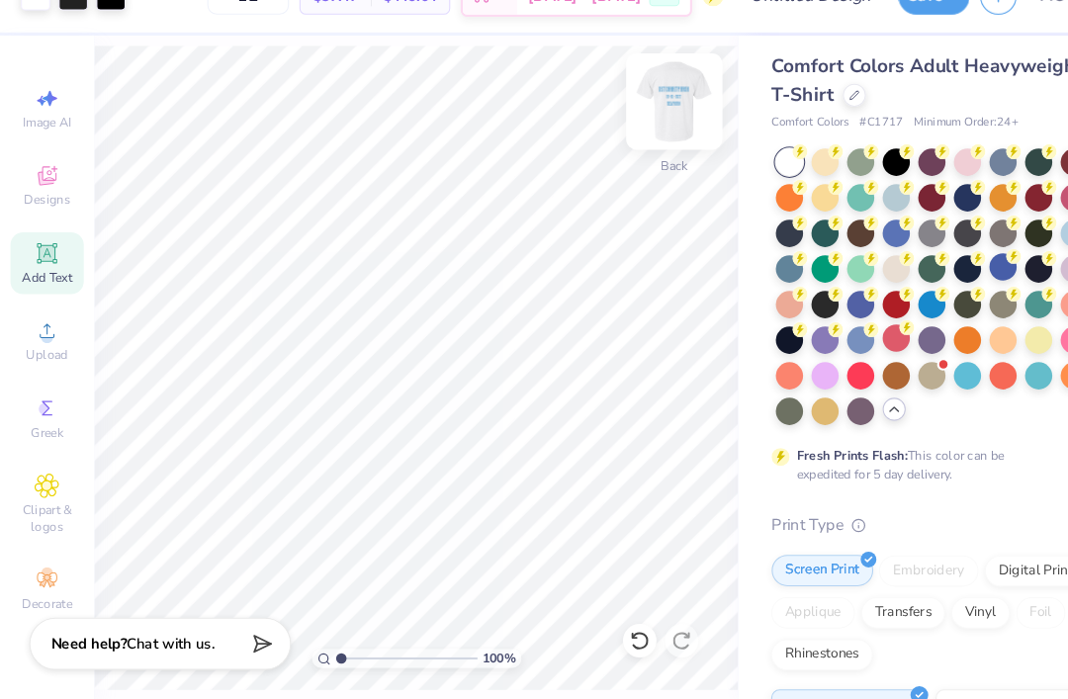
click at [630, 99] on img at bounding box center [636, 134] width 79 height 79
click at [632, 98] on img at bounding box center [636, 134] width 79 height 79
click at [656, 109] on img at bounding box center [636, 134] width 79 height 79
